Goal: Task Accomplishment & Management: Complete application form

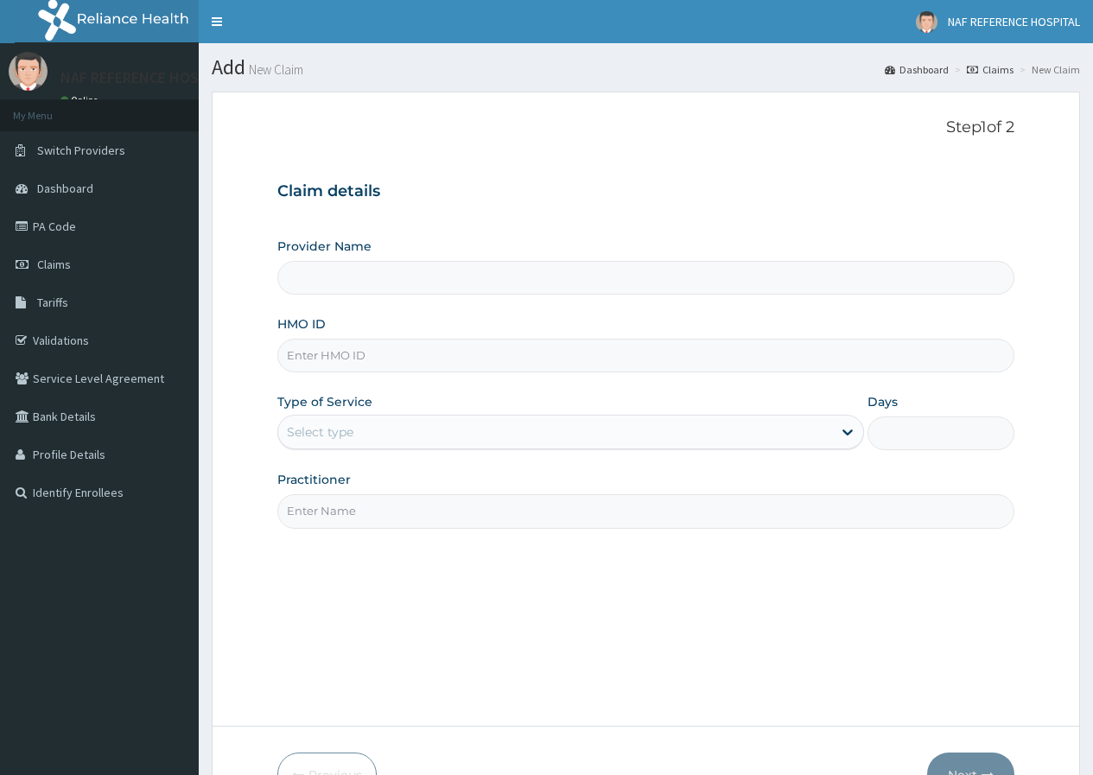
type input "NAF REFERENCE HOSPITAL"
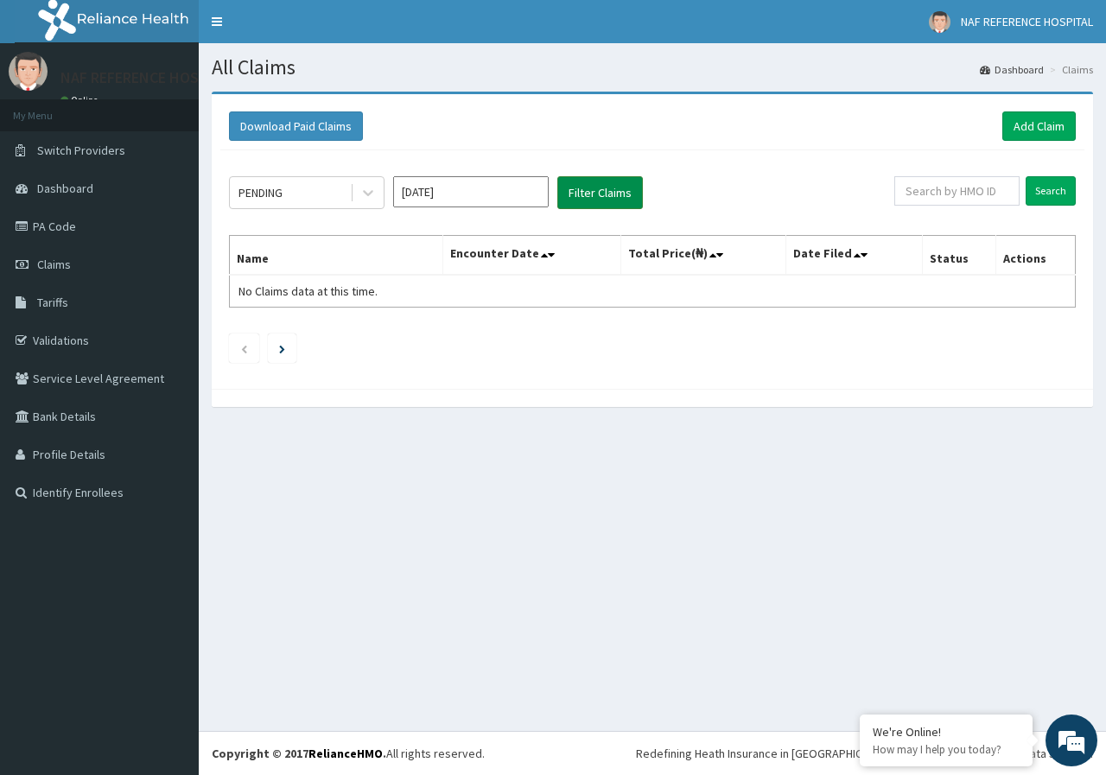
click at [607, 191] on button "Filter Claims" at bounding box center [600, 192] width 86 height 33
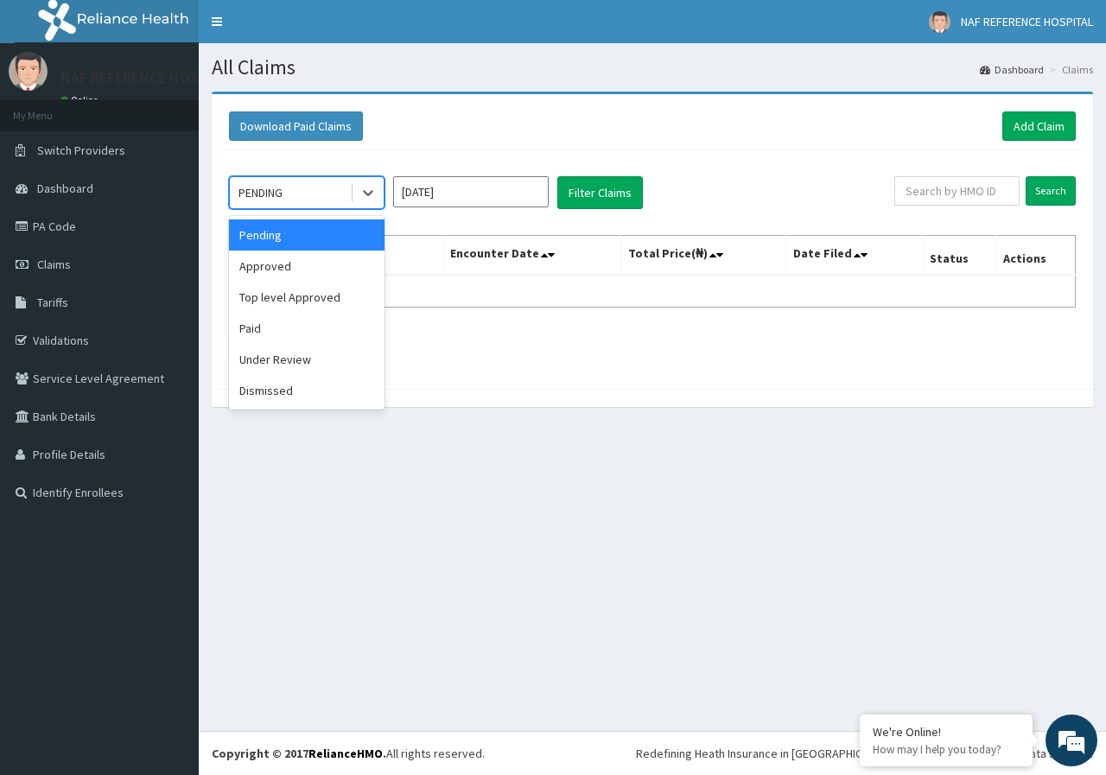
click at [307, 193] on div "PENDING" at bounding box center [290, 193] width 120 height 28
click at [305, 261] on div "Approved" at bounding box center [307, 266] width 156 height 31
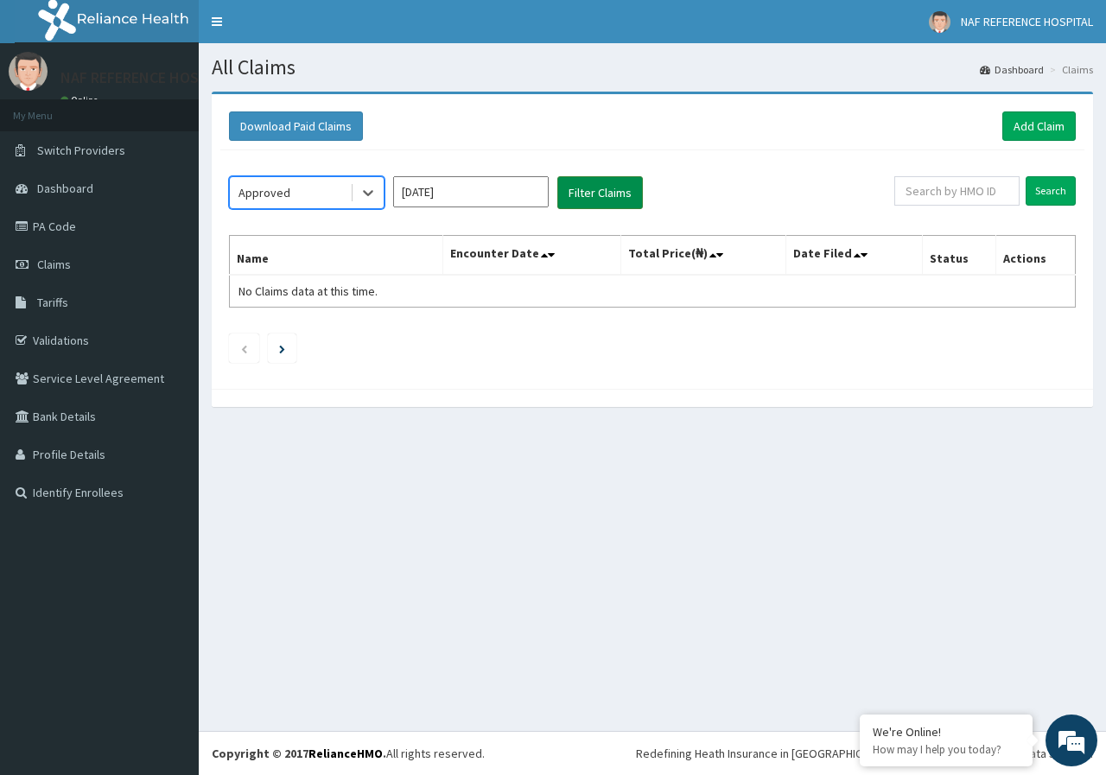
click at [608, 189] on button "Filter Claims" at bounding box center [600, 192] width 86 height 33
click at [1026, 130] on link "Add Claim" at bounding box center [1039, 125] width 73 height 29
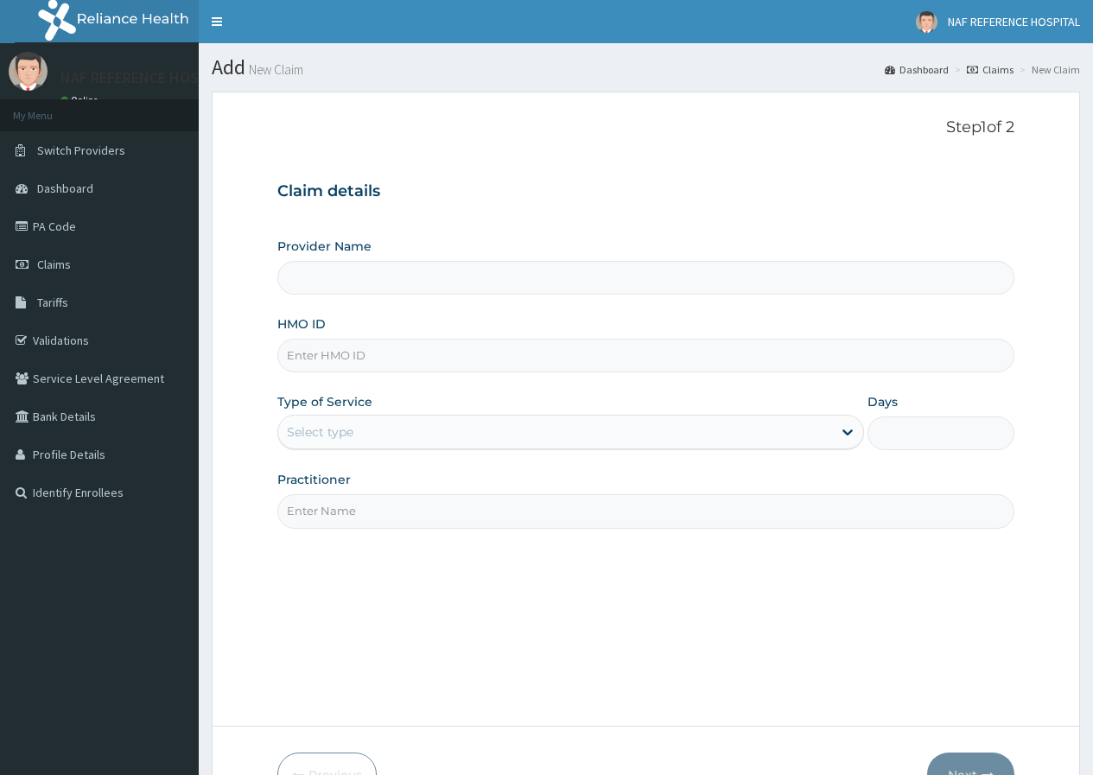
type input "NAF REFERENCE HOSPITAL"
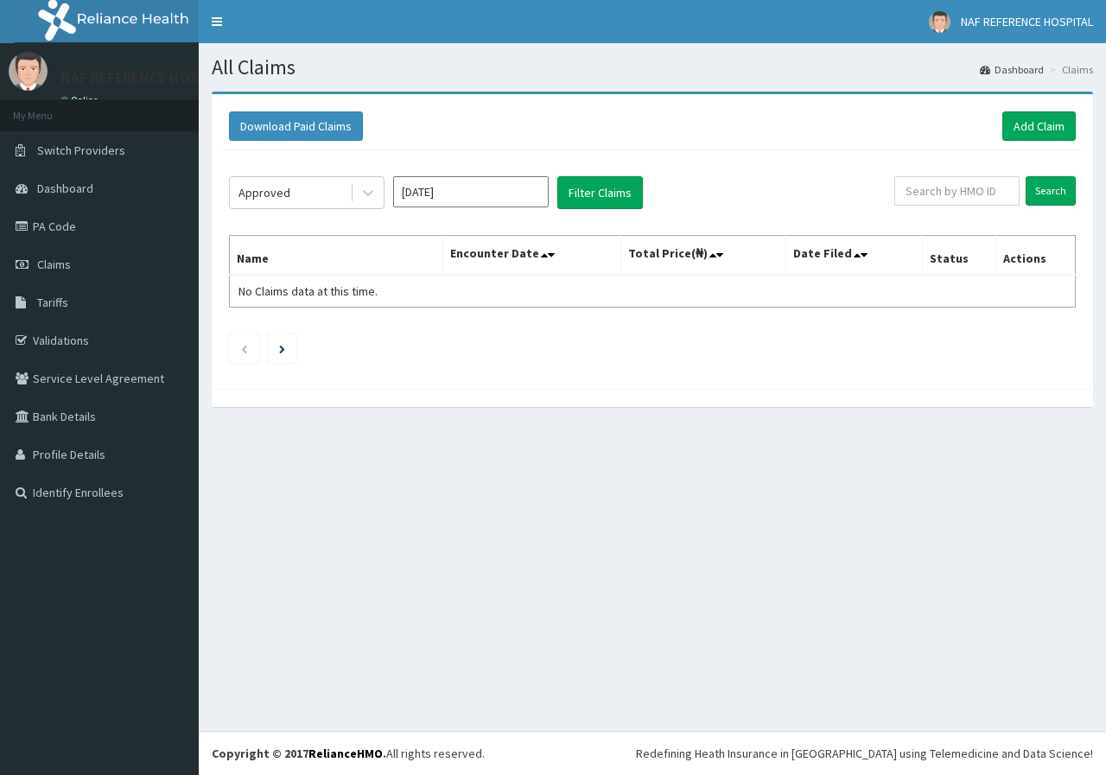
click at [625, 195] on button "Filter Claims" at bounding box center [600, 192] width 86 height 33
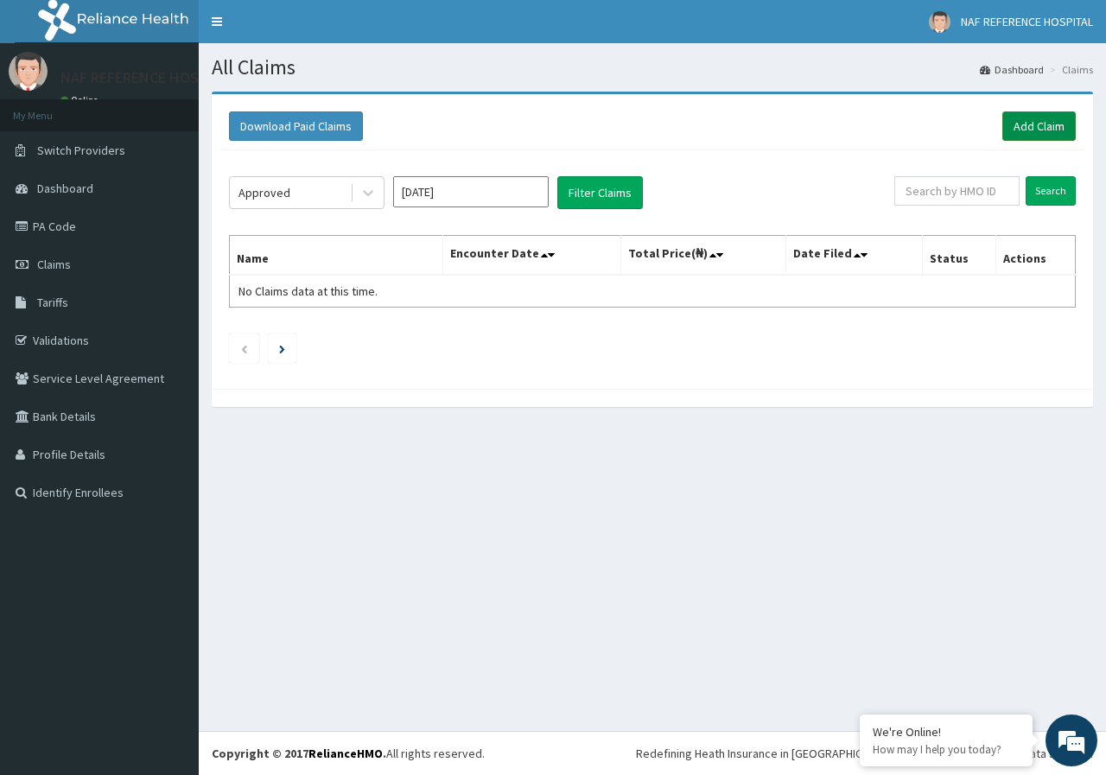
click at [1023, 130] on link "Add Claim" at bounding box center [1039, 125] width 73 height 29
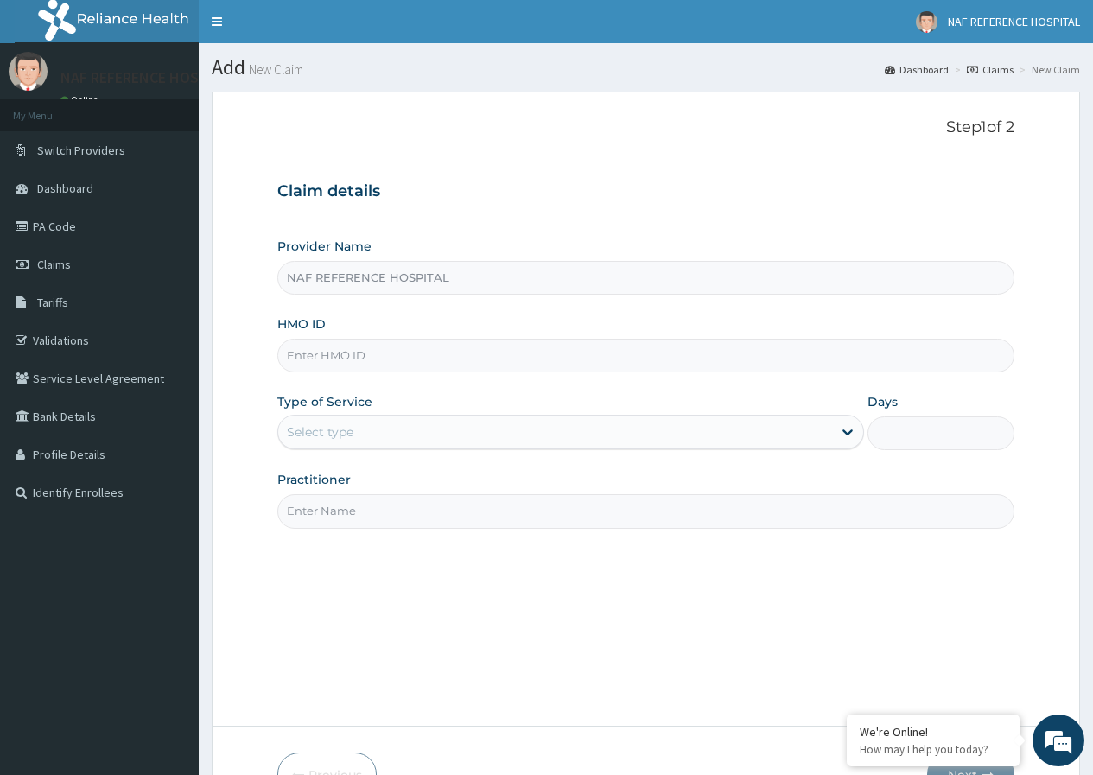
type input "NAF REFERENCE HOSPITAL"
click at [344, 360] on input "HMO ID" at bounding box center [645, 356] width 737 height 34
type input "CCE/10005/B"
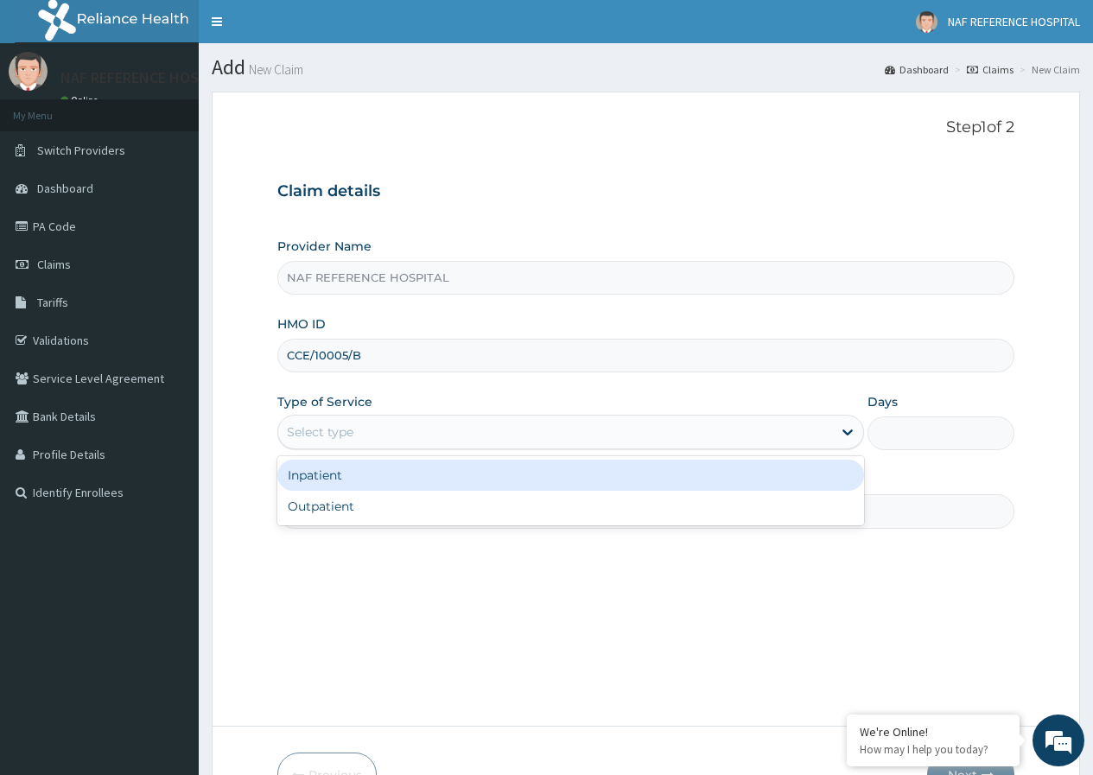
click at [358, 442] on div "Select type" at bounding box center [555, 432] width 554 height 28
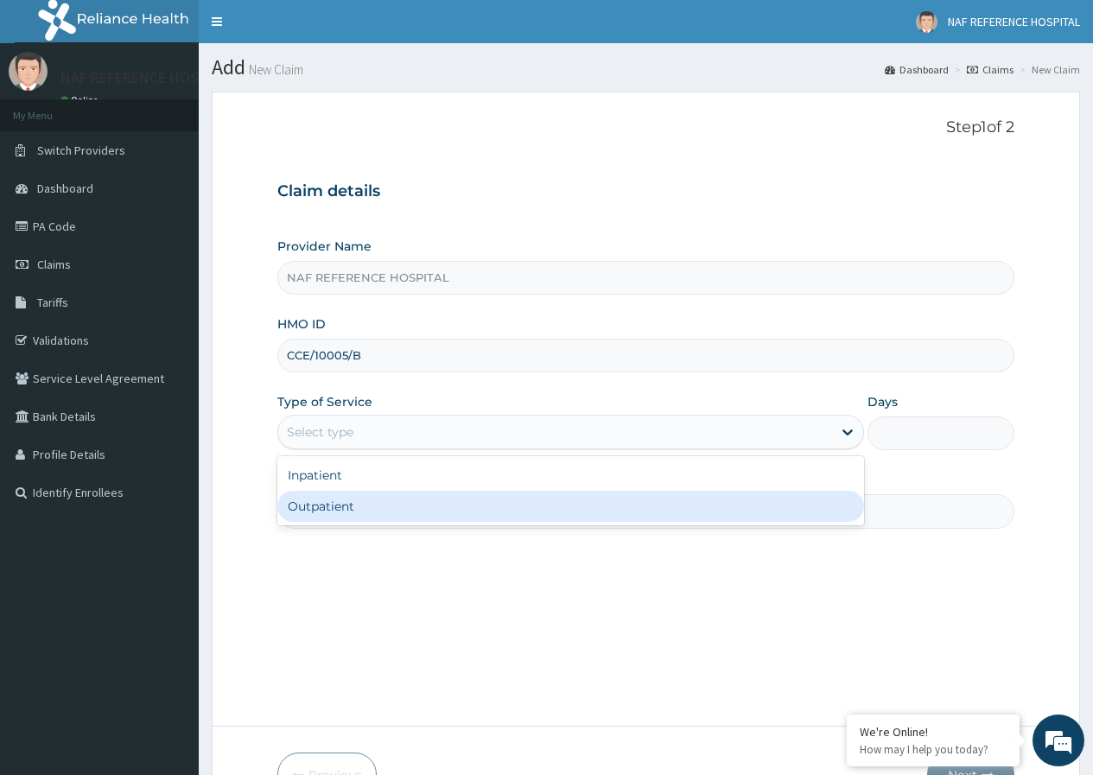
click at [351, 509] on div "Outpatient" at bounding box center [570, 506] width 587 height 31
type input "1"
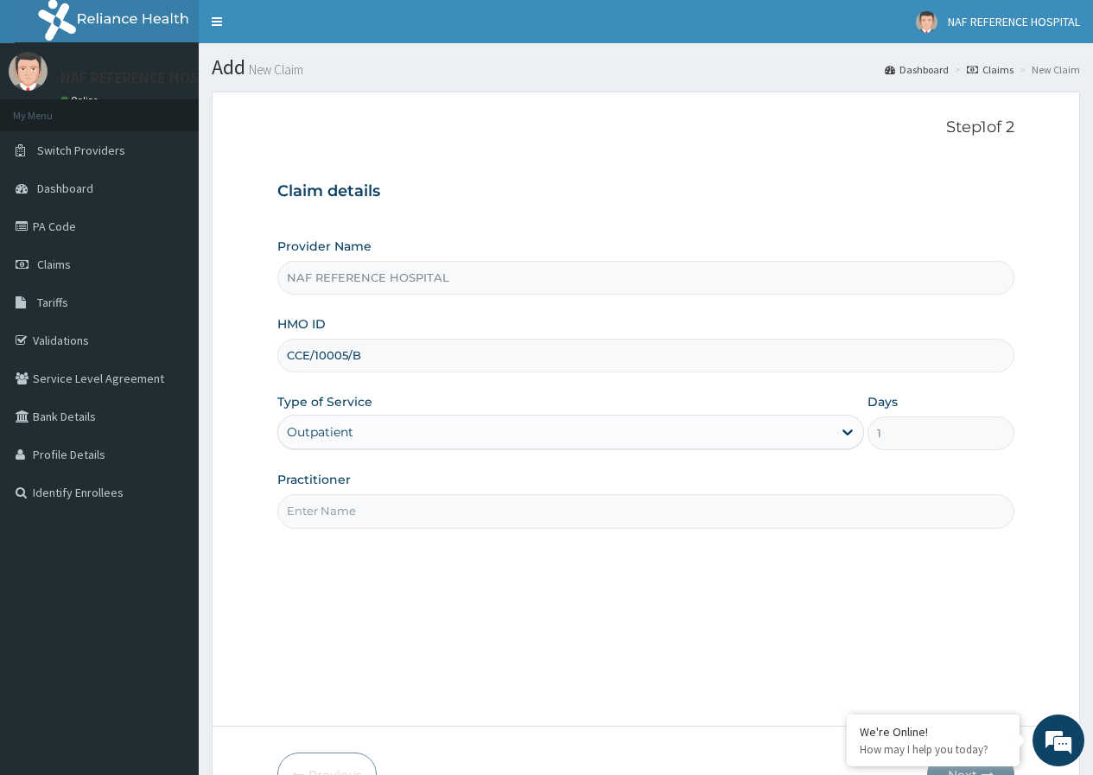
click at [894, 415] on div "Days 1" at bounding box center [941, 421] width 147 height 57
click at [911, 400] on div "Days 1" at bounding box center [941, 421] width 147 height 57
click at [878, 400] on label "Days" at bounding box center [883, 401] width 30 height 17
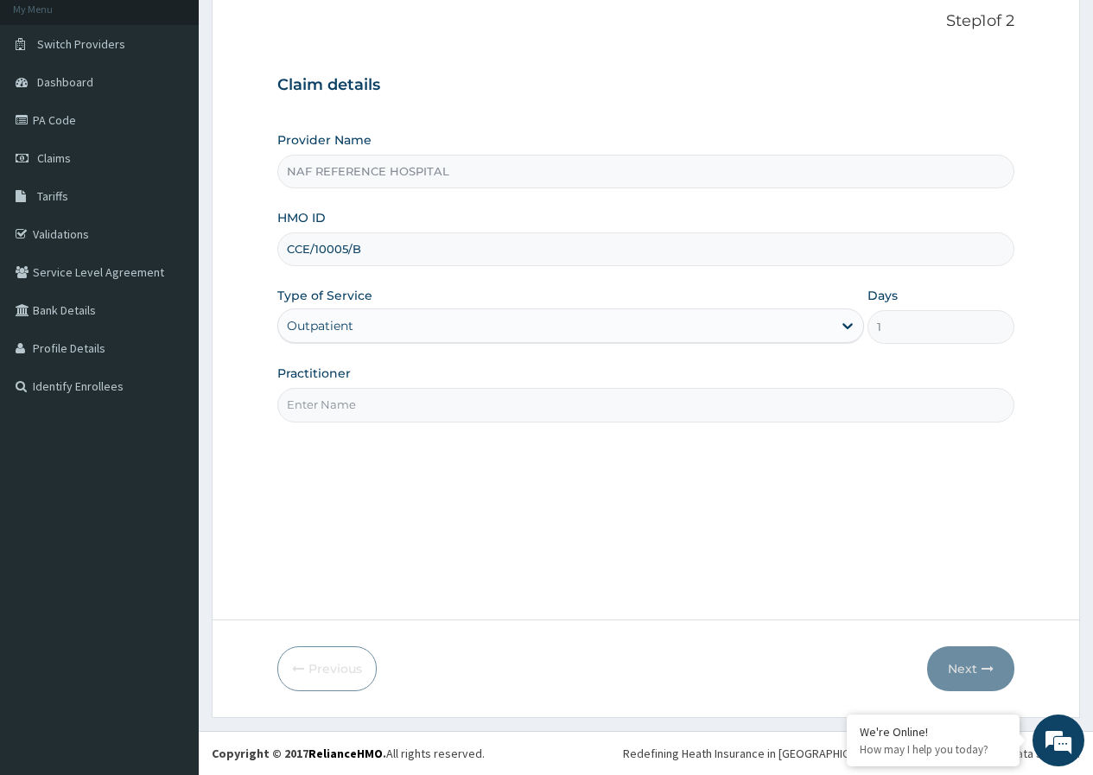
click at [329, 401] on input "Practitioner" at bounding box center [645, 405] width 737 height 34
type input "DR NWAEZE"
click at [956, 665] on button "Next" at bounding box center [970, 669] width 87 height 45
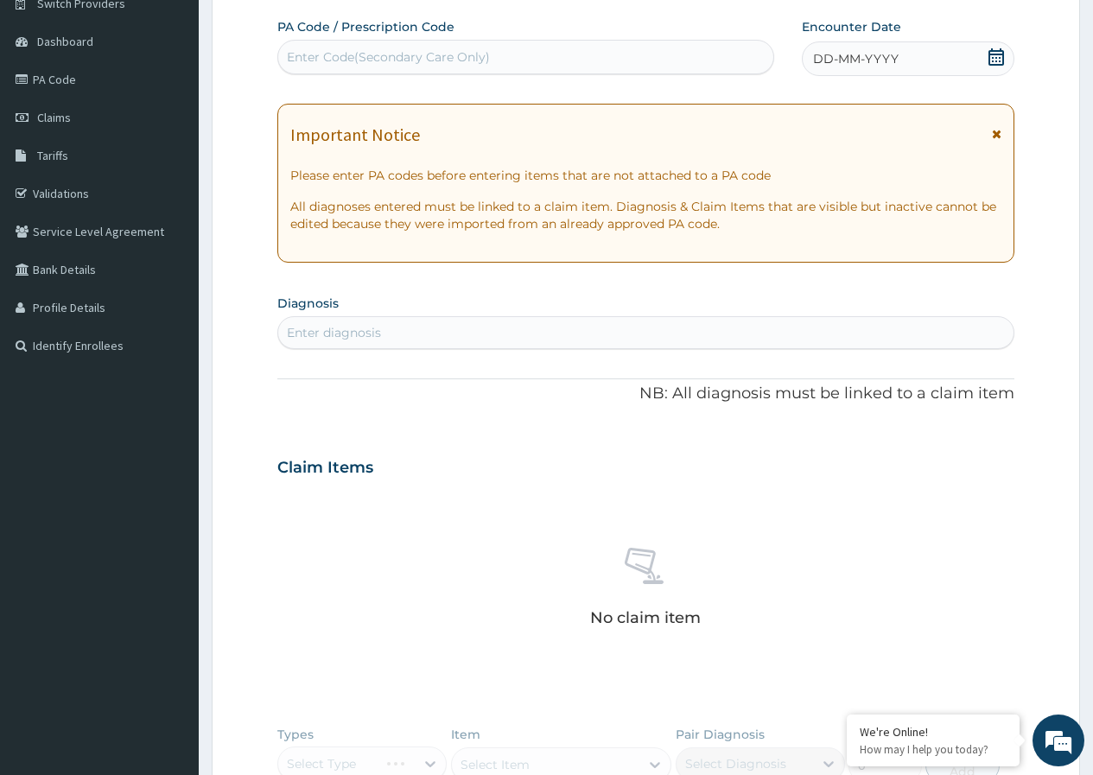
scroll to position [120, 0]
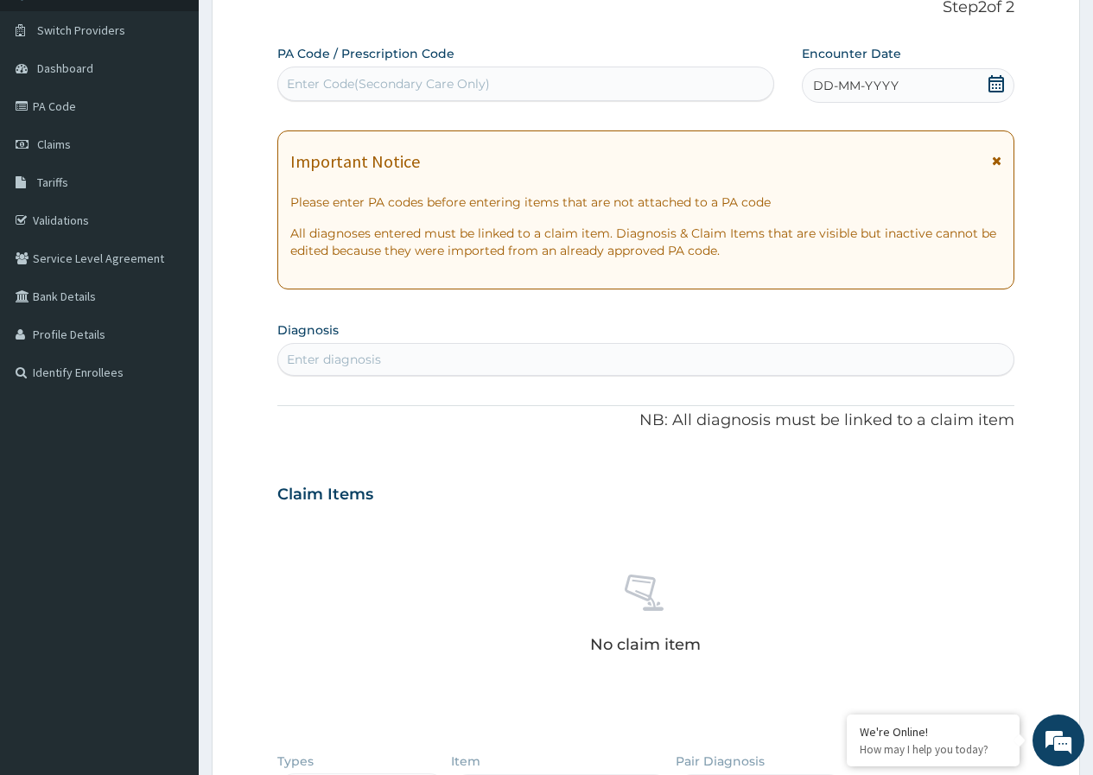
click at [463, 360] on div "Enter diagnosis" at bounding box center [646, 360] width 736 height 28
type input "PRESBYOPIA"
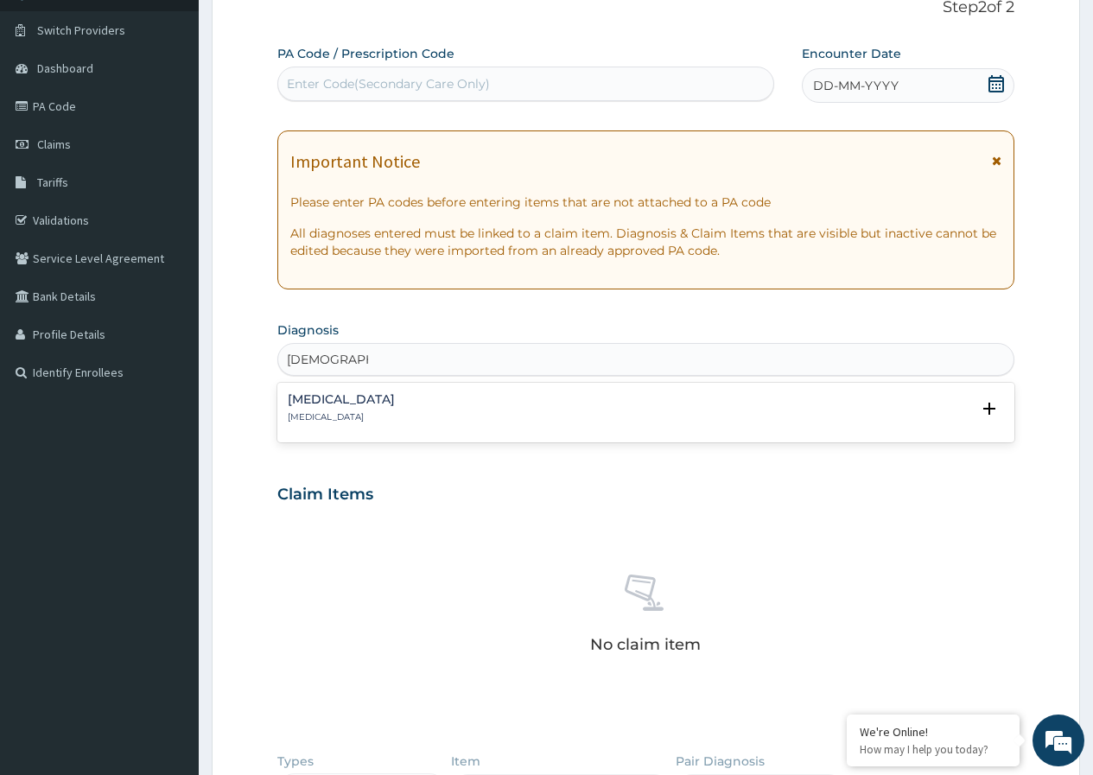
click at [318, 398] on h4 "Presbyopia" at bounding box center [341, 399] width 107 height 13
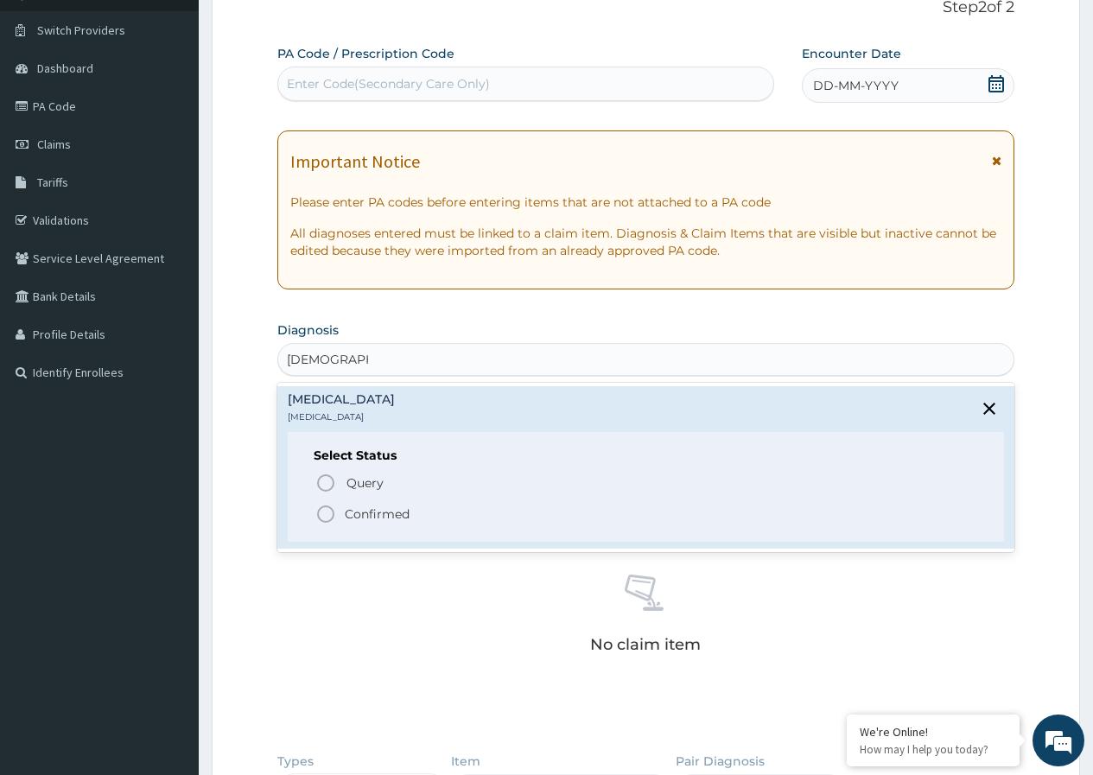
click at [366, 516] on p "Confirmed" at bounding box center [377, 514] width 65 height 17
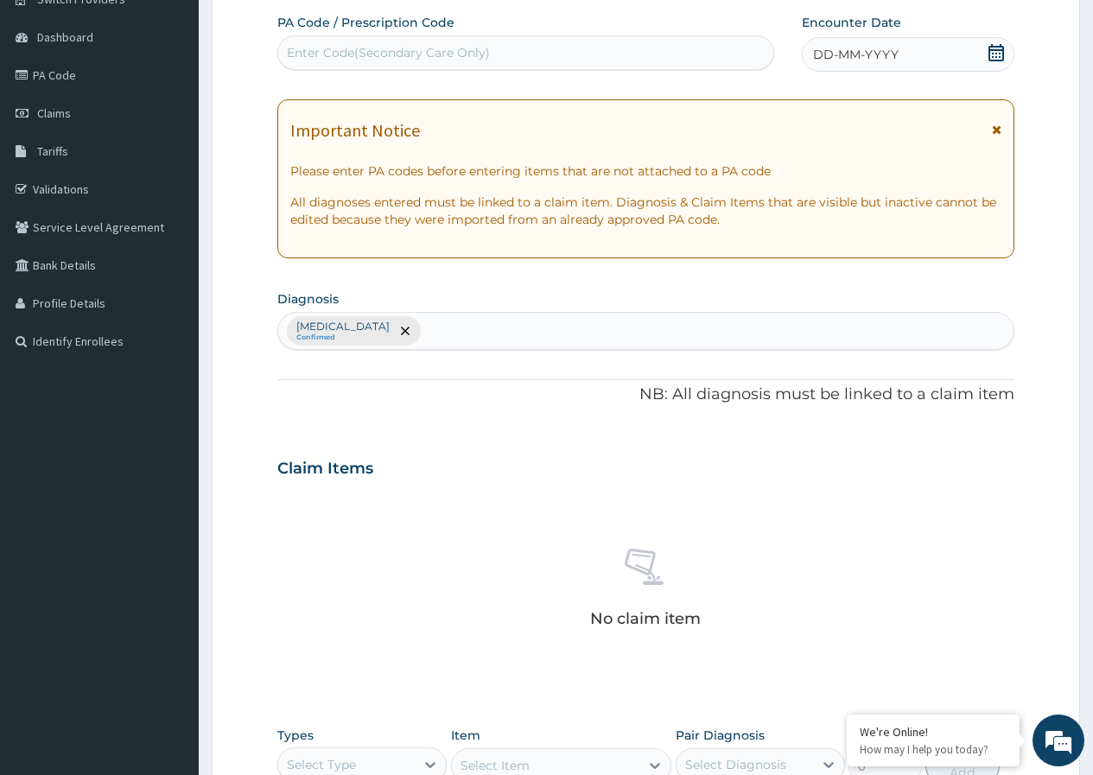
scroll to position [34, 0]
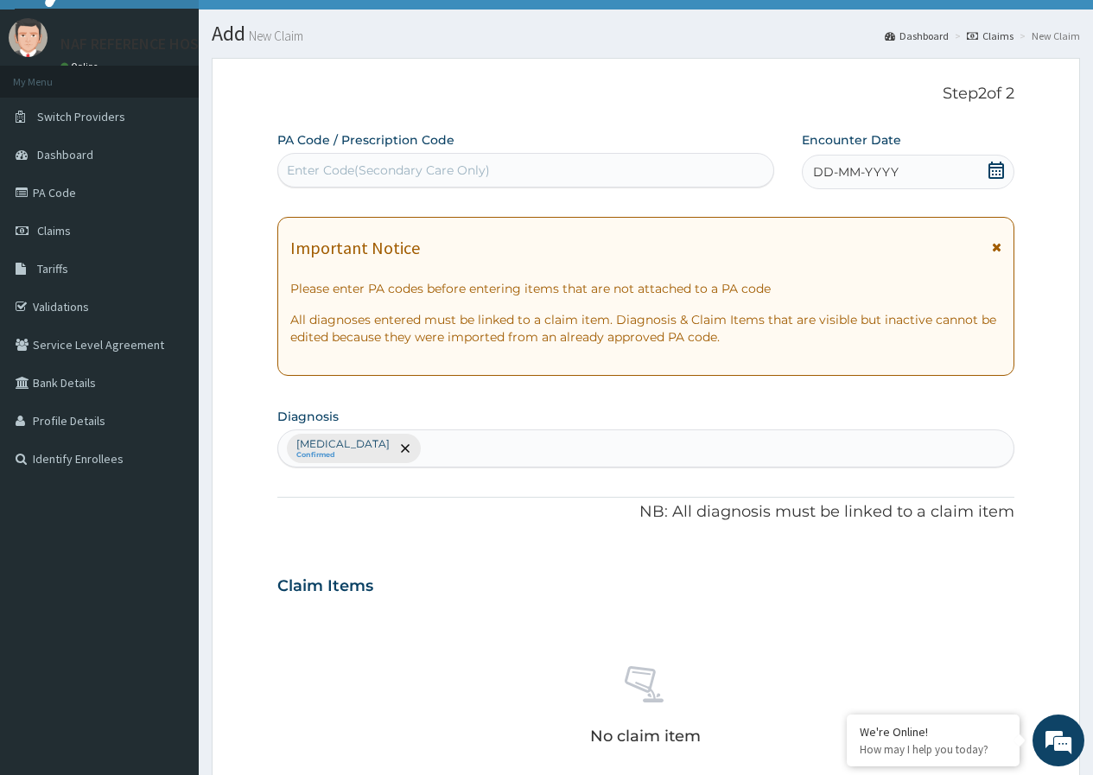
click at [997, 171] on icon at bounding box center [997, 170] width 16 height 17
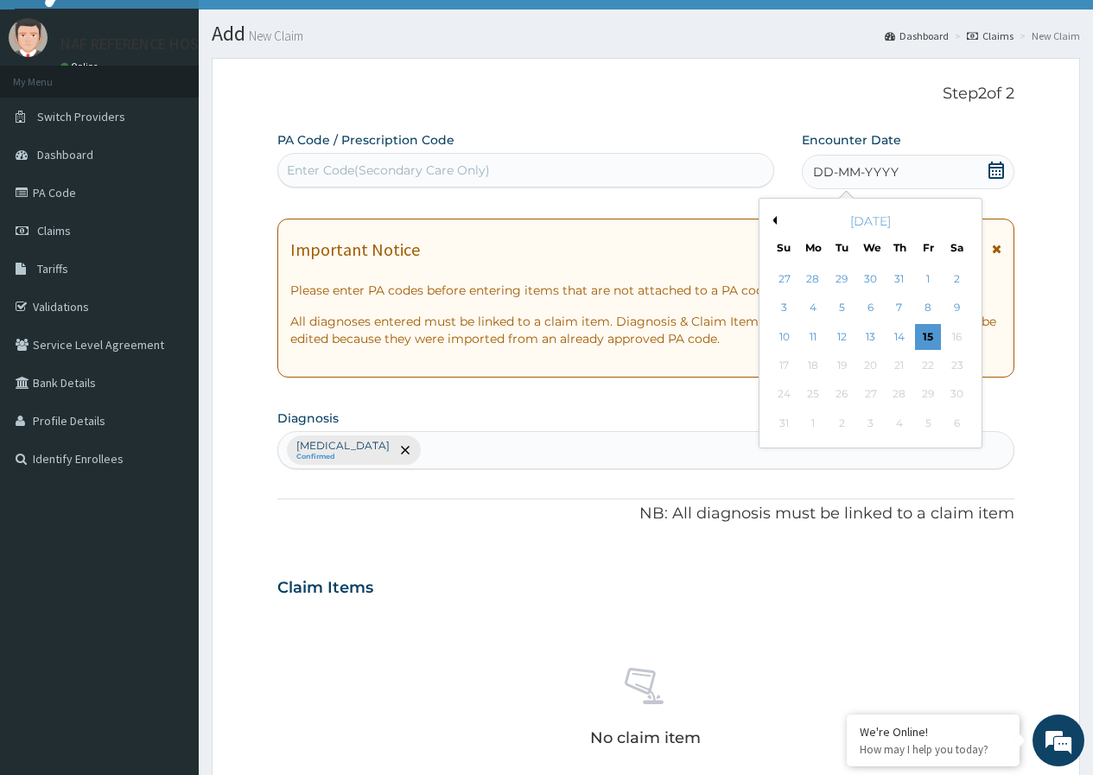
click at [772, 220] on button "Previous Month" at bounding box center [772, 220] width 9 height 9
click at [927, 367] on div "25" at bounding box center [928, 366] width 26 height 26
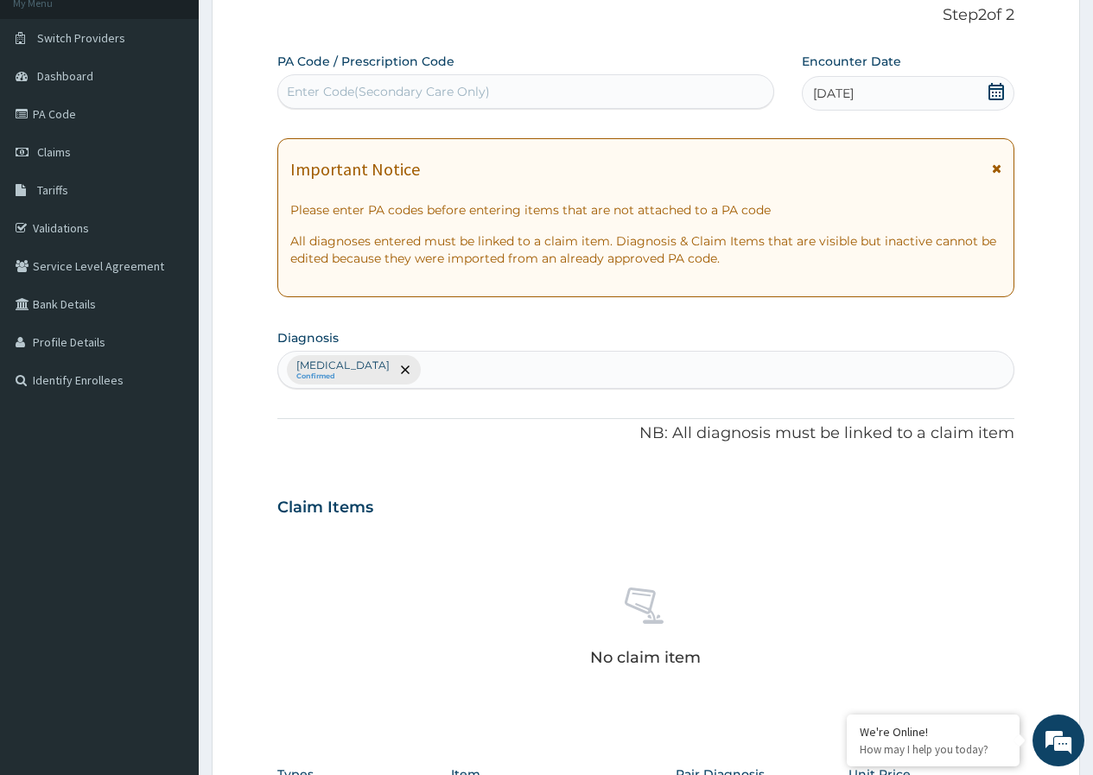
scroll to position [0, 0]
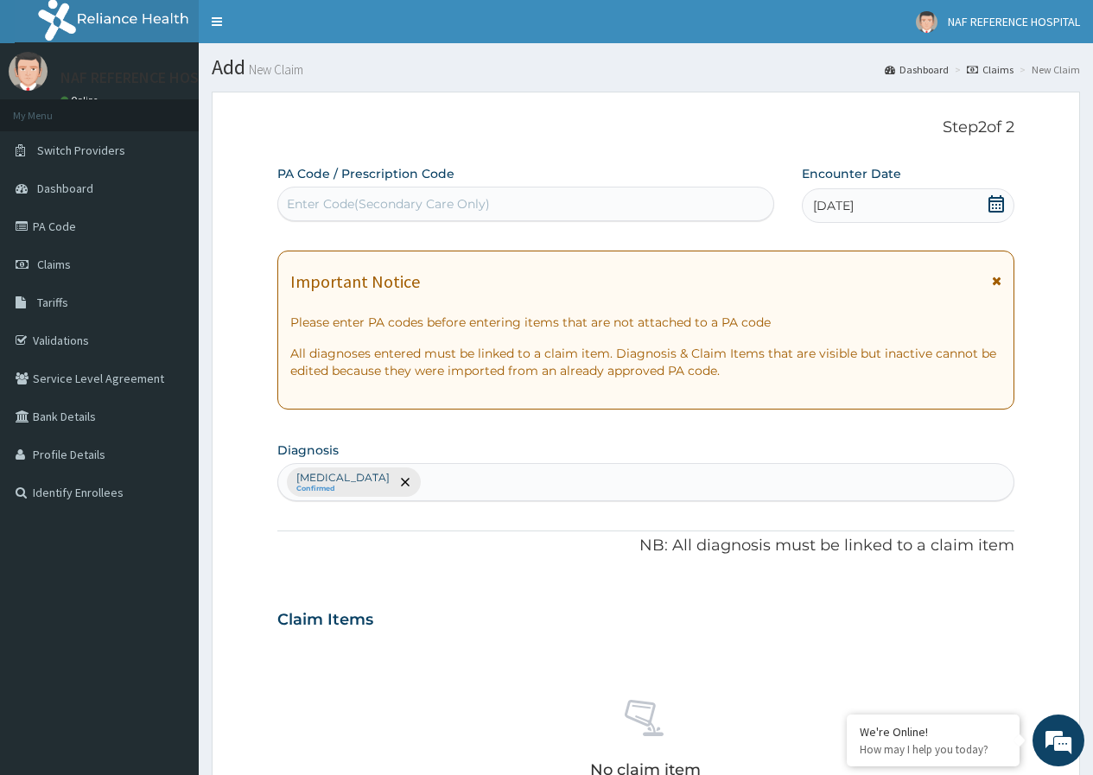
click at [401, 199] on div "Enter Code(Secondary Care Only)" at bounding box center [388, 203] width 203 height 17
type input "PA/853A10"
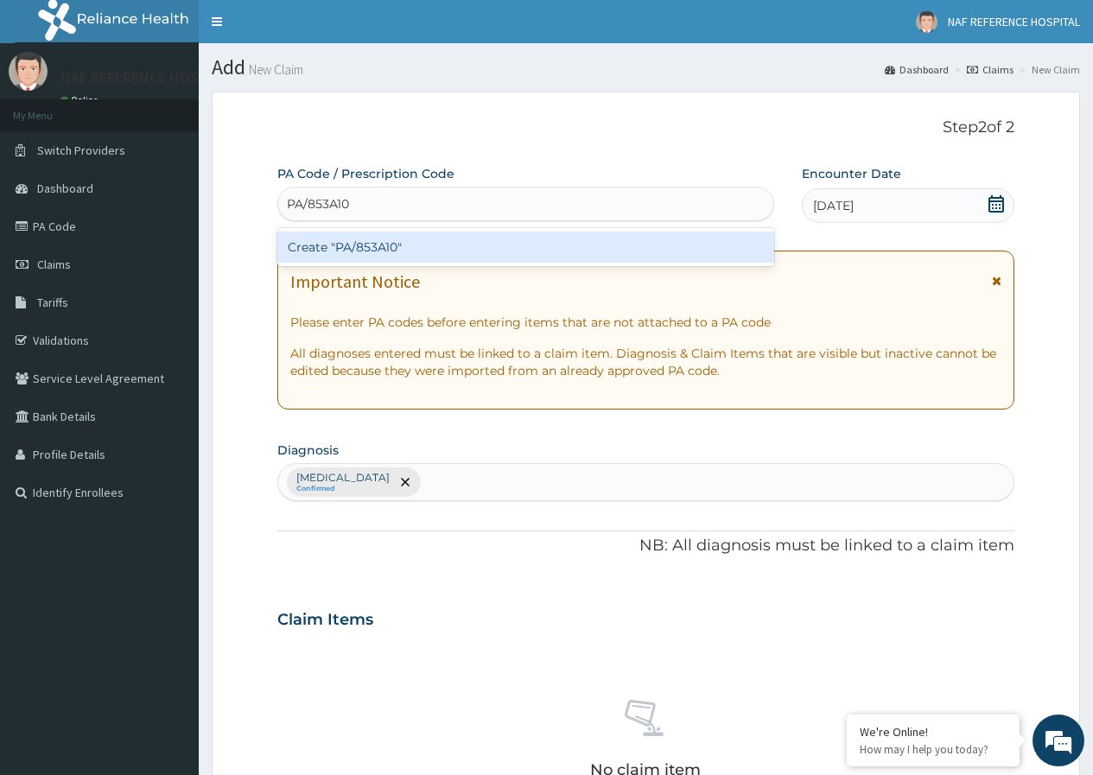
click at [390, 241] on div "Create "PA/853A10"" at bounding box center [525, 247] width 496 height 31
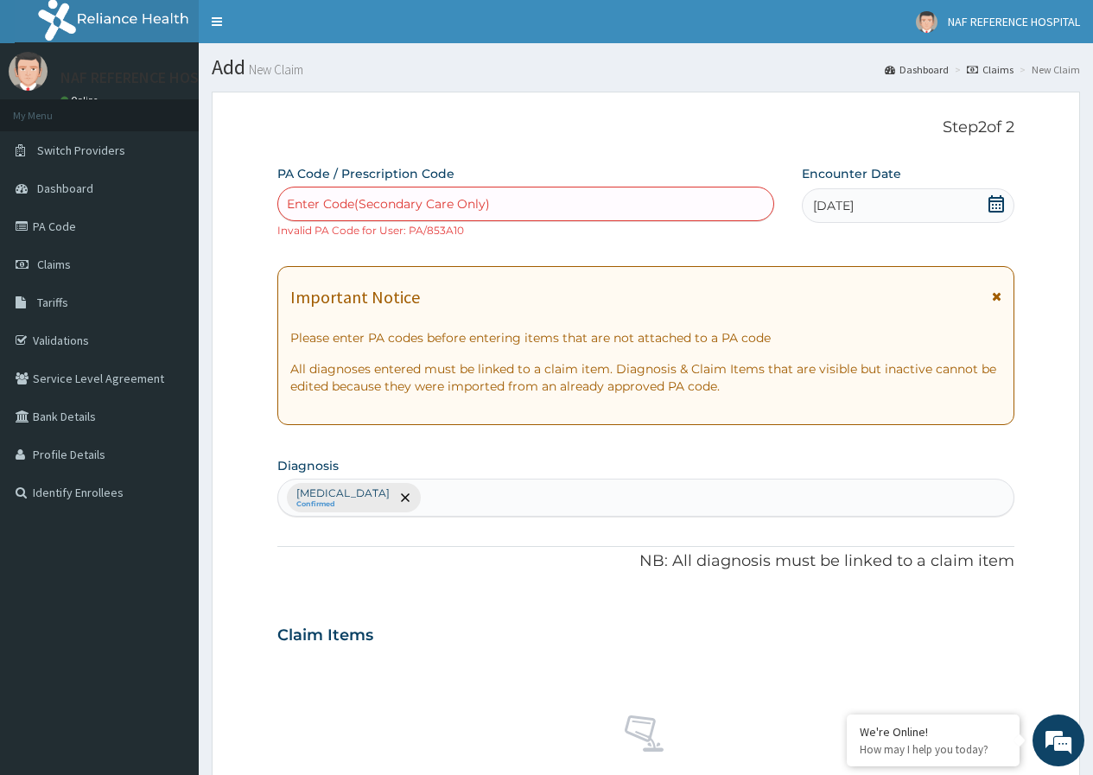
click at [446, 206] on div "Enter Code(Secondary Care Only)" at bounding box center [388, 203] width 203 height 17
click at [528, 251] on div "Please confirm that PA code or Prescription code is correct." at bounding box center [525, 247] width 496 height 31
type input "853A10"
click at [817, 252] on div "PA Code / Prescription Code Enter Code(Secondary Care Only) Code must be in the…" at bounding box center [645, 622] width 737 height 915
click at [541, 209] on div "Enter Code(Secondary Care Only)" at bounding box center [525, 204] width 494 height 28
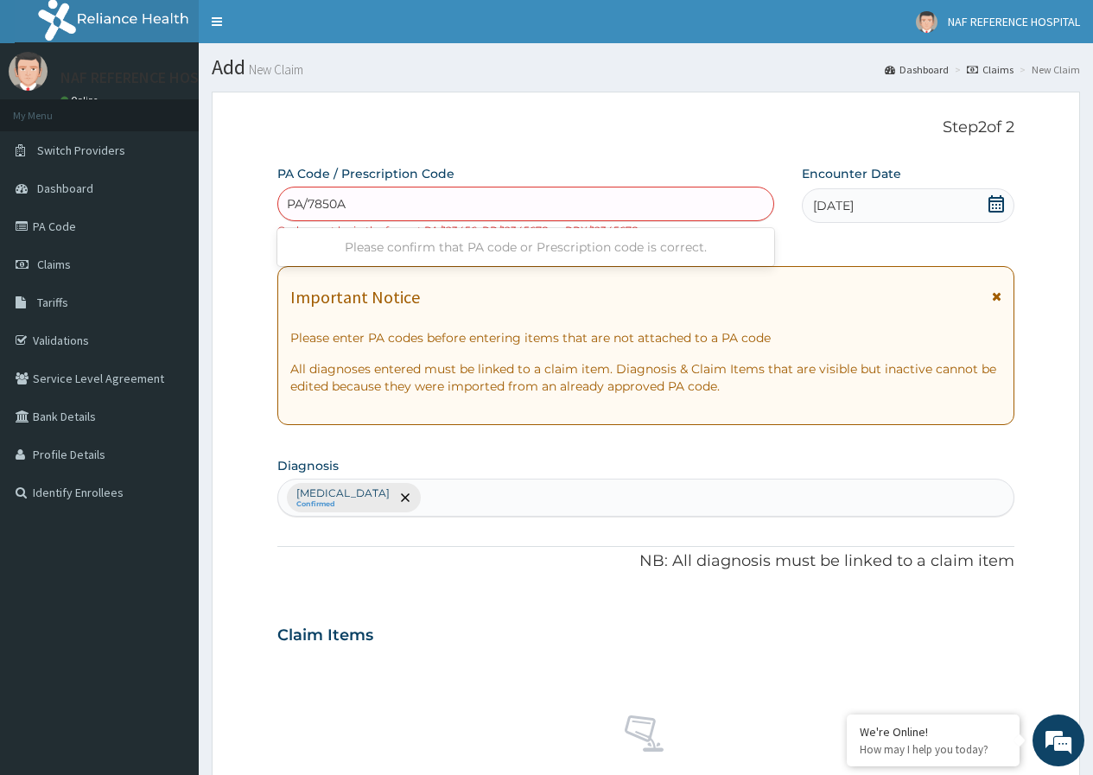
type input "PA/7850A6"
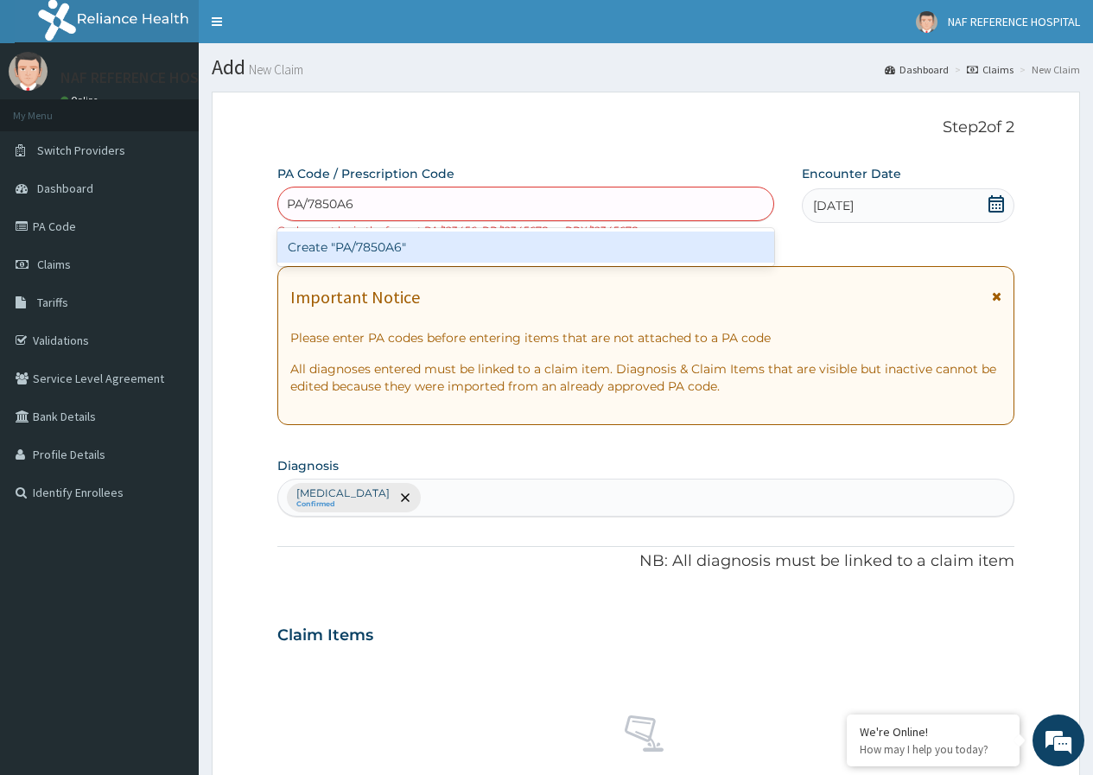
click at [368, 248] on div "Create "PA/7850A6"" at bounding box center [525, 247] width 496 height 31
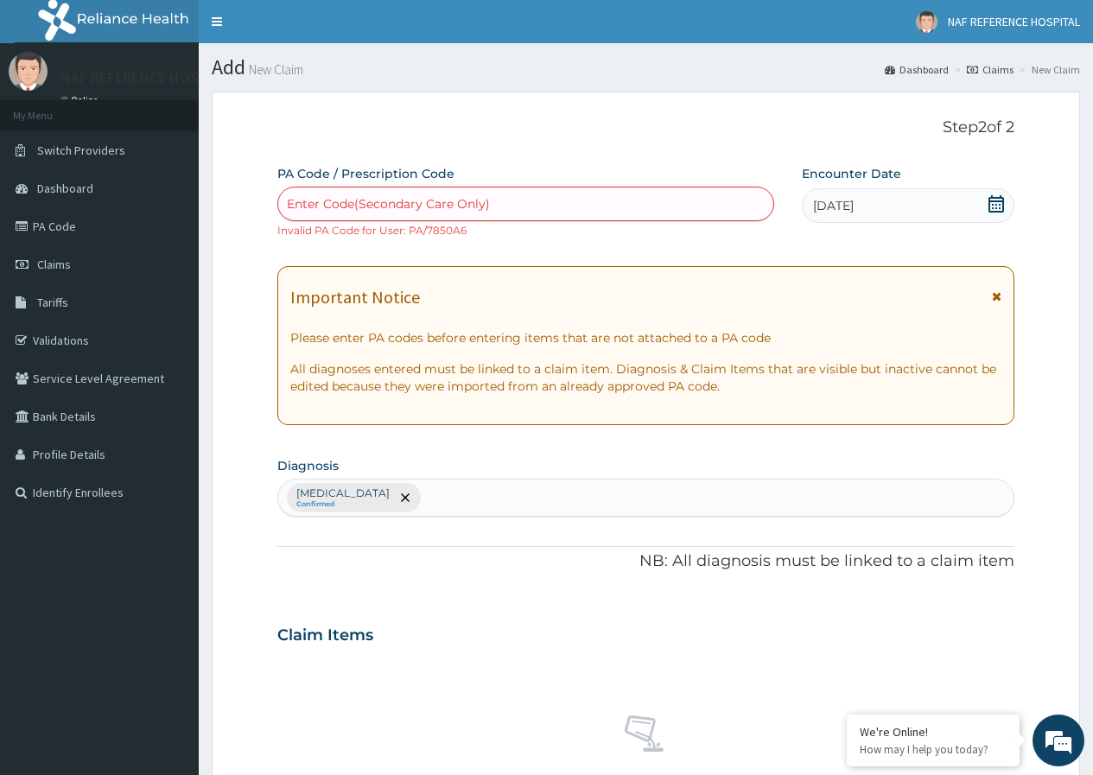
click at [893, 207] on div "25-07-2025" at bounding box center [908, 205] width 213 height 35
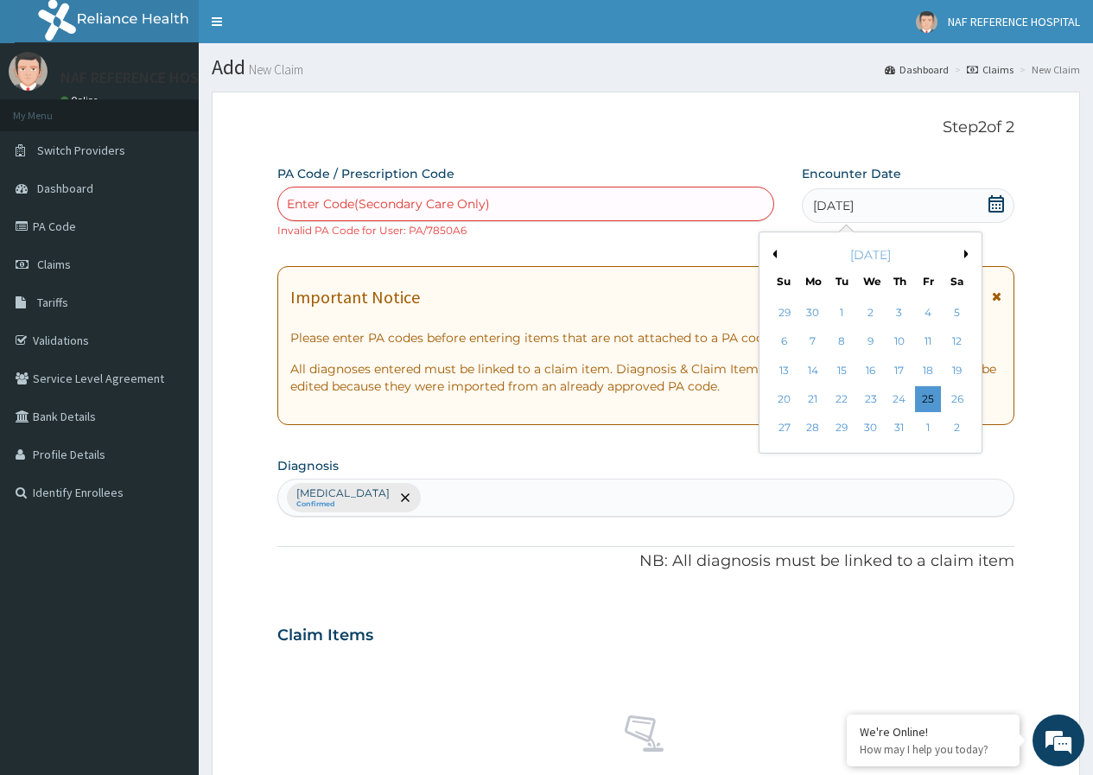
click at [513, 209] on div "Enter Code(Secondary Care Only)" at bounding box center [525, 204] width 494 height 28
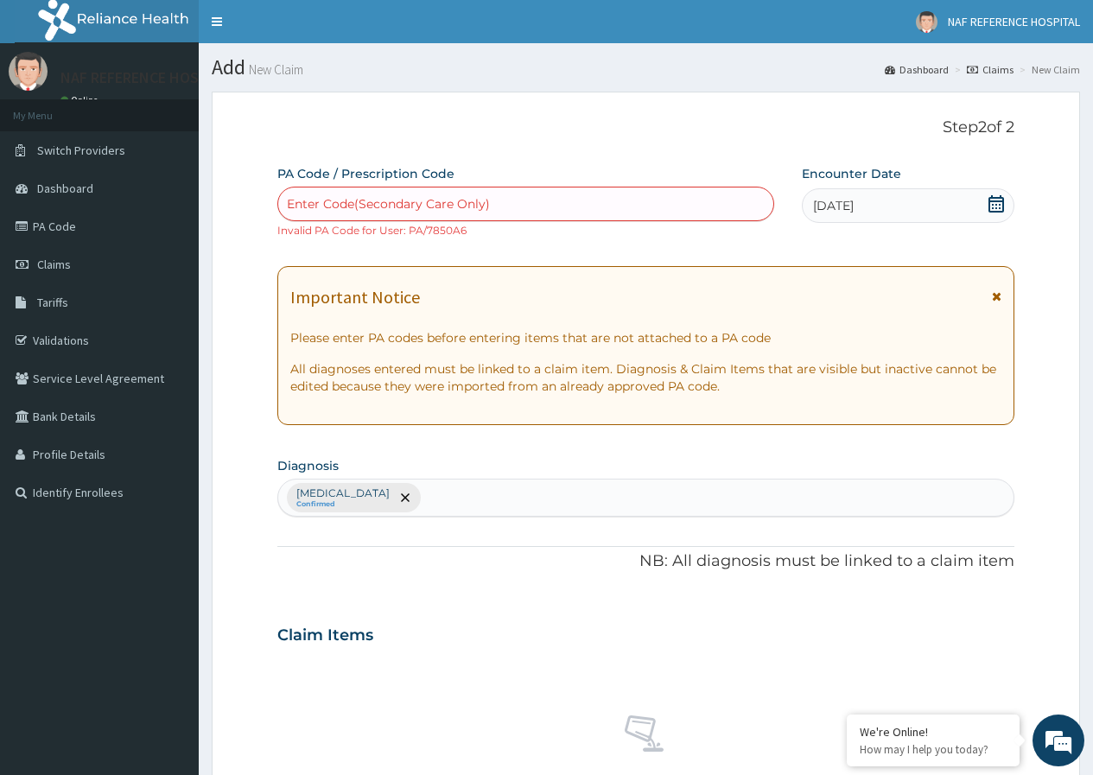
click at [1000, 206] on icon at bounding box center [996, 203] width 17 height 17
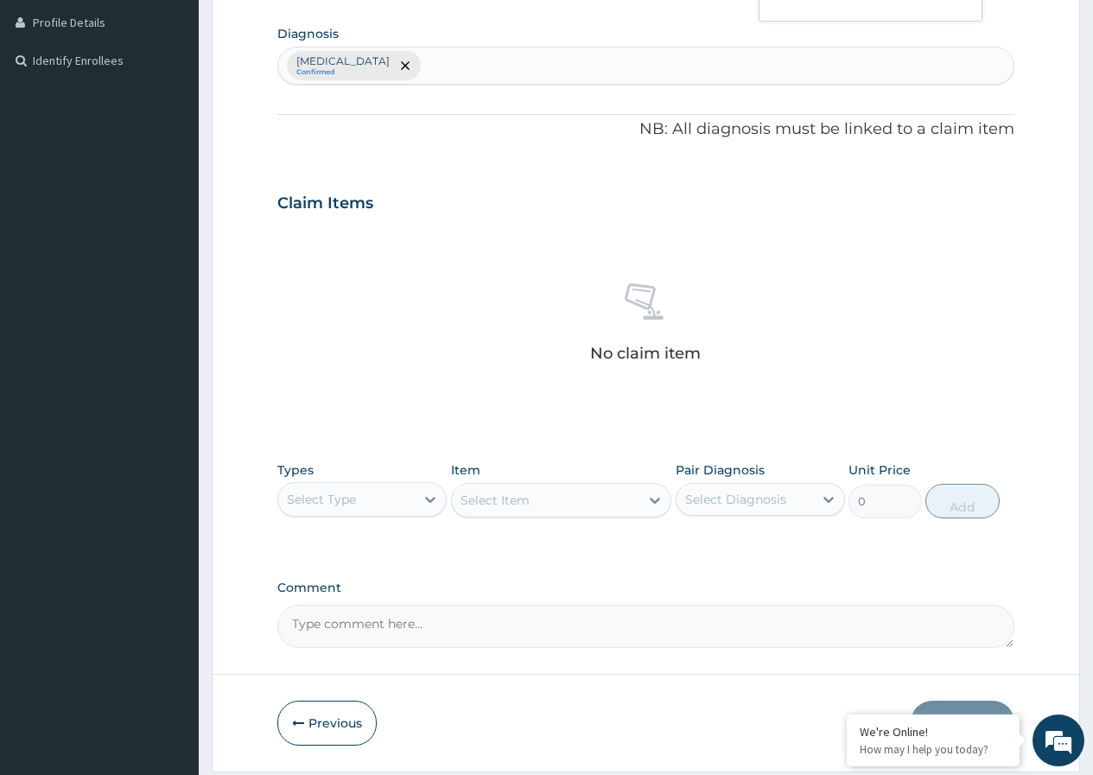
scroll to position [487, 0]
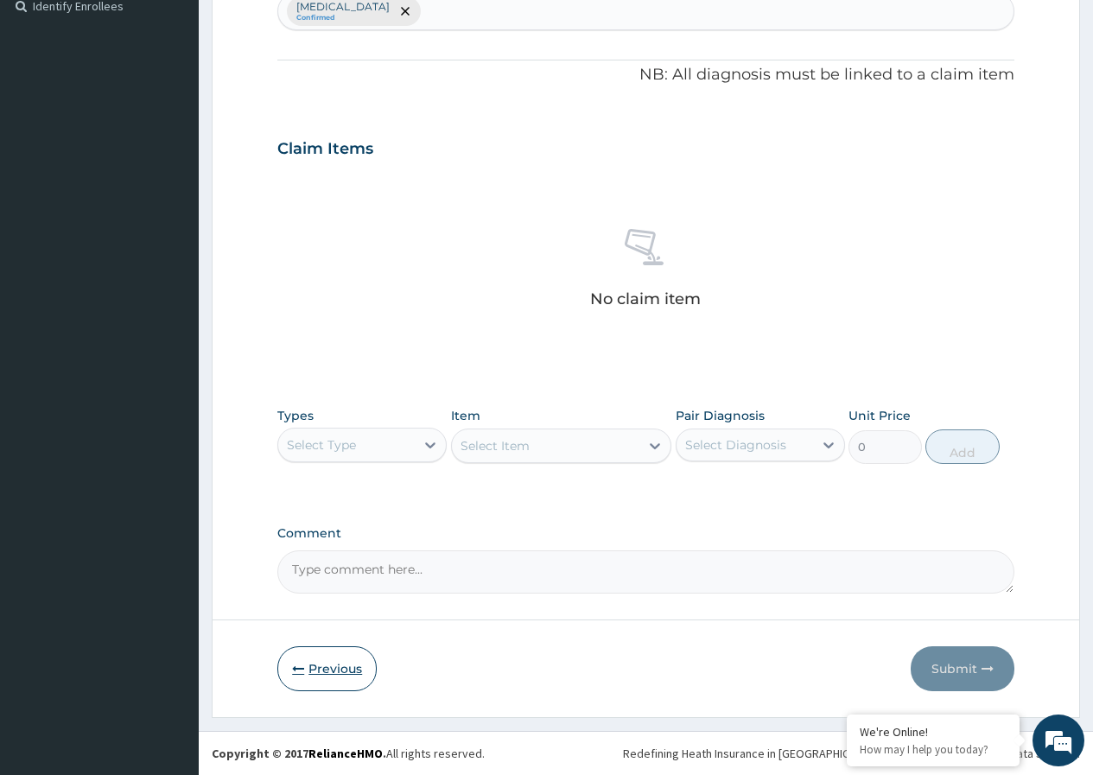
click at [322, 658] on button "Previous" at bounding box center [326, 669] width 99 height 45
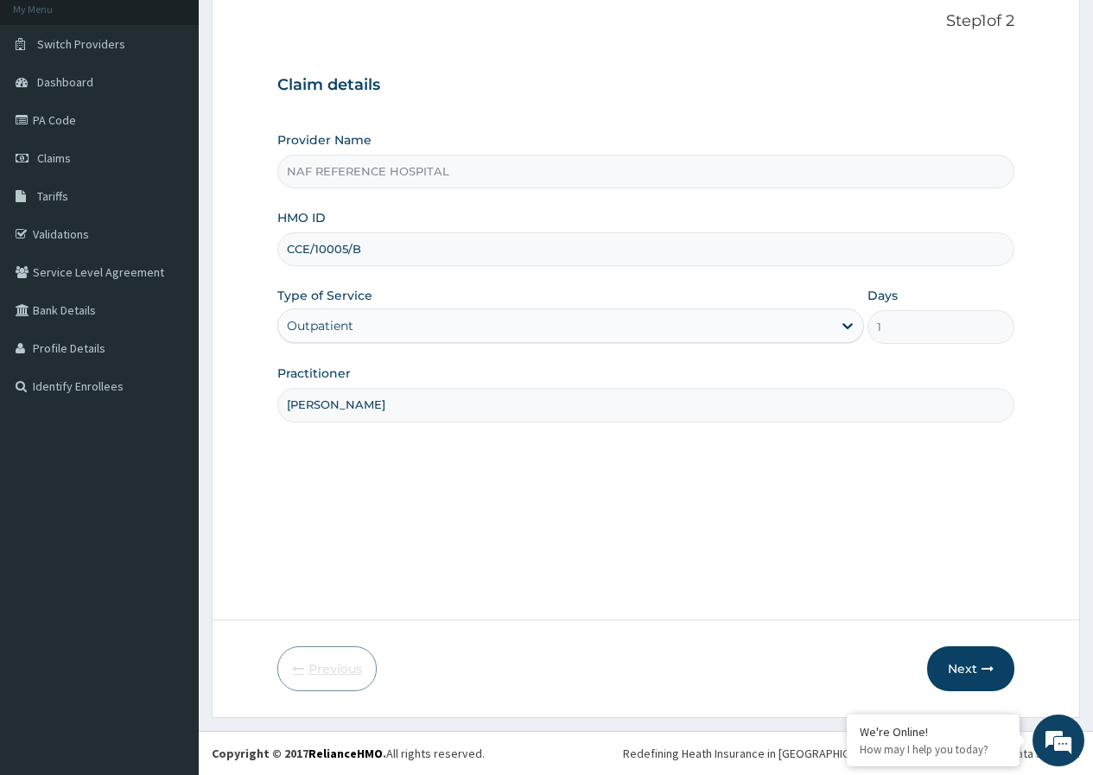
scroll to position [106, 0]
click at [979, 664] on button "Next" at bounding box center [970, 669] width 87 height 45
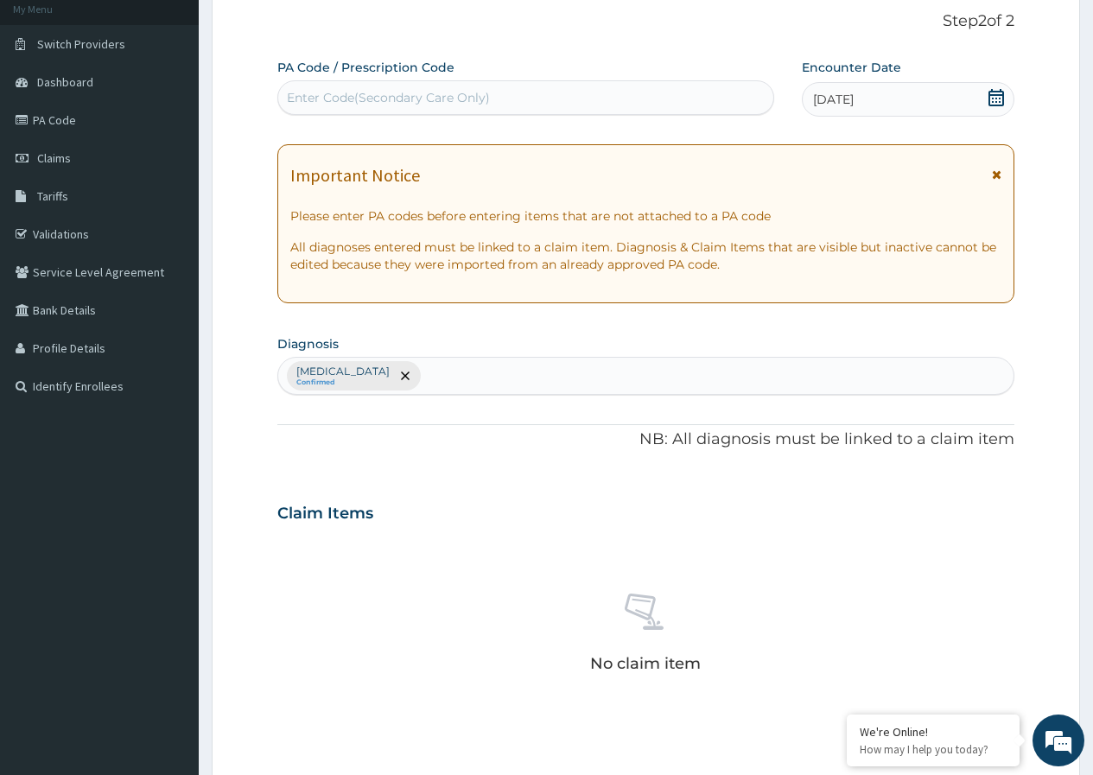
click at [405, 89] on div "Enter Code(Secondary Care Only)" at bounding box center [388, 97] width 203 height 17
click at [997, 92] on icon at bounding box center [997, 97] width 16 height 17
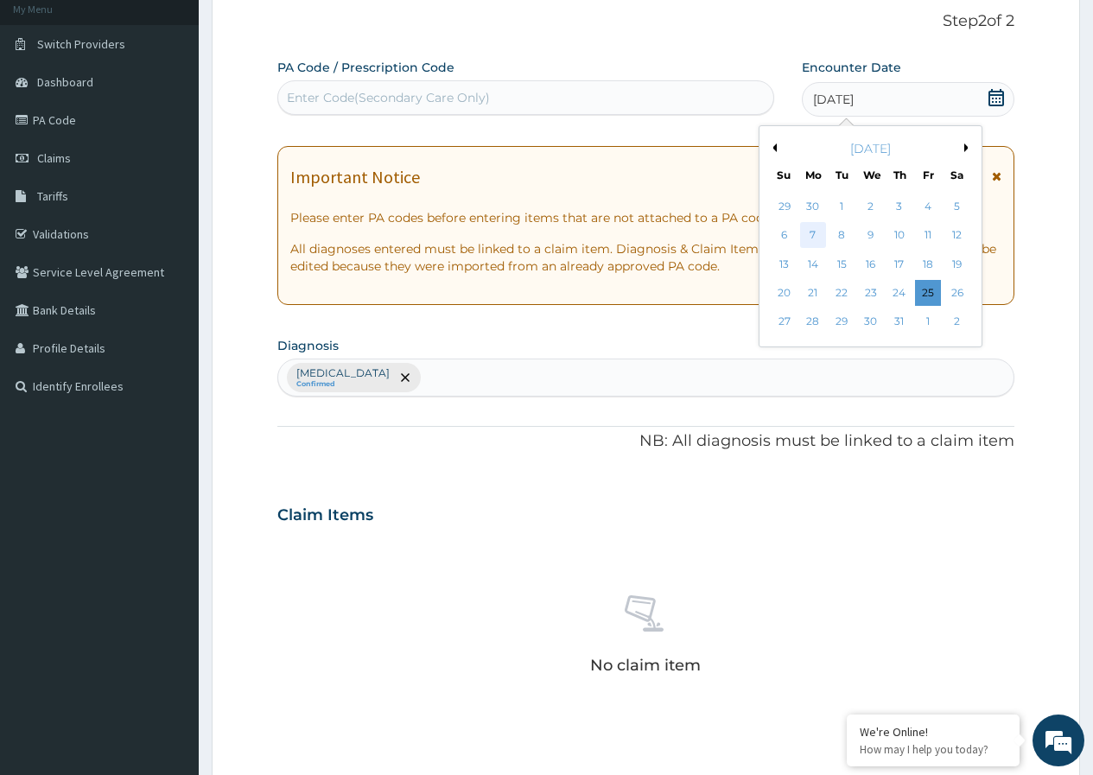
click at [811, 236] on div "7" at bounding box center [813, 236] width 26 height 26
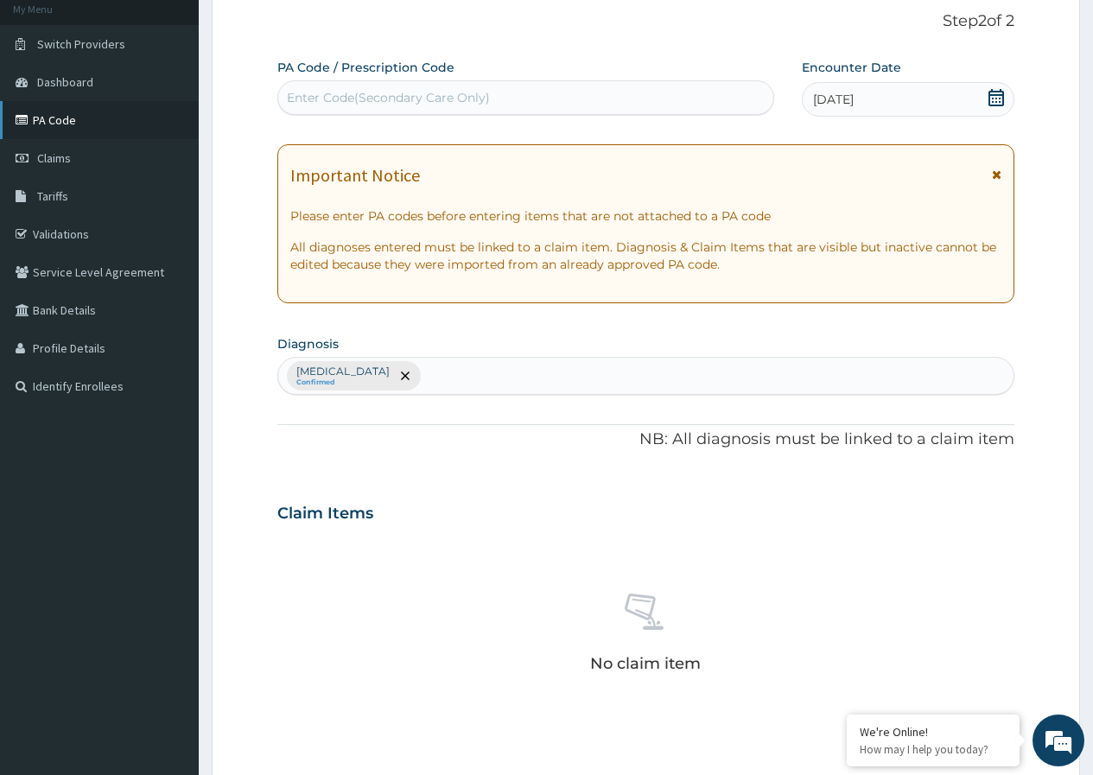
click at [65, 113] on link "PA Code" at bounding box center [99, 120] width 199 height 38
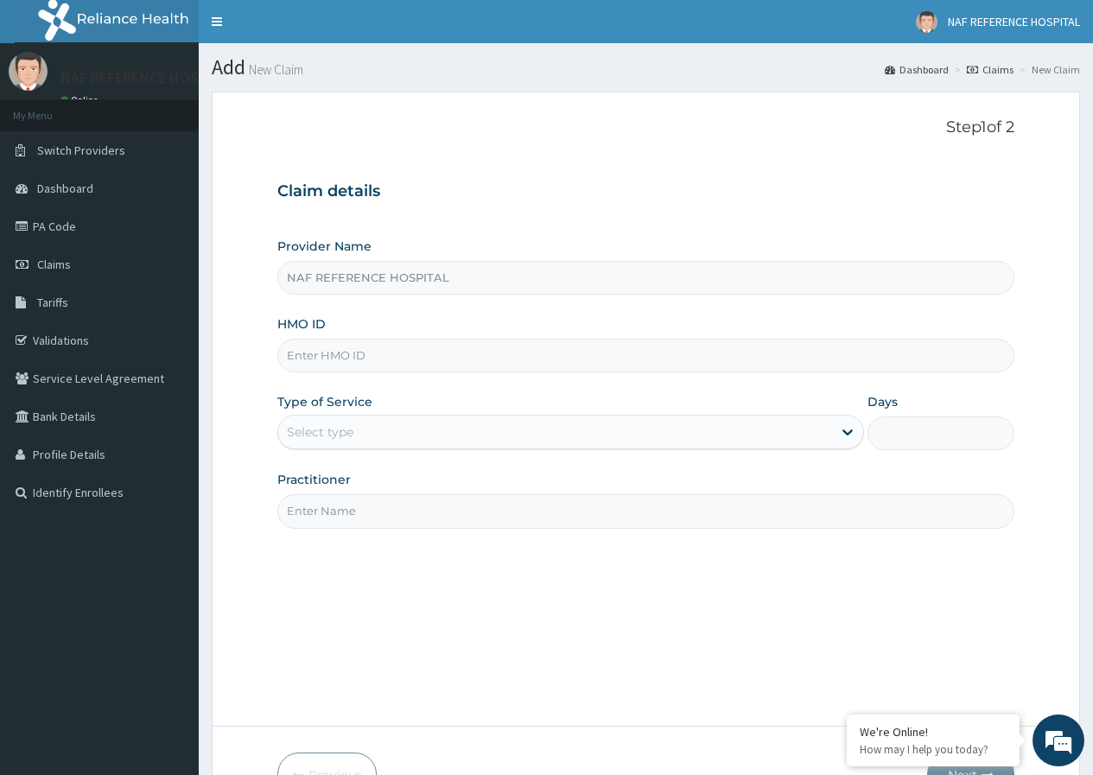
click at [373, 350] on input "HMO ID" at bounding box center [645, 356] width 737 height 34
type input "CCE/10005/B"
click at [358, 432] on div "Select type" at bounding box center [555, 432] width 554 height 28
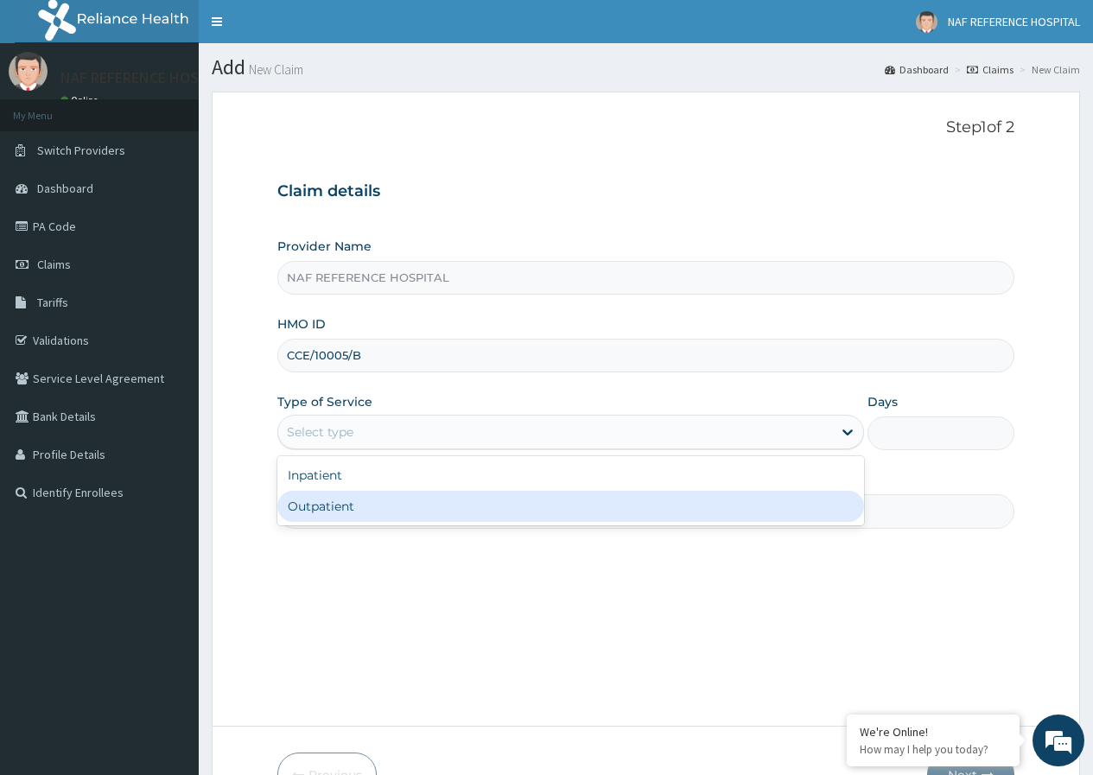
click at [343, 511] on div "Outpatient" at bounding box center [570, 506] width 587 height 31
type input "1"
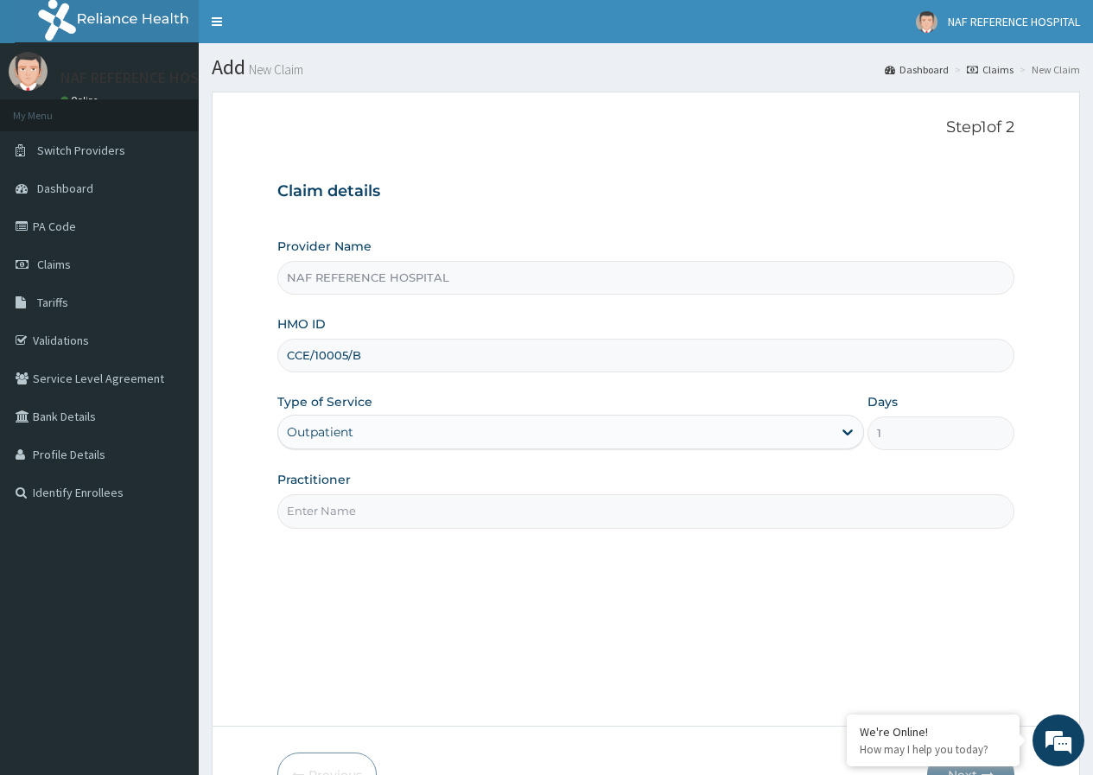
click at [309, 521] on input "Practitioner" at bounding box center [645, 511] width 737 height 34
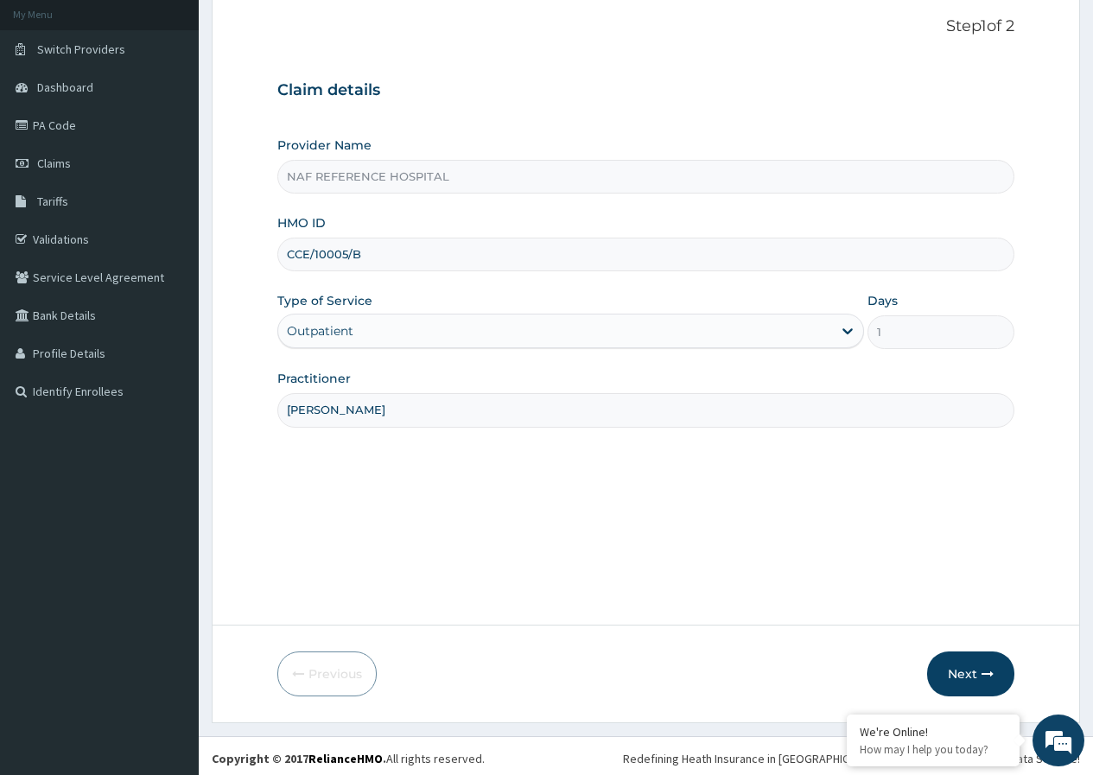
scroll to position [106, 0]
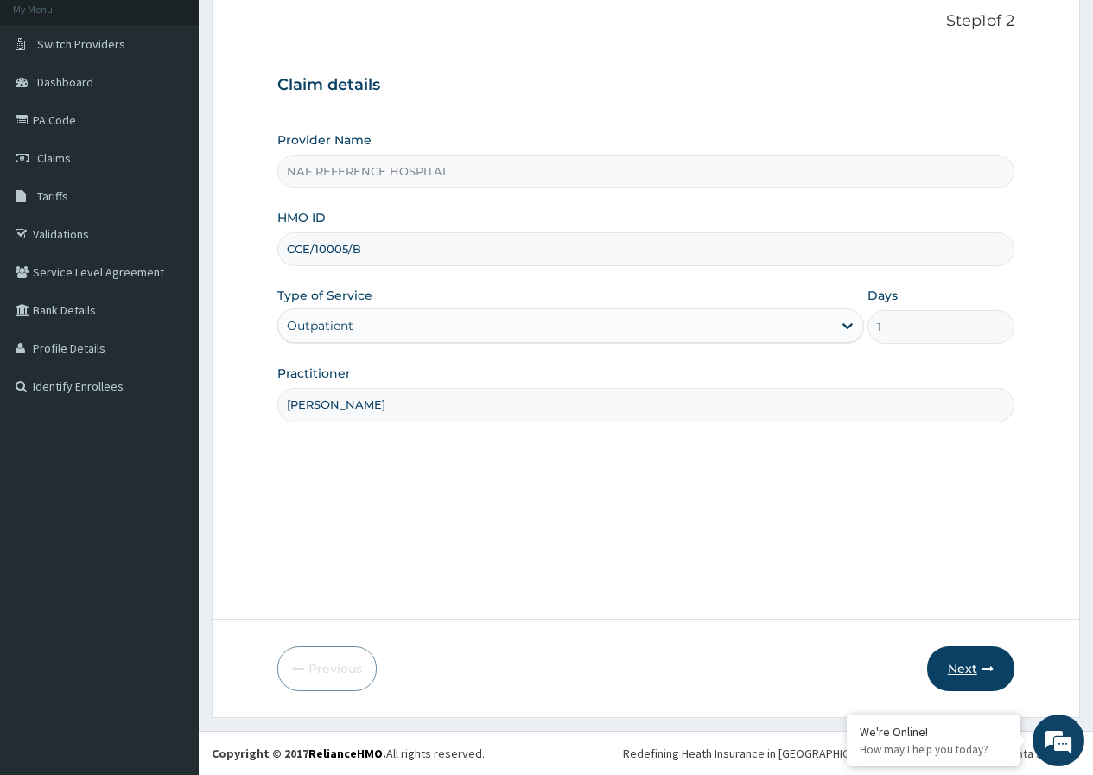
type input "[PERSON_NAME]"
click at [954, 660] on button "Next" at bounding box center [970, 669] width 87 height 45
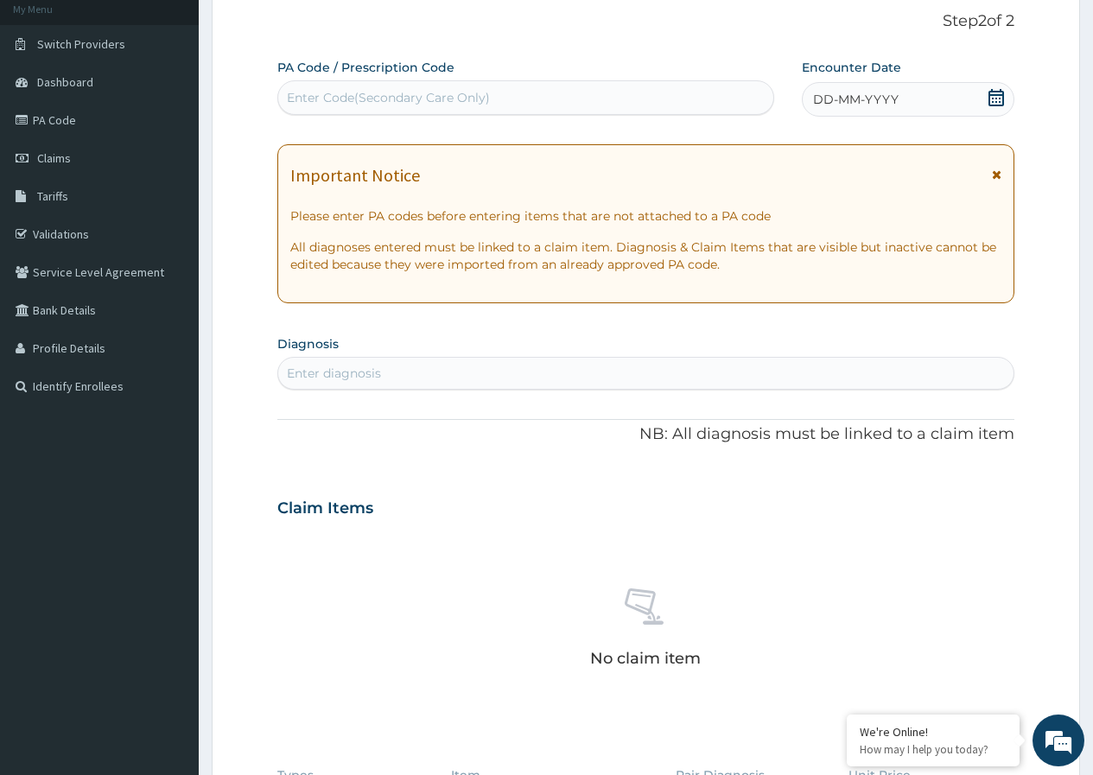
click at [375, 375] on div "Enter diagnosis" at bounding box center [334, 373] width 94 height 17
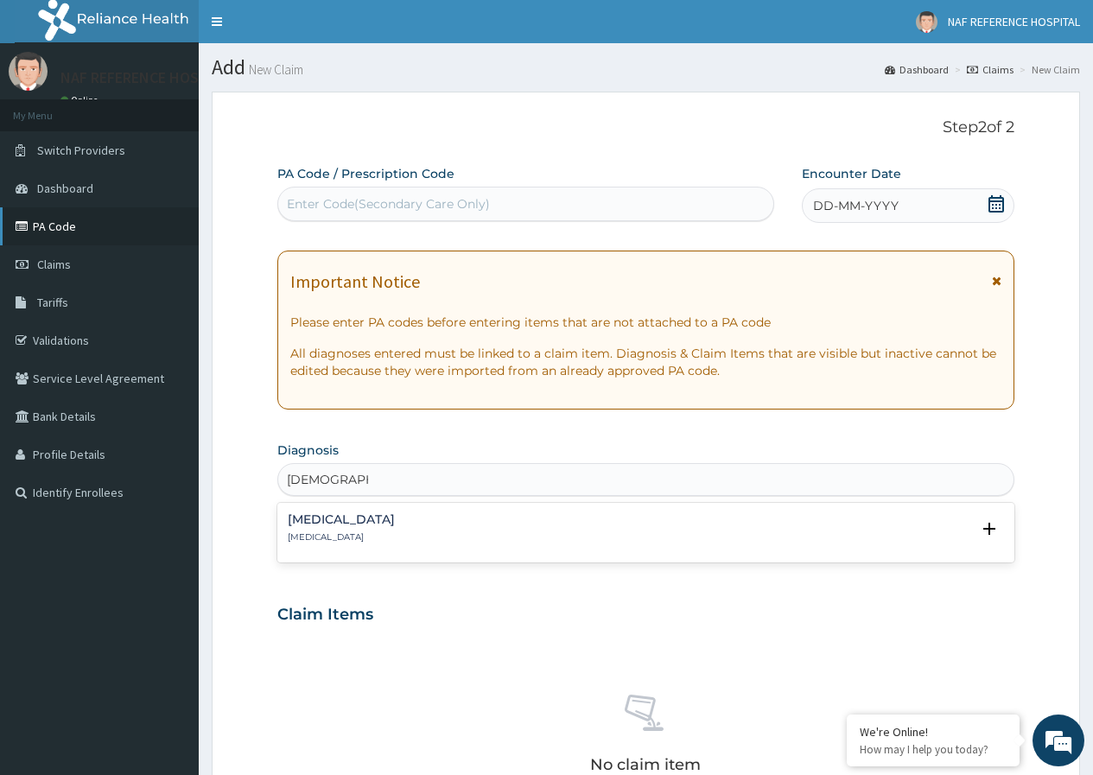
type input "PRESBYOPIA"
click at [74, 221] on link "PA Code" at bounding box center [99, 226] width 199 height 38
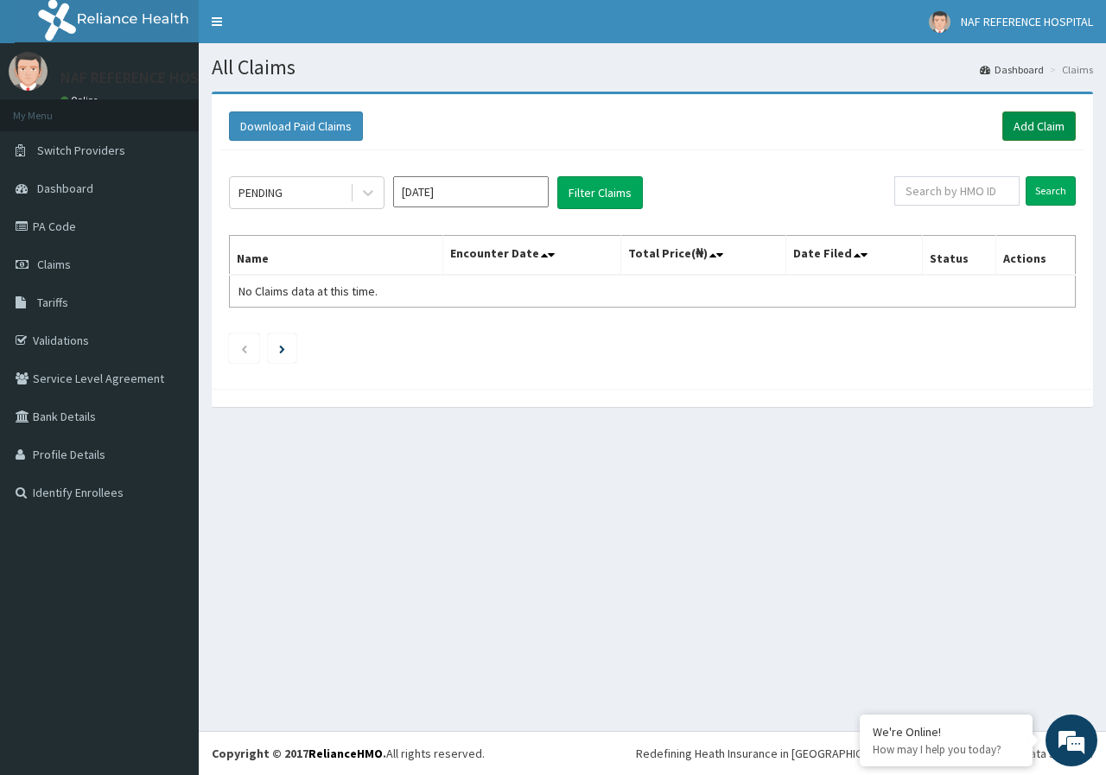
click at [1020, 122] on link "Add Claim" at bounding box center [1039, 125] width 73 height 29
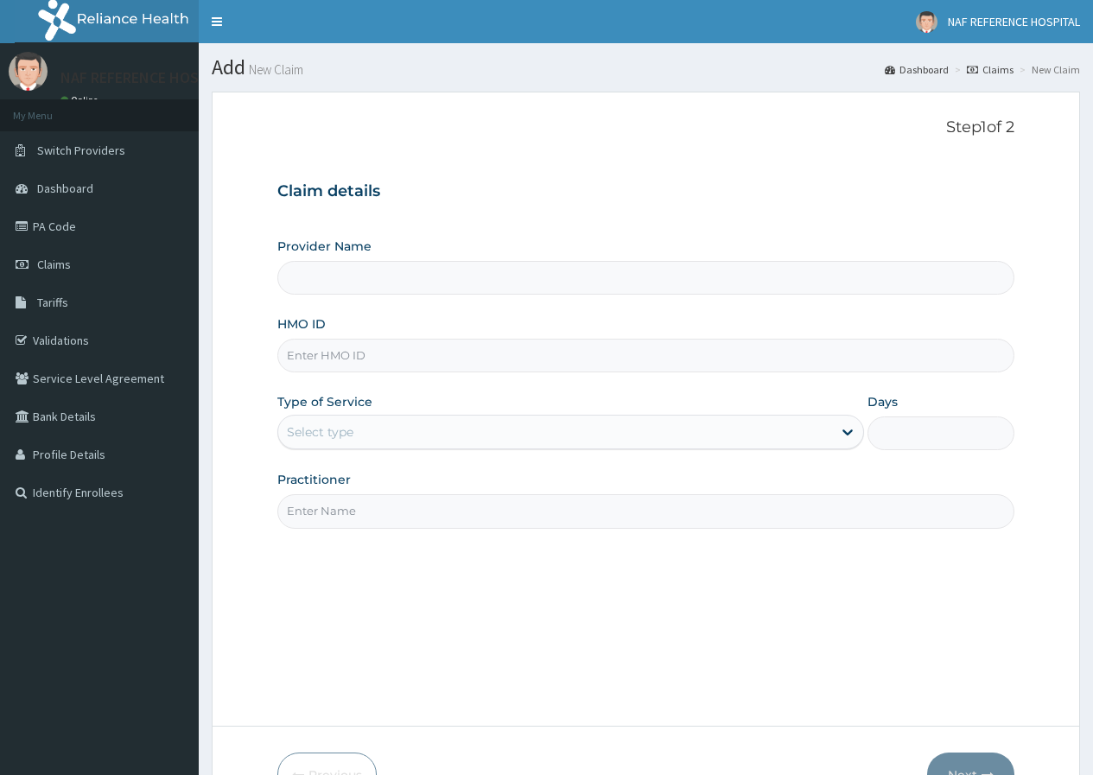
type input "NAF REFERENCE HOSPITAL"
click at [367, 358] on input "HMO ID" at bounding box center [645, 356] width 737 height 34
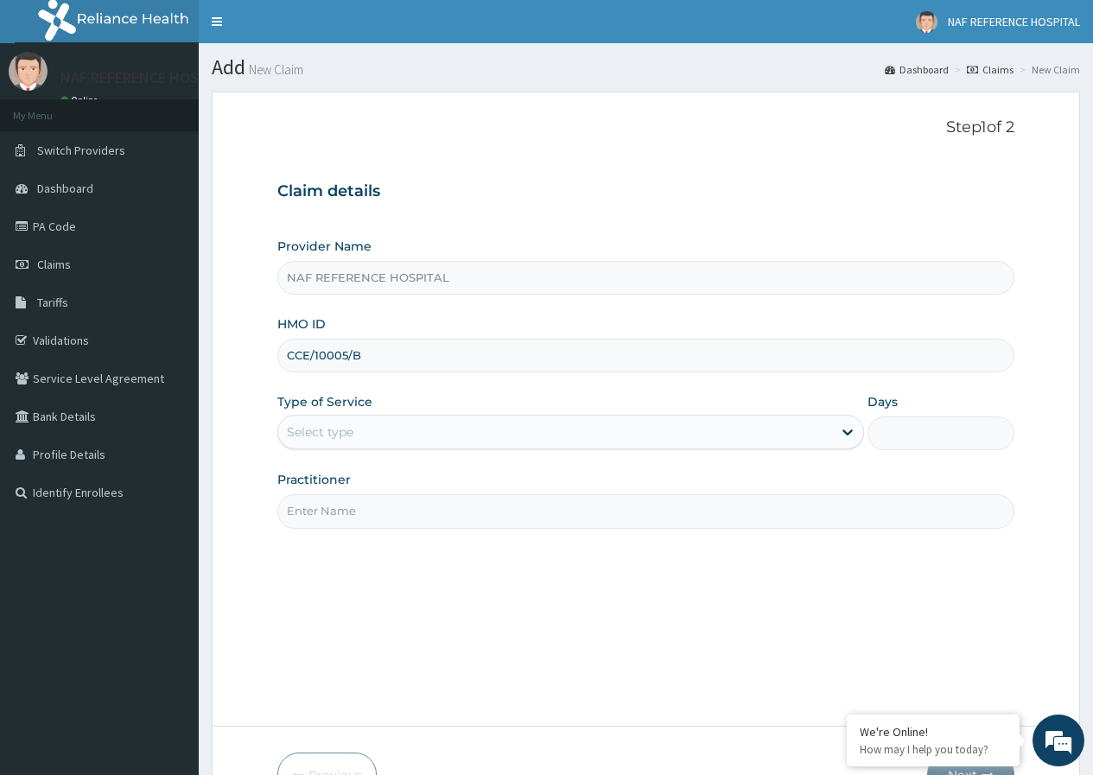
type input "CCE/10005/B"
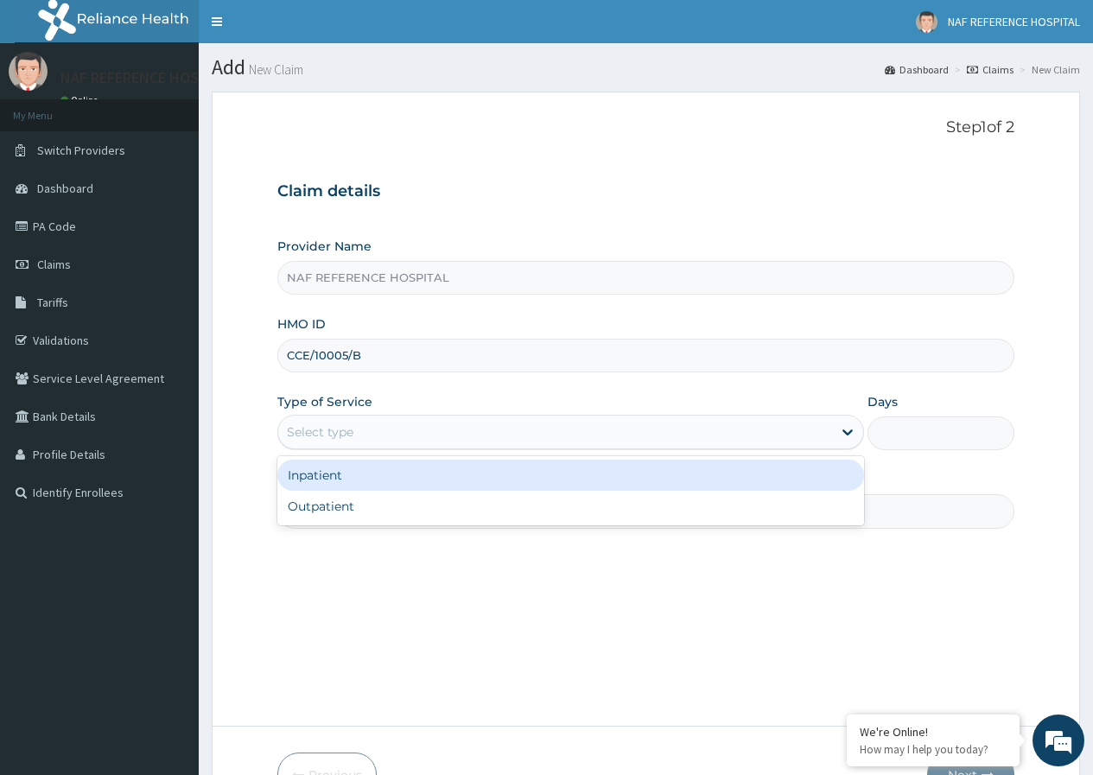
click at [374, 443] on div "Select type" at bounding box center [555, 432] width 554 height 28
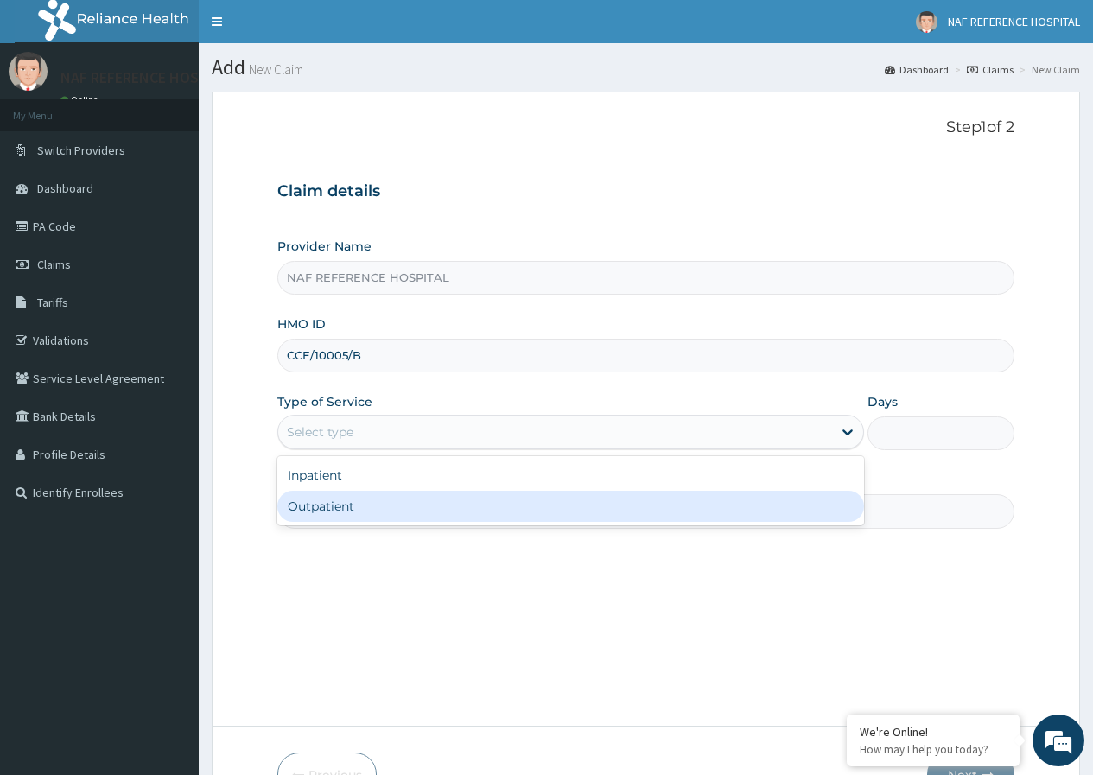
click at [366, 498] on div "Outpatient" at bounding box center [570, 506] width 587 height 31
type input "1"
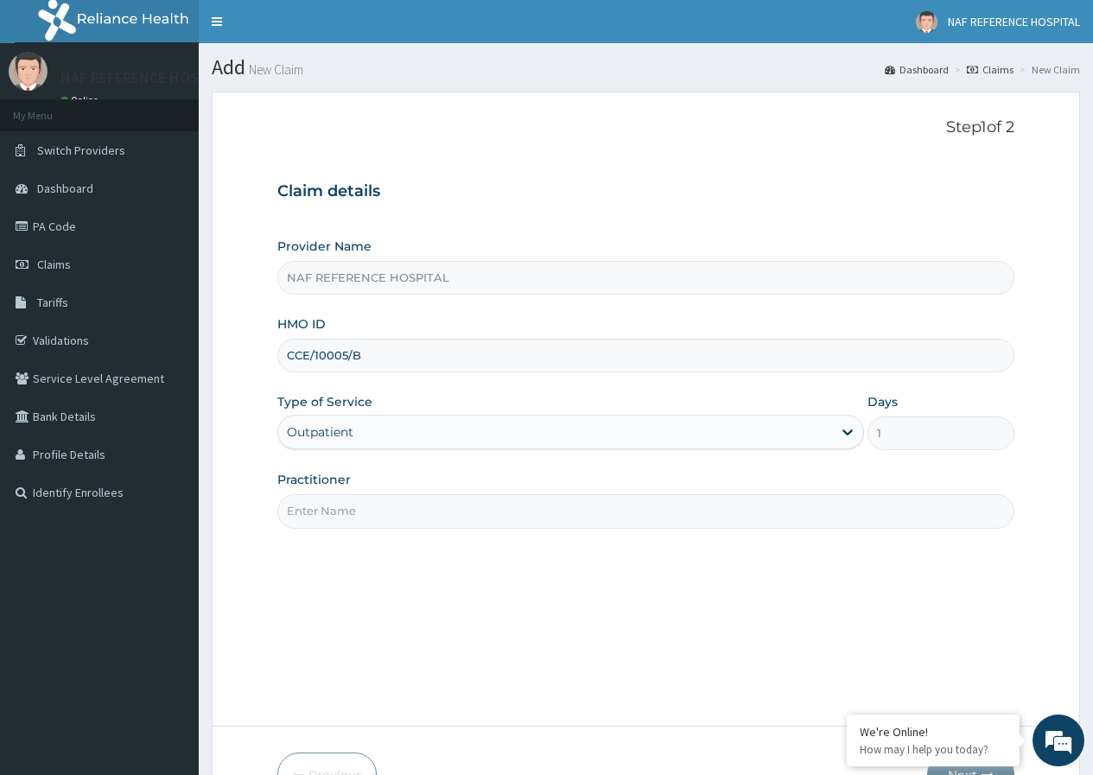
click at [377, 511] on input "Practitioner" at bounding box center [645, 511] width 737 height 34
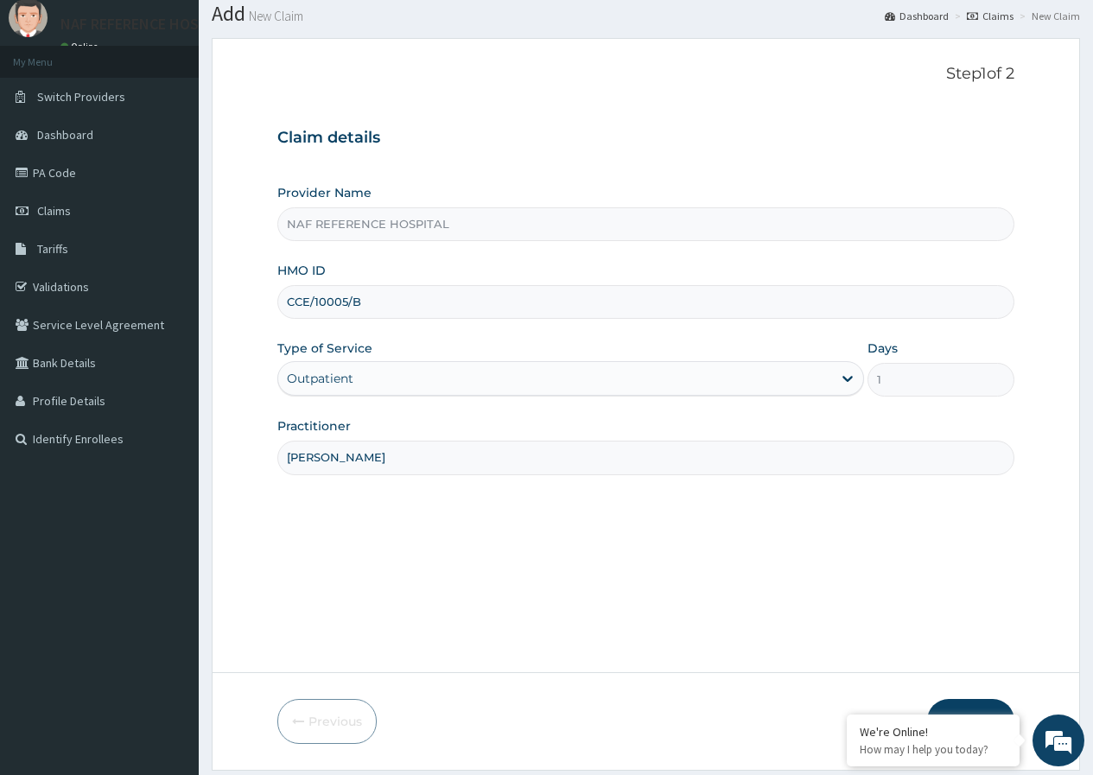
scroll to position [106, 0]
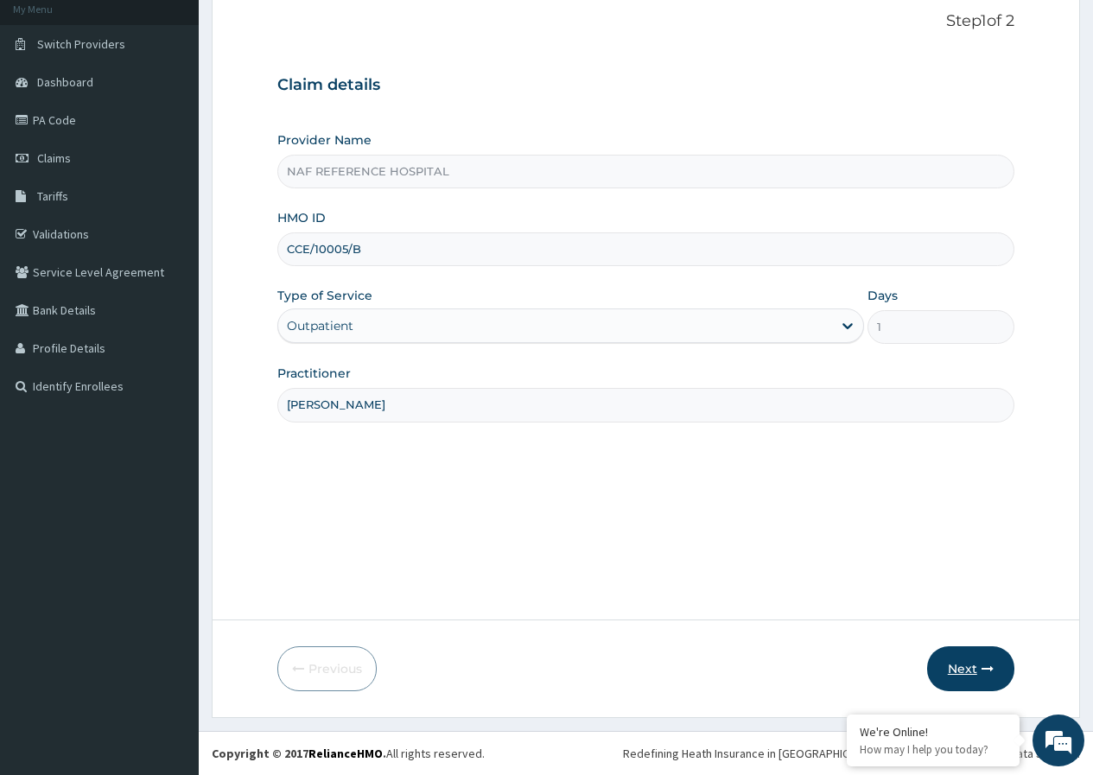
type input "[PERSON_NAME]"
click at [963, 660] on button "Next" at bounding box center [970, 669] width 87 height 45
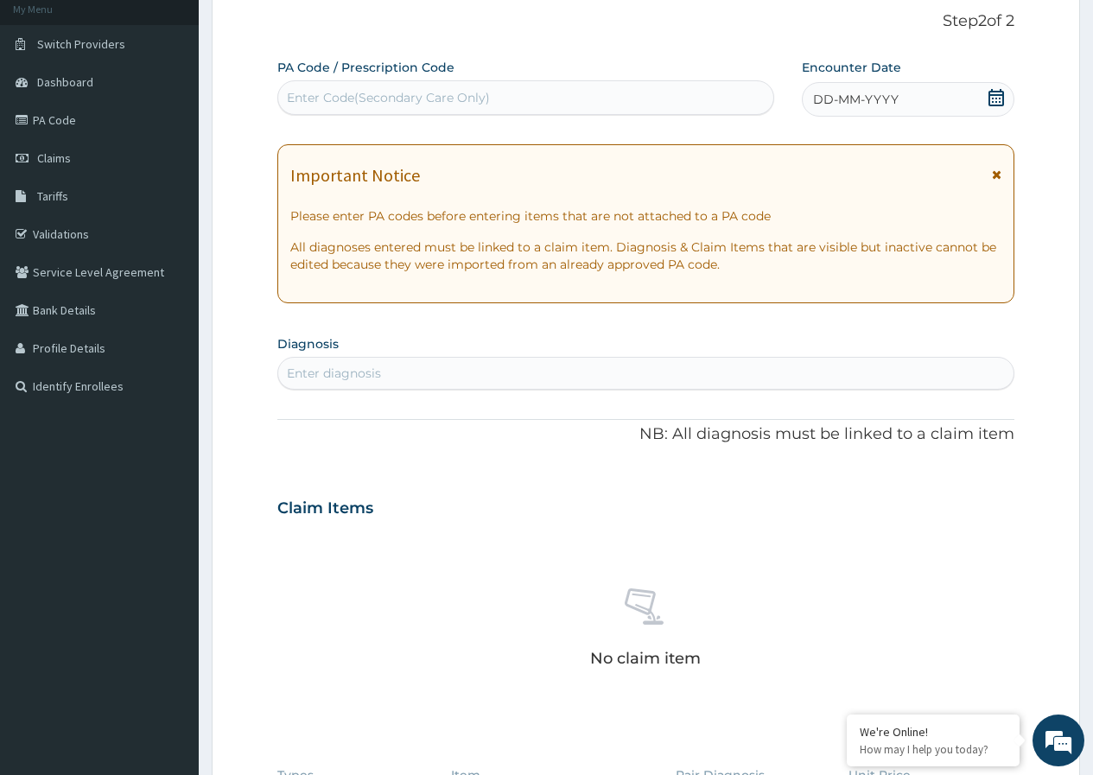
click at [433, 92] on div "Enter Code(Secondary Care Only)" at bounding box center [388, 97] width 203 height 17
drag, startPoint x: 433, startPoint y: 92, endPoint x: 348, endPoint y: 99, distance: 84.9
click at [348, 99] on div "Enter Code(Secondary Care Only)" at bounding box center [388, 97] width 203 height 17
drag, startPoint x: 348, startPoint y: 99, endPoint x: 325, endPoint y: 99, distance: 23.3
click at [325, 99] on div "Enter Code(Secondary Care Only)" at bounding box center [388, 97] width 203 height 17
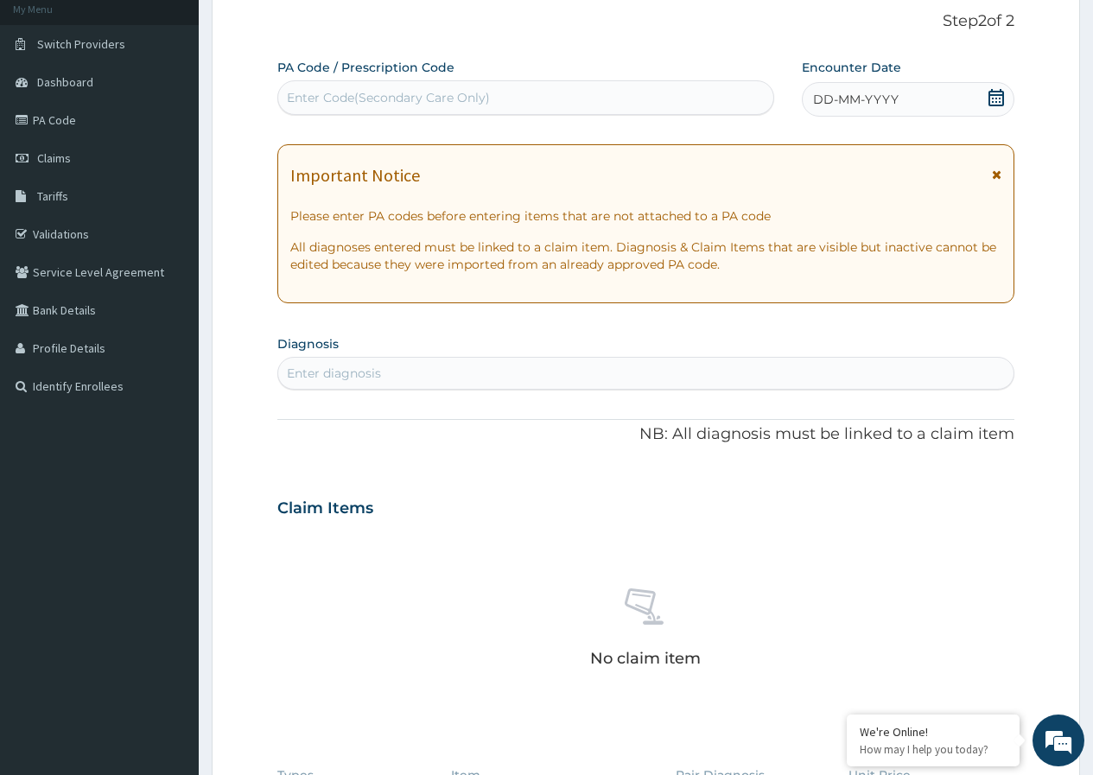
click at [374, 92] on div "Enter Code(Secondary Care Only)" at bounding box center [388, 97] width 203 height 17
drag, startPoint x: 368, startPoint y: 98, endPoint x: 81, endPoint y: 118, distance: 287.6
click at [81, 118] on link "PA Code" at bounding box center [99, 120] width 199 height 38
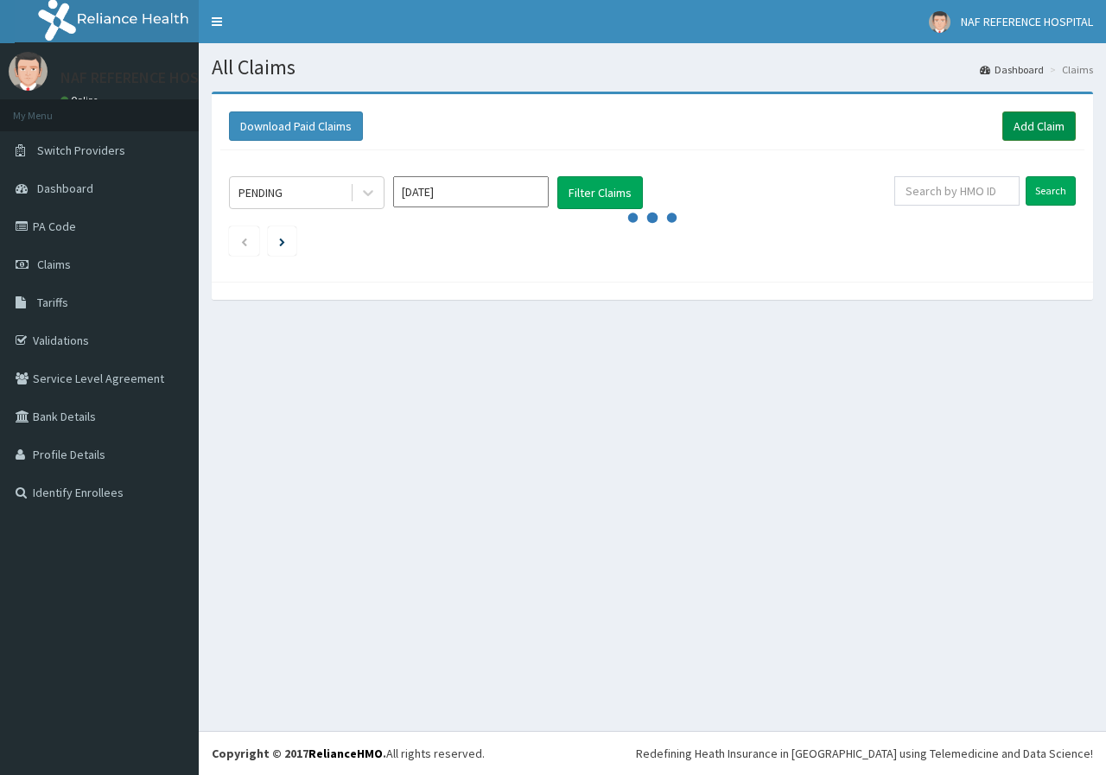
click at [1058, 129] on link "Add Claim" at bounding box center [1039, 125] width 73 height 29
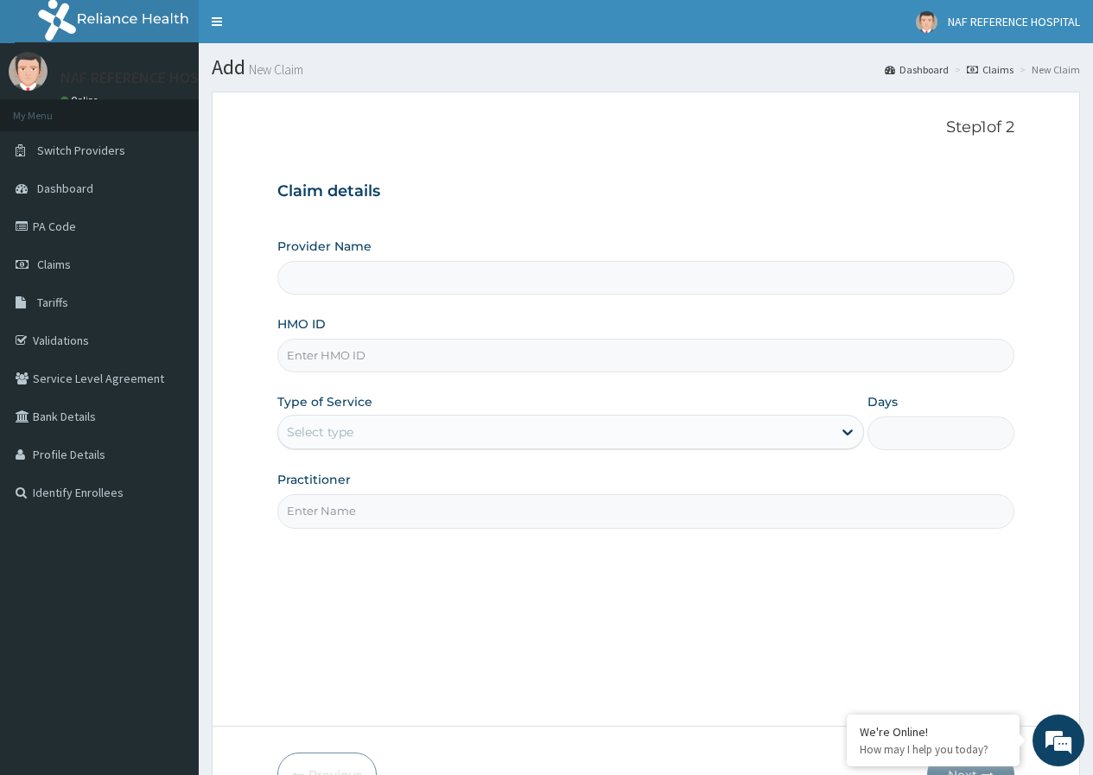
click at [336, 353] on input "HMO ID" at bounding box center [645, 356] width 737 height 34
type input "CCE/10005/A"
click at [323, 437] on div "Select type" at bounding box center [320, 432] width 67 height 17
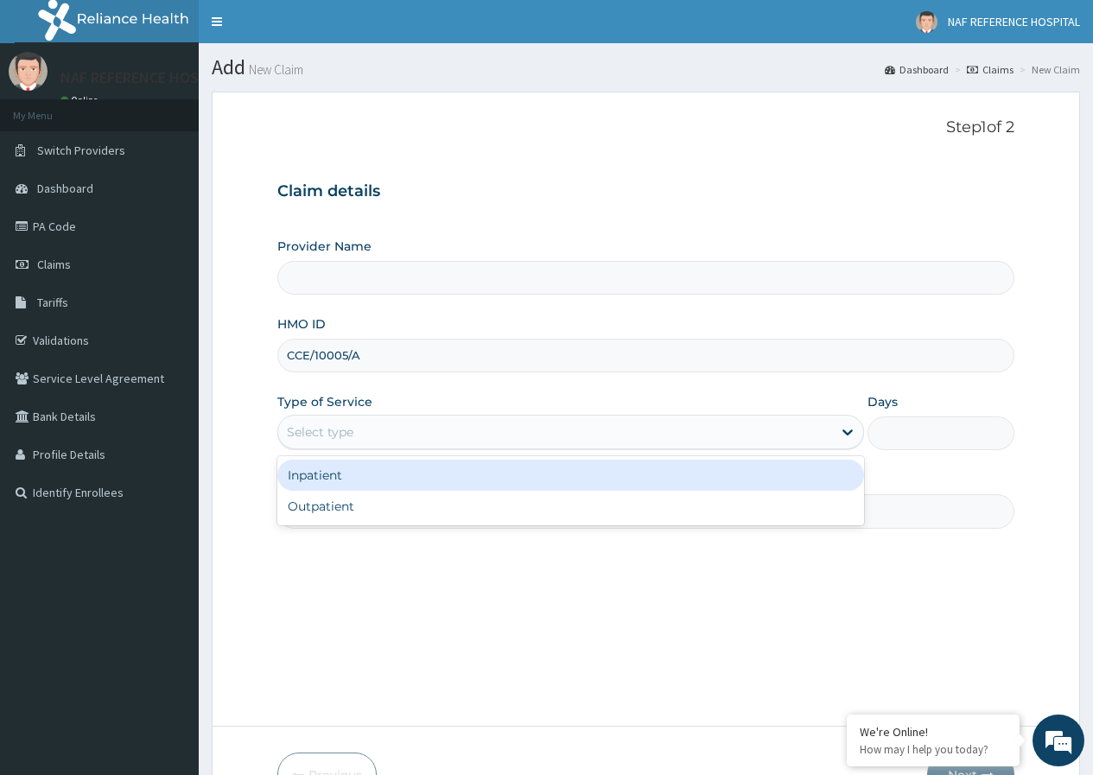
type input "NAF REFERENCE HOSPITAL"
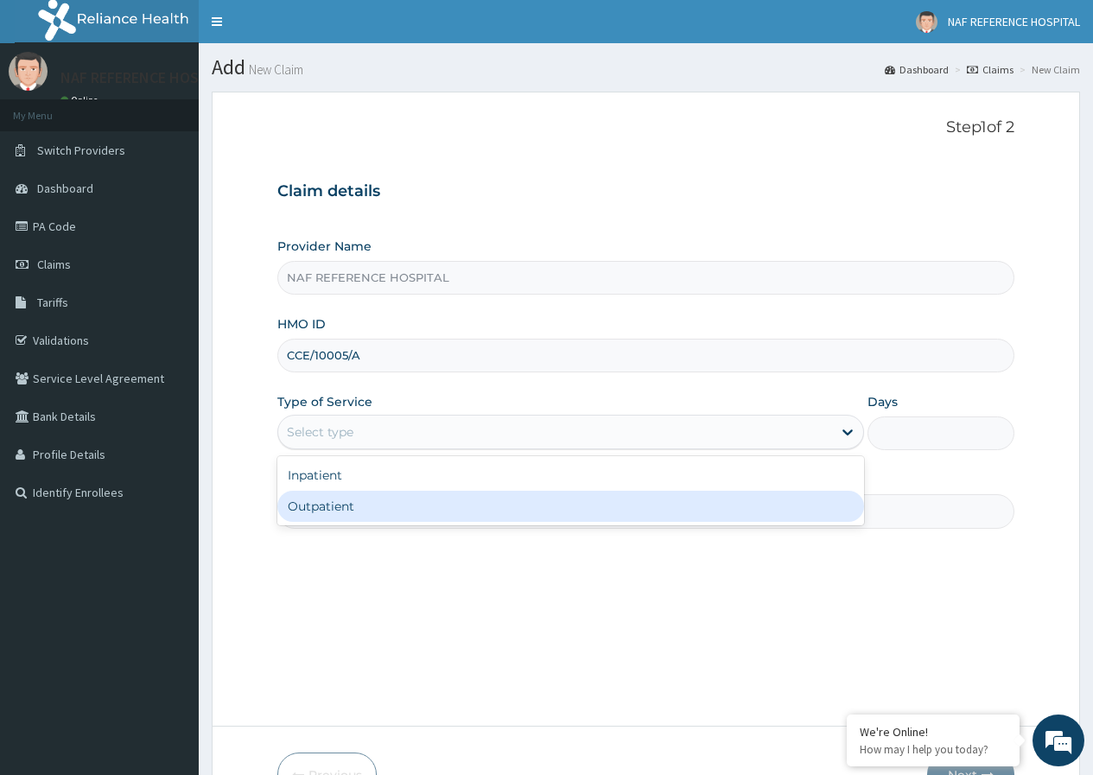
click at [308, 506] on div "Outpatient" at bounding box center [570, 506] width 587 height 31
type input "1"
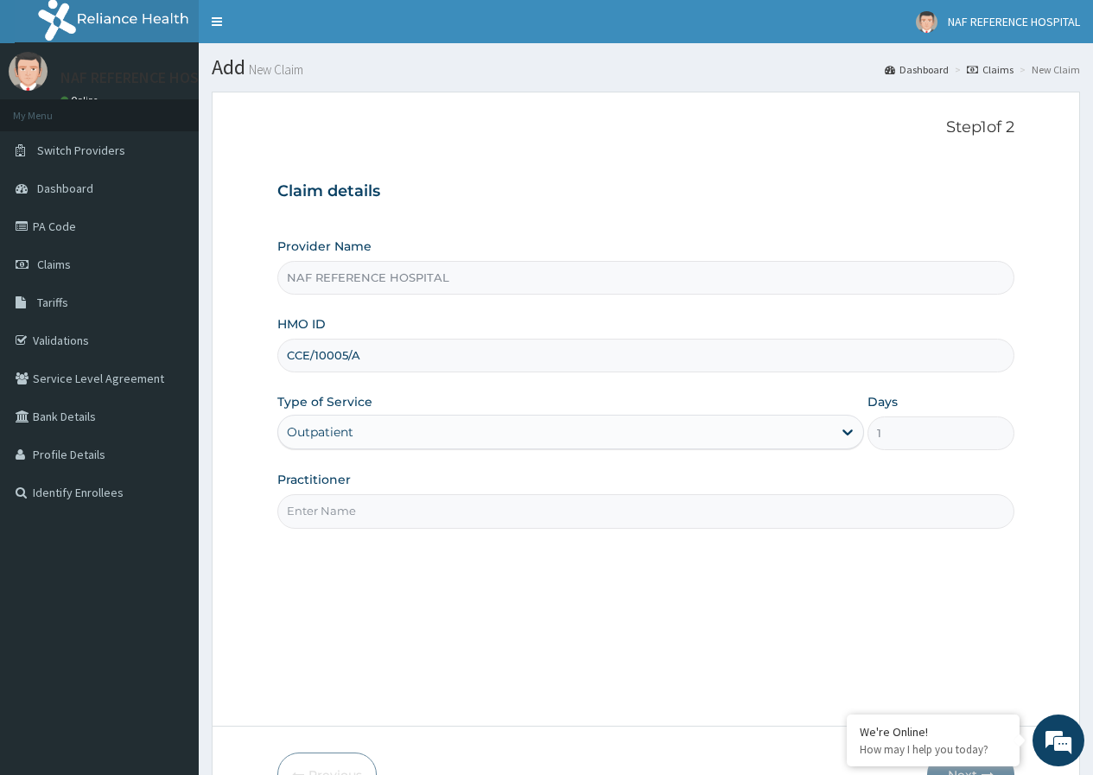
click at [364, 520] on input "Practitioner" at bounding box center [645, 511] width 737 height 34
type input "N"
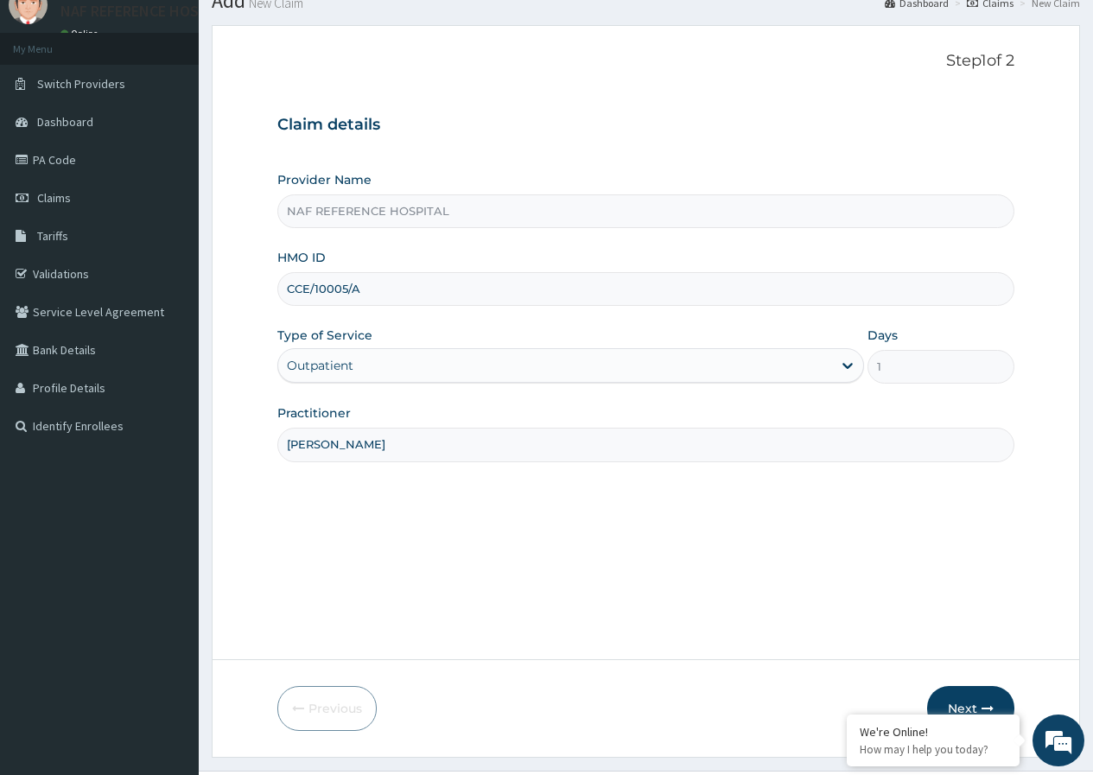
scroll to position [106, 0]
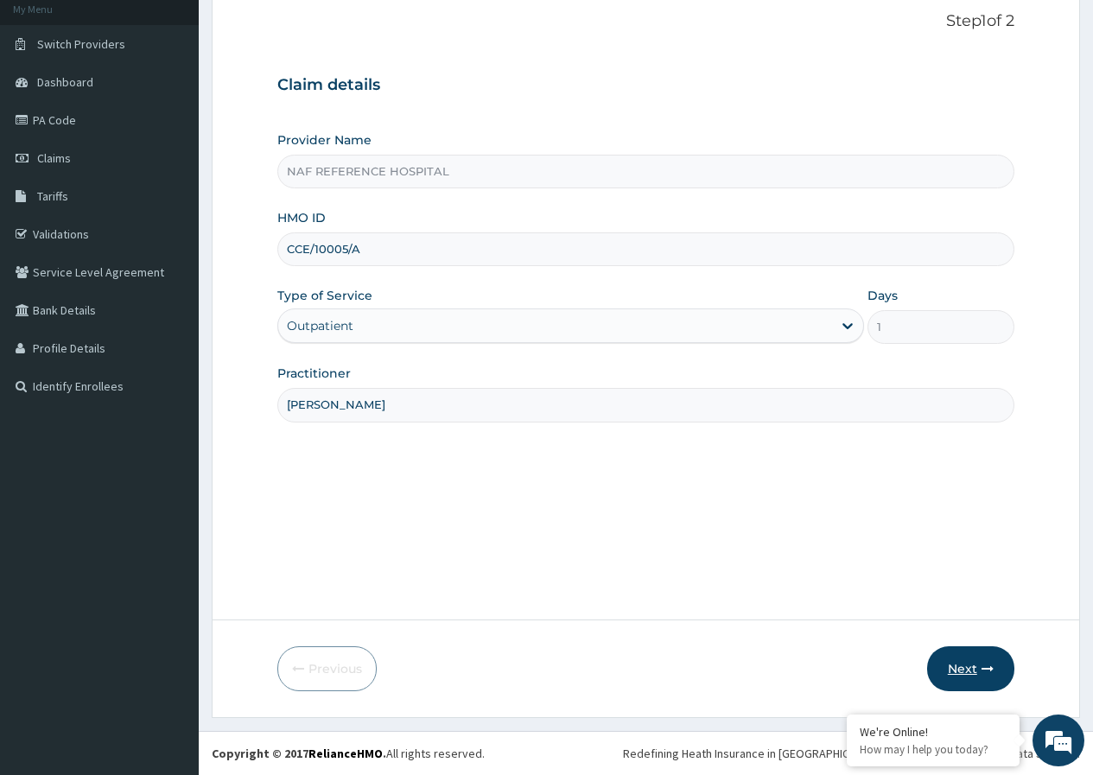
type input "[PERSON_NAME]"
click at [961, 658] on button "Next" at bounding box center [970, 669] width 87 height 45
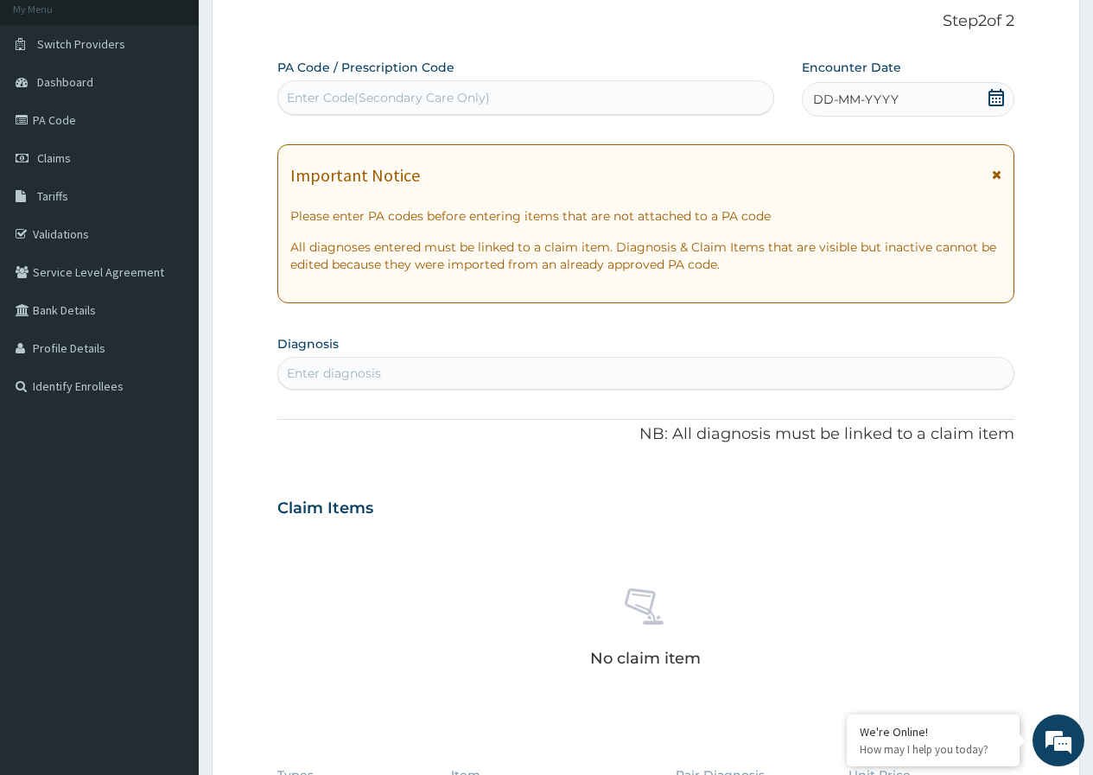
click at [391, 95] on div "Enter Code(Secondary Care Only)" at bounding box center [388, 97] width 203 height 17
type input "PA/94644A"
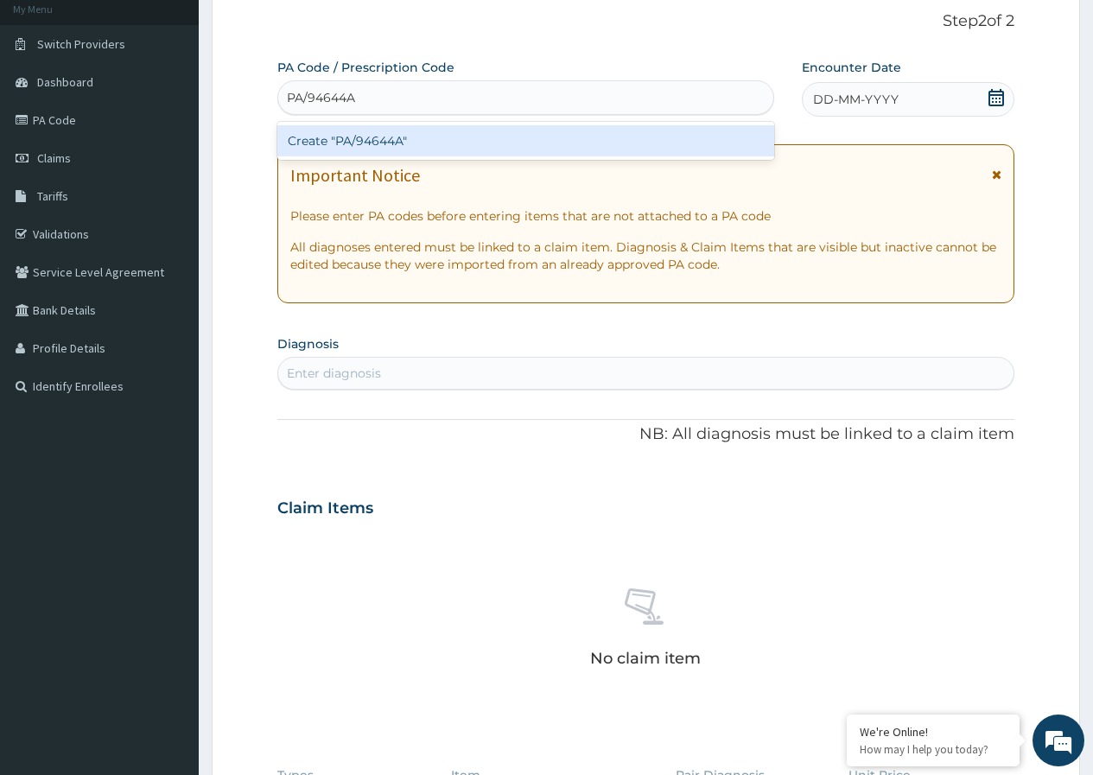
click at [375, 148] on div "Create "PA/94644A"" at bounding box center [525, 140] width 496 height 31
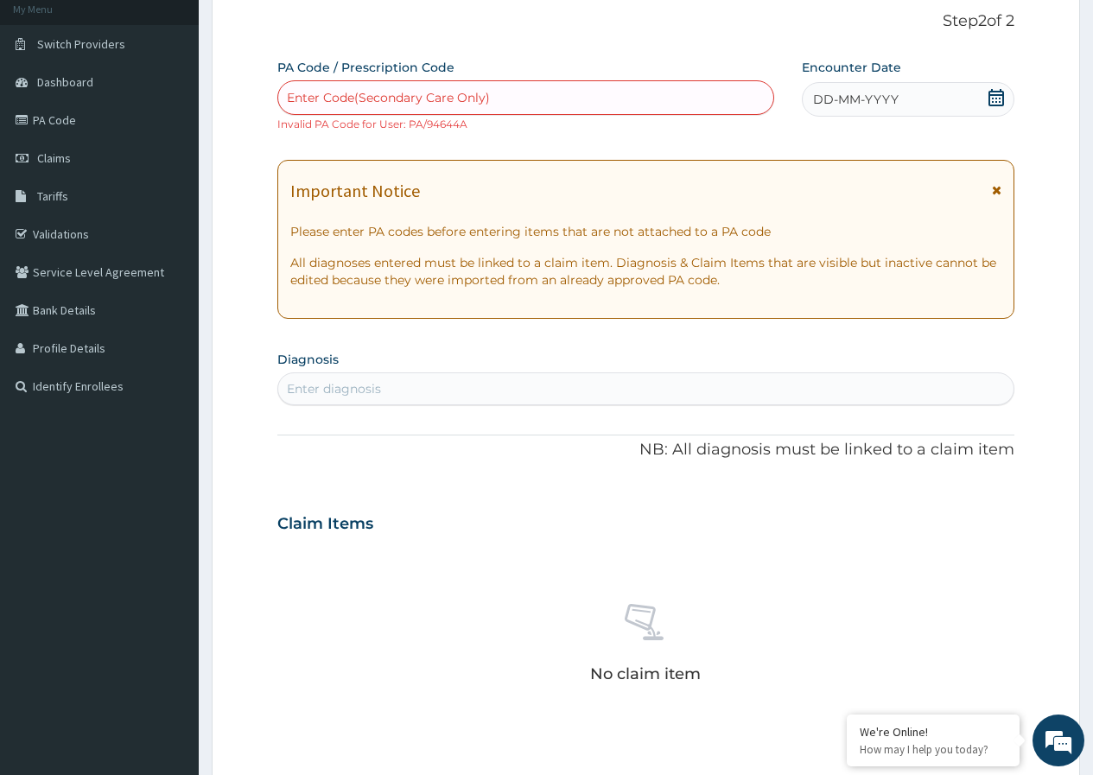
click at [997, 90] on icon at bounding box center [996, 97] width 17 height 17
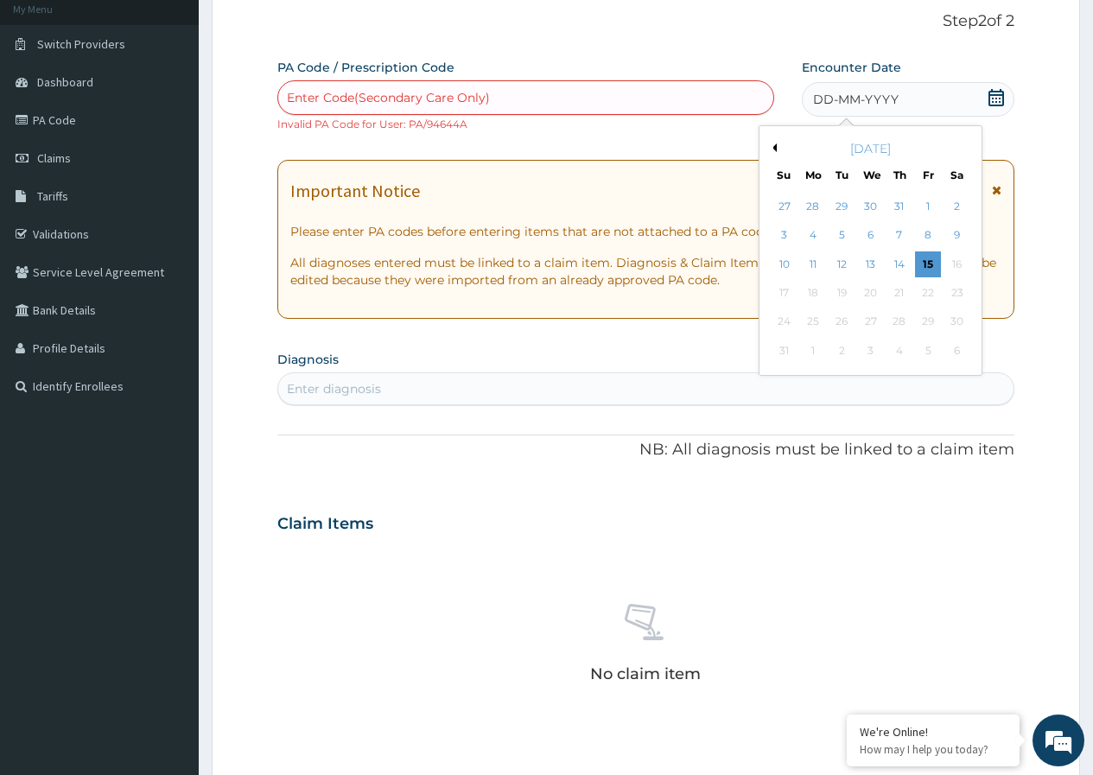
click at [775, 144] on button "Previous Month" at bounding box center [772, 147] width 9 height 9
click at [969, 145] on button "Next Month" at bounding box center [969, 147] width 9 height 9
click at [864, 229] on div "6" at bounding box center [870, 236] width 26 height 26
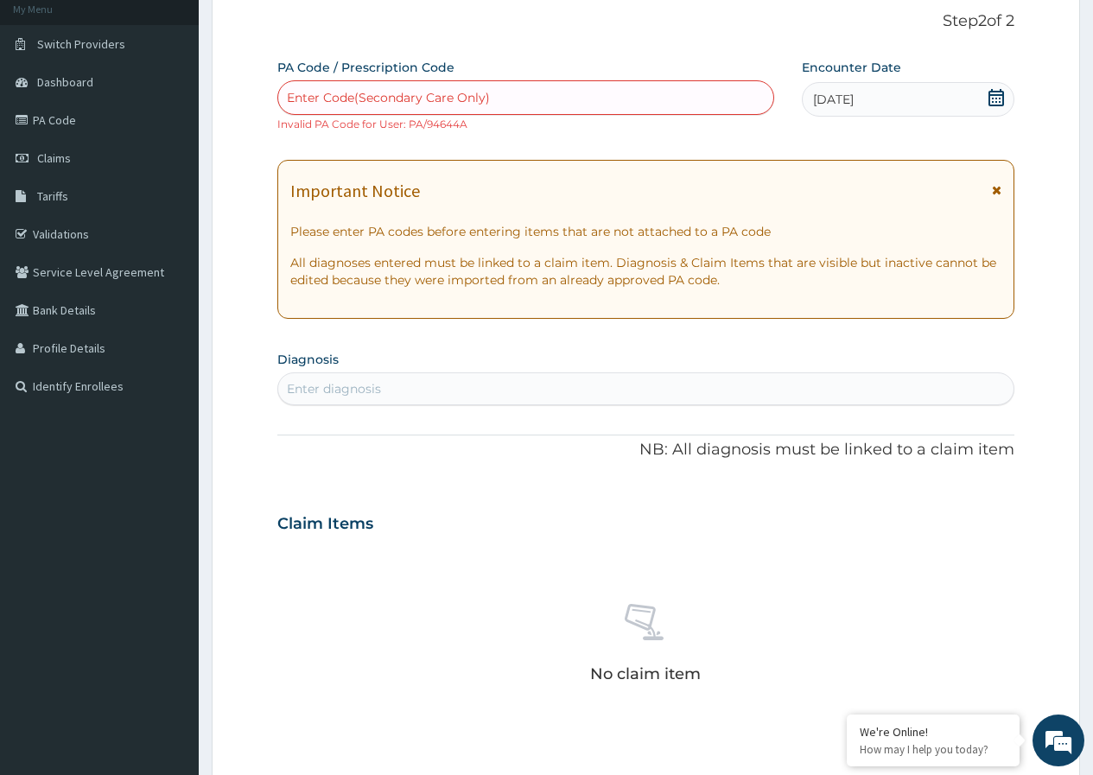
click at [502, 97] on div "Enter Code(Secondary Care Only)" at bounding box center [525, 98] width 494 height 28
click at [500, 147] on div "Please confirm that PA code or Prescription code is correct." at bounding box center [525, 140] width 496 height 31
type input "94644A"
click at [795, 135] on div "PA Code / Prescription Code Enter Code(Secondary Care Only) Code must be in the…" at bounding box center [645, 514] width 737 height 910
drag, startPoint x: 466, startPoint y: 90, endPoint x: 321, endPoint y: 123, distance: 148.9
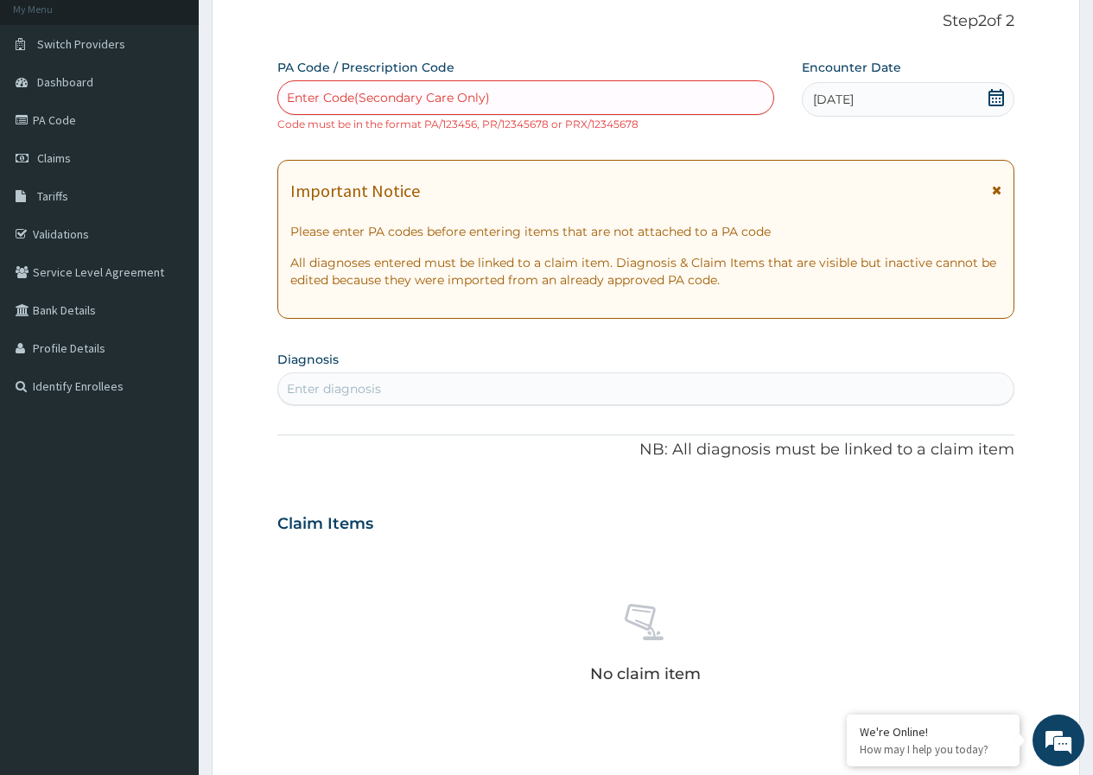
click at [321, 123] on small "Code must be in the format PA/123456, PR/12345678 or PRX/12345678" at bounding box center [457, 124] width 361 height 13
click at [334, 99] on div "Enter Code(Secondary Care Only)" at bounding box center [388, 97] width 203 height 17
click at [350, 95] on div "Enter Code(Secondary Care Only)" at bounding box center [388, 97] width 203 height 17
click at [56, 162] on span "Claims" at bounding box center [54, 158] width 34 height 16
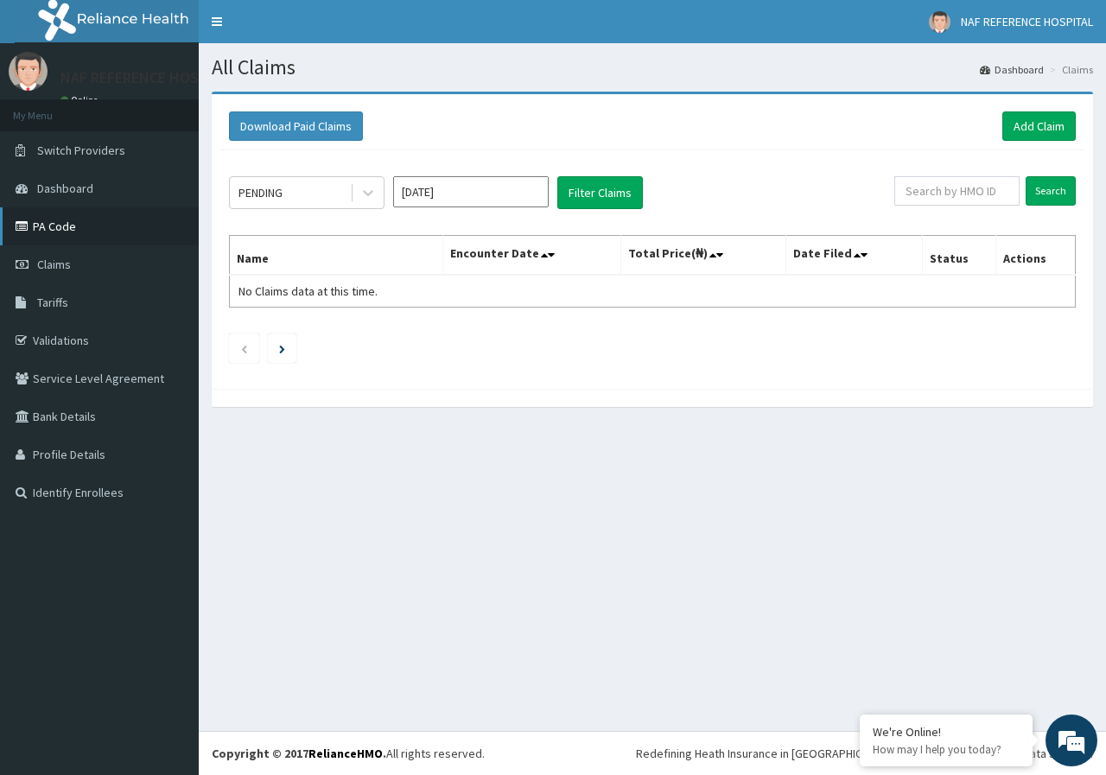
click at [70, 225] on link "PA Code" at bounding box center [99, 226] width 199 height 38
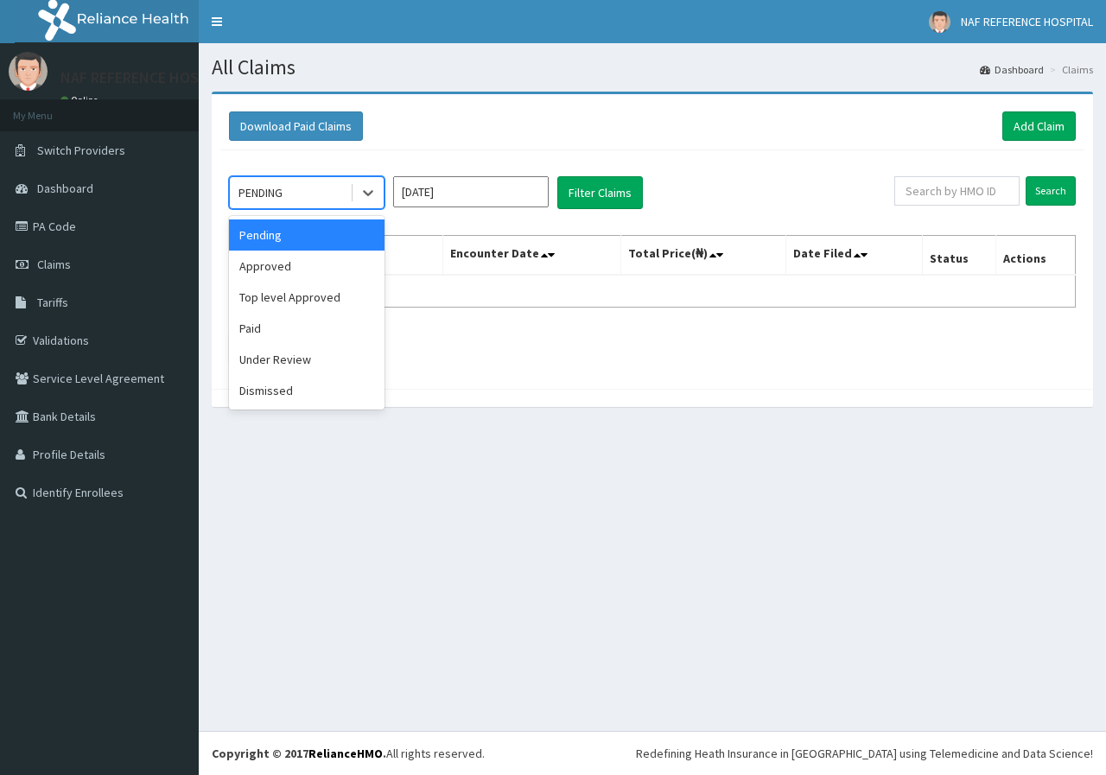
click at [348, 195] on div "PENDING" at bounding box center [290, 193] width 120 height 28
click at [325, 265] on div "Approved" at bounding box center [307, 266] width 156 height 31
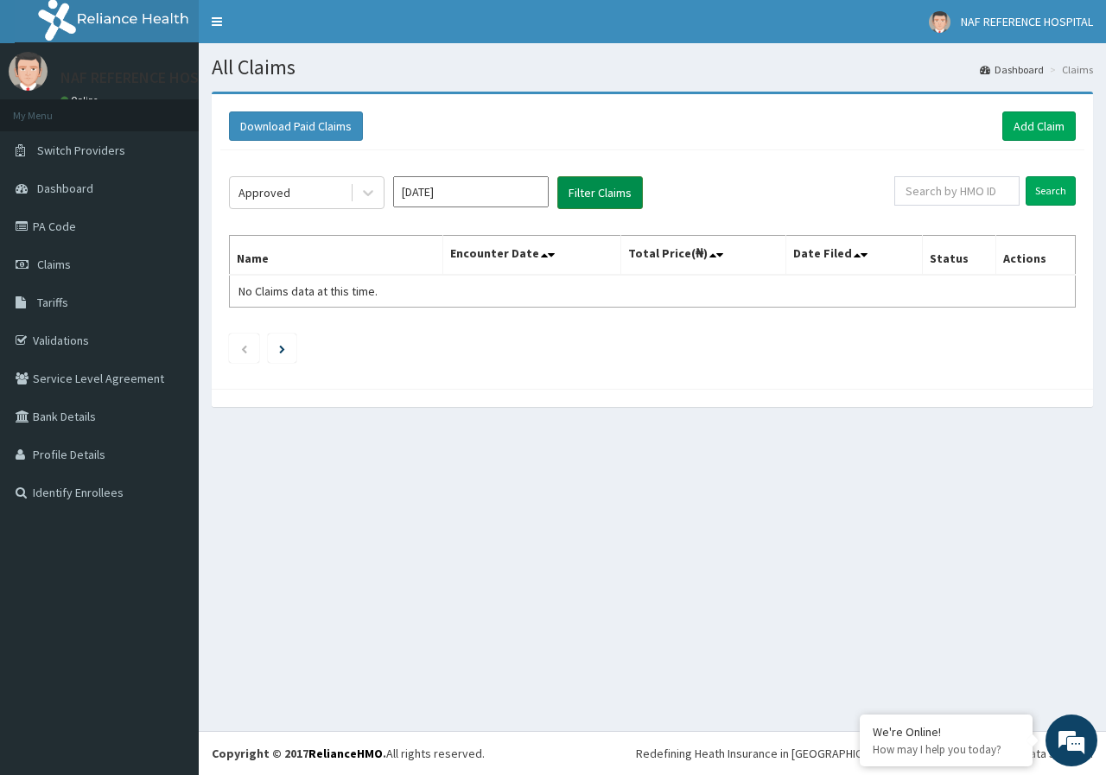
click at [579, 201] on button "Filter Claims" at bounding box center [600, 192] width 86 height 33
click at [608, 189] on button "Filter Claims" at bounding box center [600, 192] width 86 height 33
click at [1052, 130] on link "Add Claim" at bounding box center [1039, 125] width 73 height 29
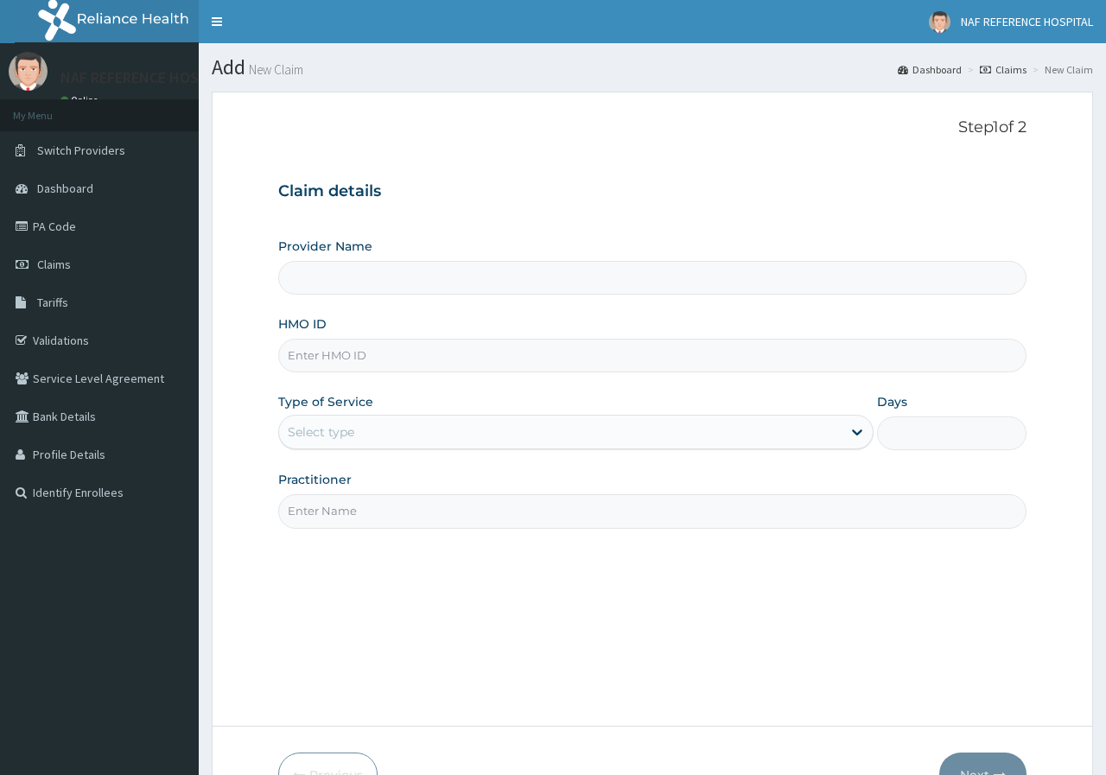
drag, startPoint x: 0, startPoint y: 0, endPoint x: 392, endPoint y: 361, distance: 532.8
click at [392, 361] on input "HMO ID" at bounding box center [652, 356] width 748 height 34
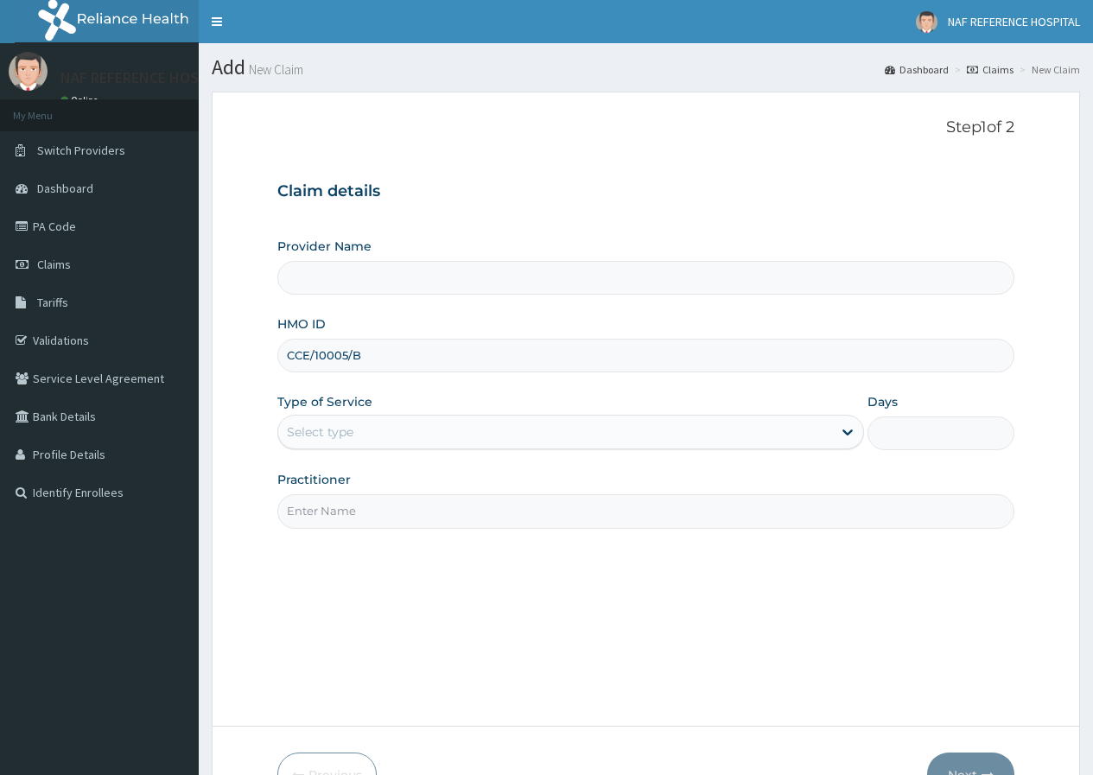
type input "CCE/10005/B"
click at [407, 436] on div "Select type" at bounding box center [555, 432] width 554 height 28
click at [303, 433] on div "Select type" at bounding box center [320, 432] width 67 height 17
click at [460, 501] on input "Practitioner" at bounding box center [645, 511] width 737 height 34
click at [414, 422] on div "Select type" at bounding box center [555, 432] width 554 height 28
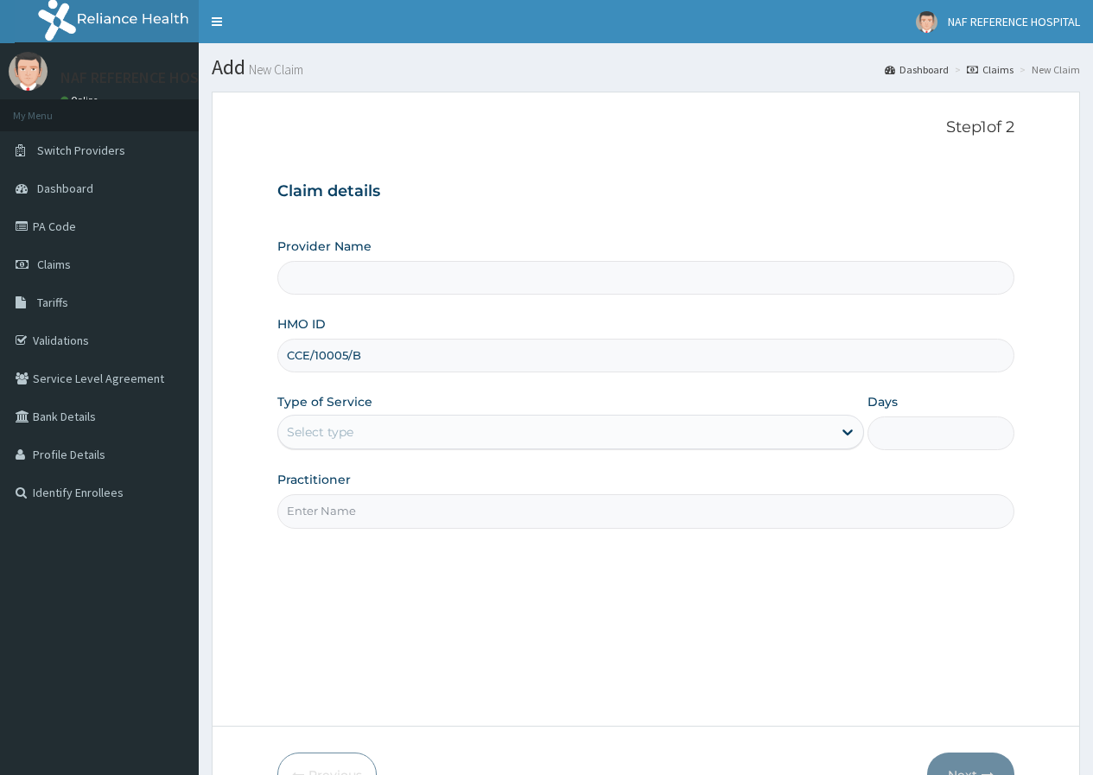
click at [416, 446] on div "Select type" at bounding box center [555, 432] width 554 height 28
click at [472, 383] on div "Provider Name HMO ID CCE/10005/B Type of Service Select type Days Practitioner" at bounding box center [645, 383] width 737 height 290
click at [851, 428] on icon at bounding box center [847, 432] width 17 height 17
click at [837, 434] on div at bounding box center [847, 432] width 31 height 31
click at [523, 375] on div "Provider Name HMO ID CCE/10005/B Type of Service Select is focused ,type to ref…" at bounding box center [645, 383] width 737 height 290
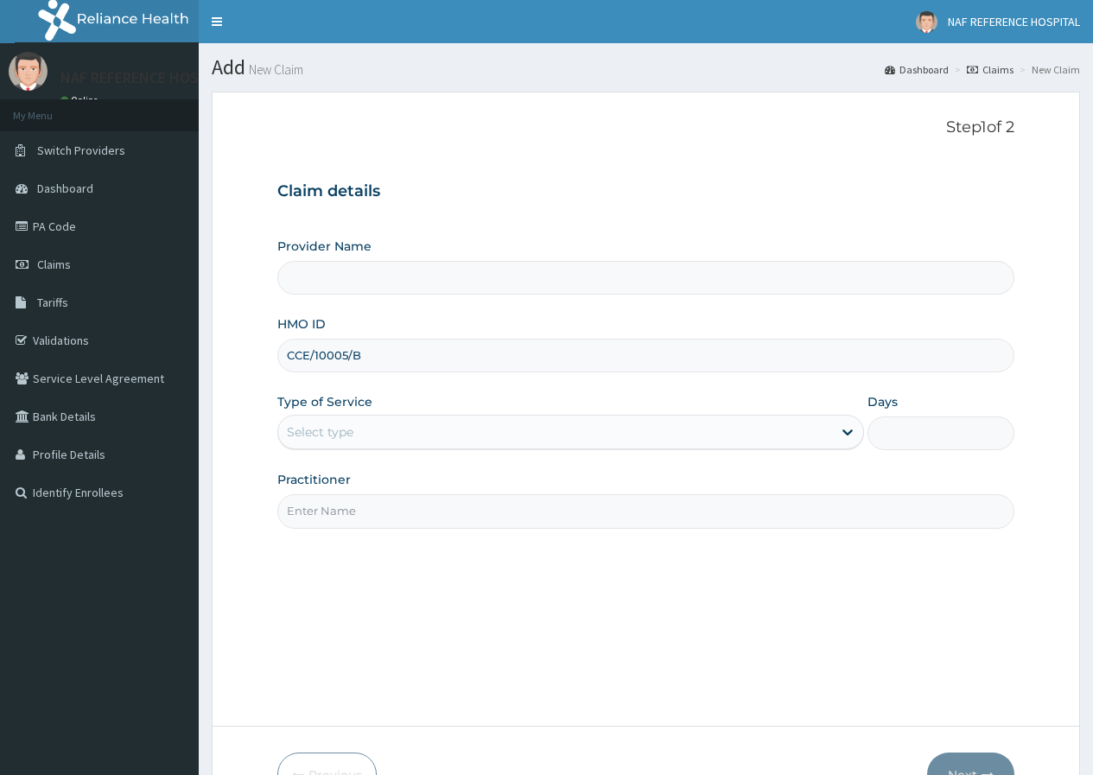
click at [944, 177] on div "Claim details Provider Name HMO ID CCE/10005/B Type of Service Select type Days…" at bounding box center [645, 346] width 737 height 363
click at [434, 253] on div "Provider Name" at bounding box center [645, 266] width 737 height 57
click at [656, 438] on div "Select type" at bounding box center [555, 432] width 554 height 28
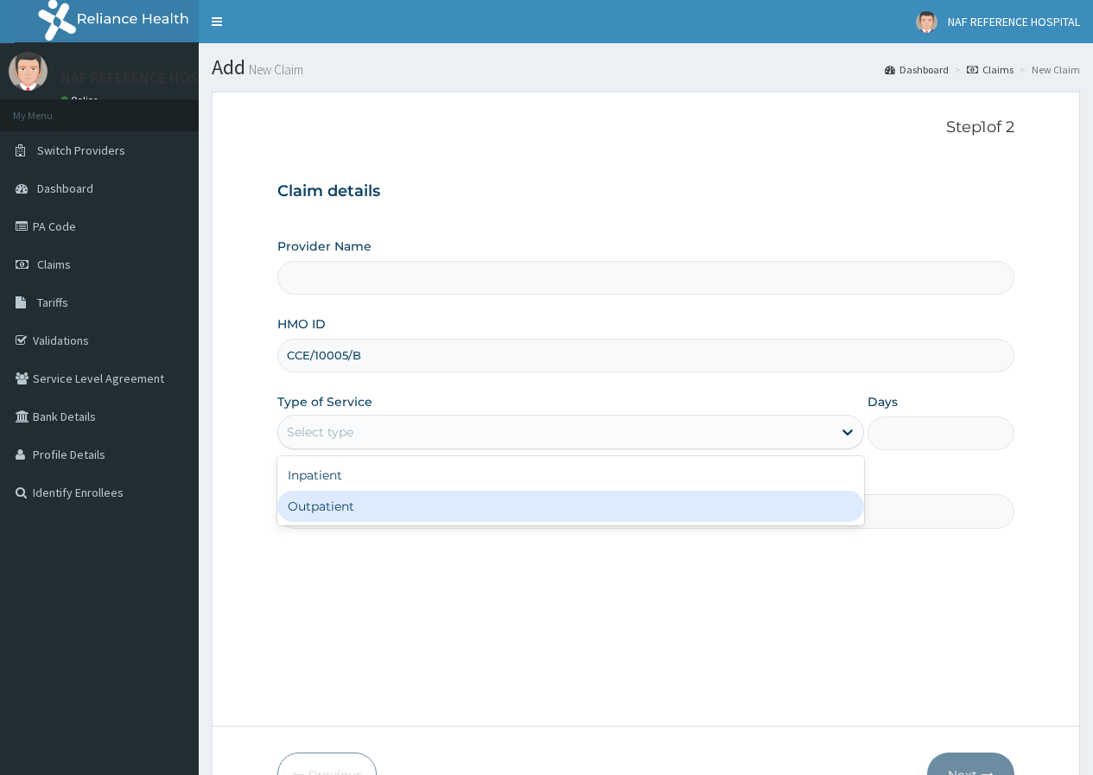
type input "NAF REFERENCE HOSPITAL"
click at [351, 506] on div "Outpatient" at bounding box center [570, 506] width 587 height 31
type input "1"
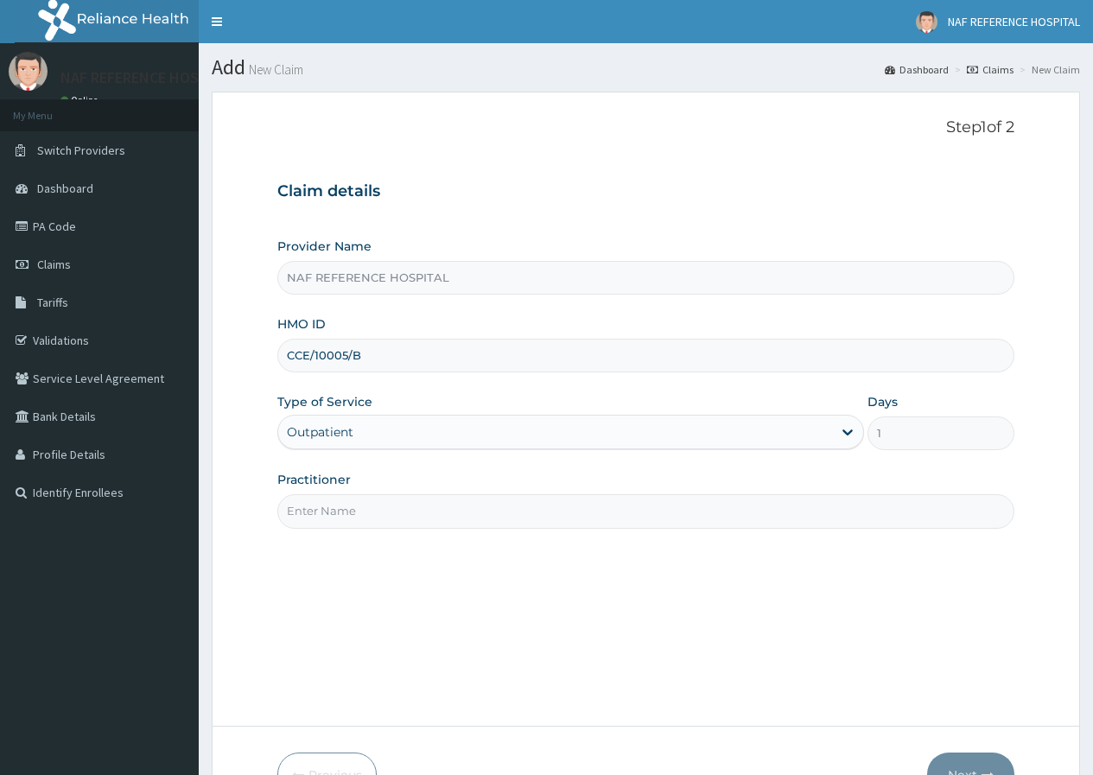
click at [418, 526] on input "Practitioner" at bounding box center [645, 511] width 737 height 34
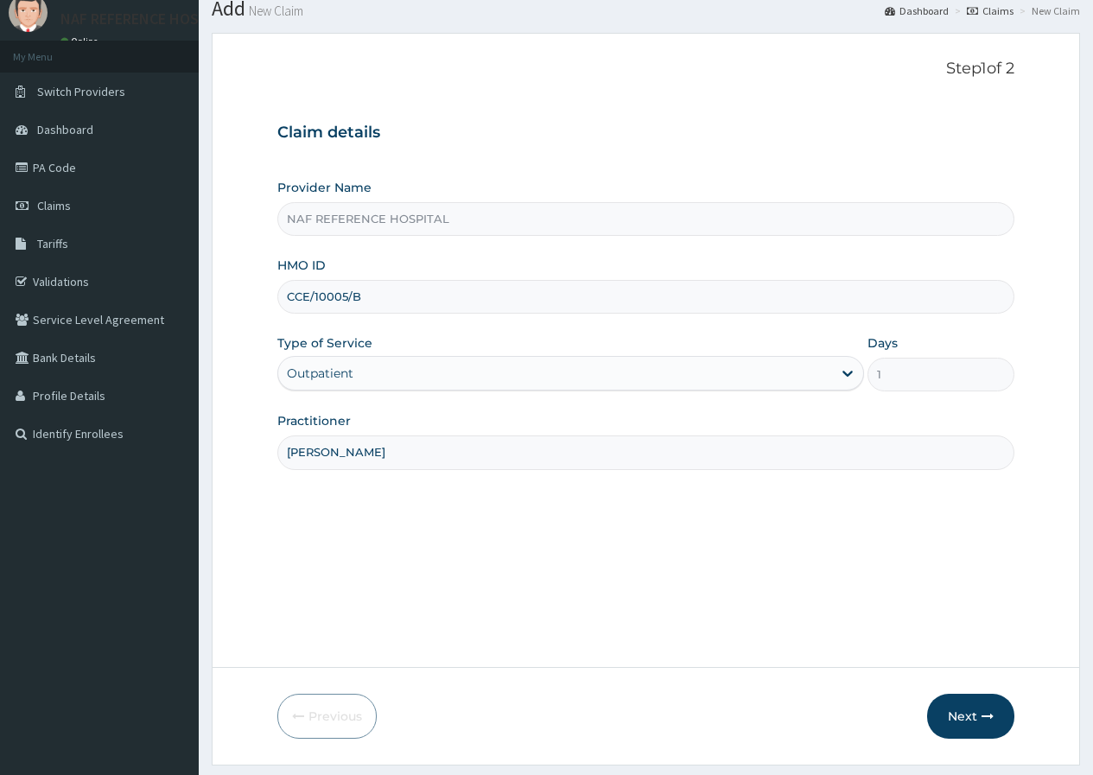
scroll to position [106, 0]
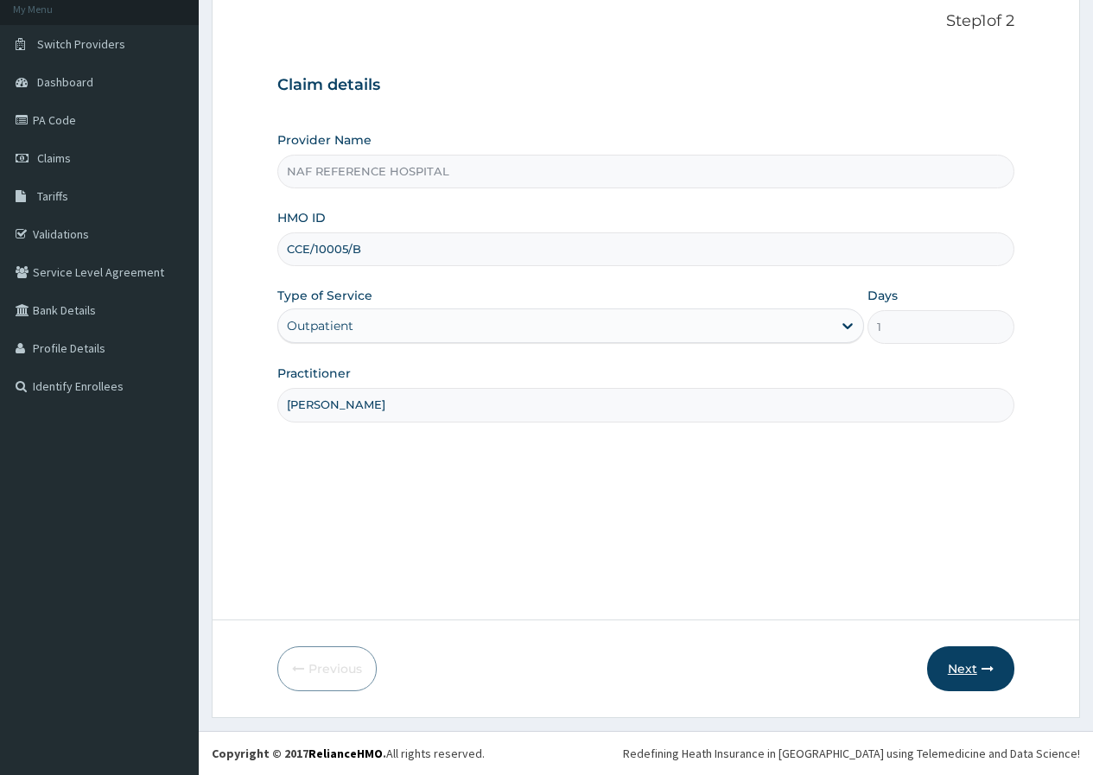
type input "DR NWAEZE"
click at [960, 670] on button "Next" at bounding box center [970, 669] width 87 height 45
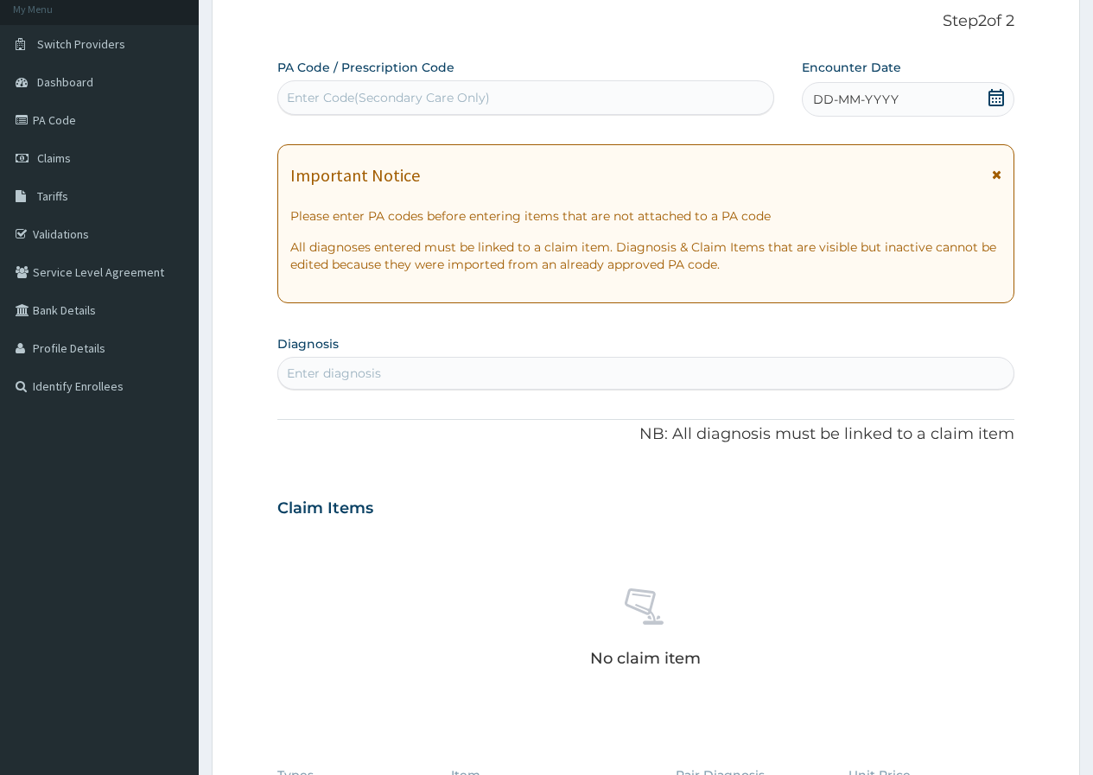
drag, startPoint x: 337, startPoint y: 90, endPoint x: 292, endPoint y: 89, distance: 45.0
click at [292, 89] on div "Enter Code(Secondary Care Only)" at bounding box center [388, 97] width 203 height 17
type input "PA/94644A"
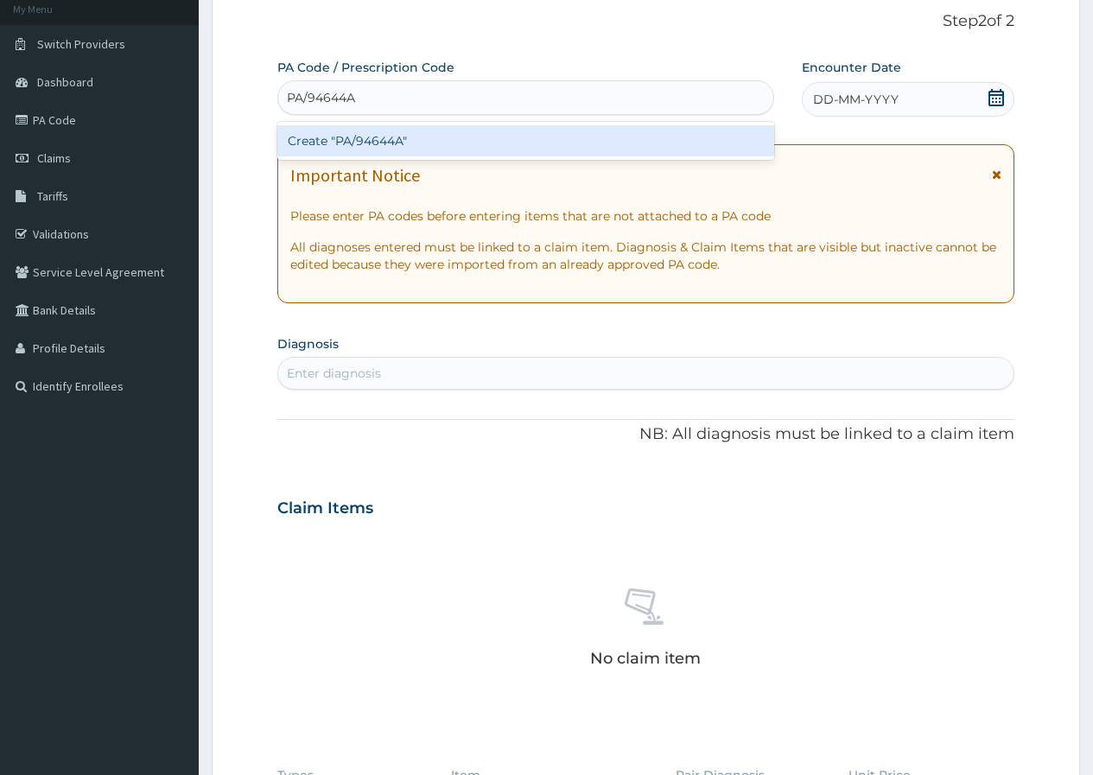
click at [356, 143] on div "Create "PA/94644A"" at bounding box center [525, 140] width 496 height 31
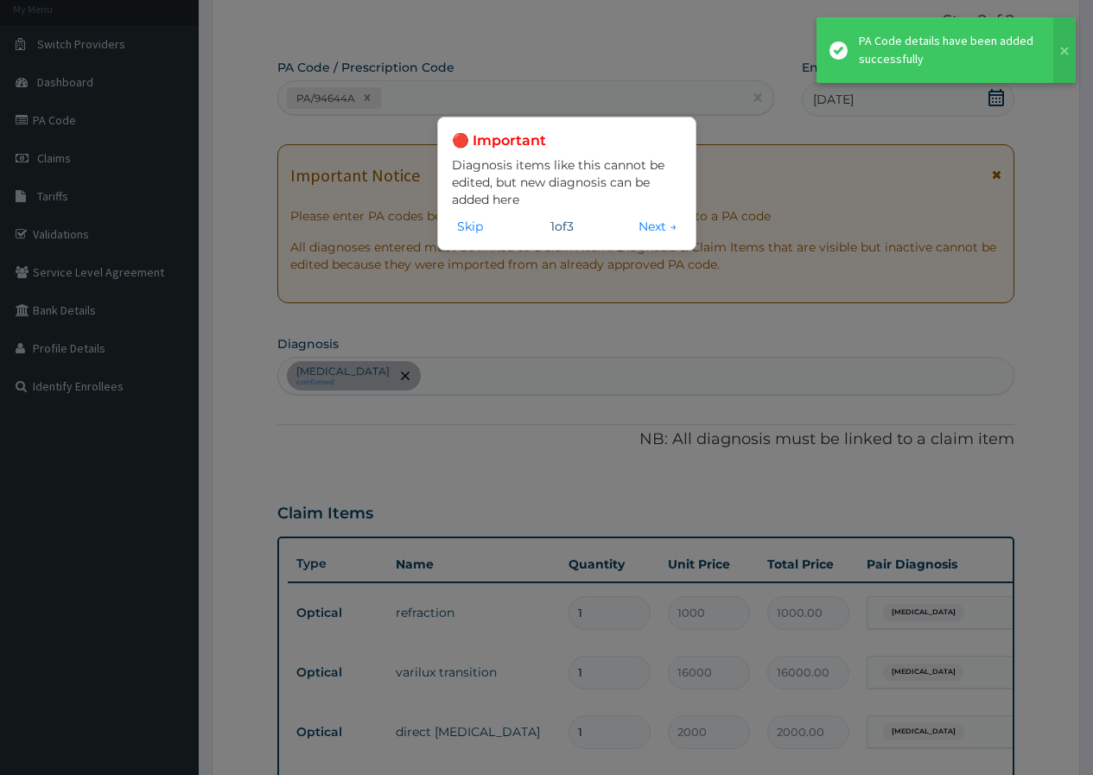
scroll to position [630, 0]
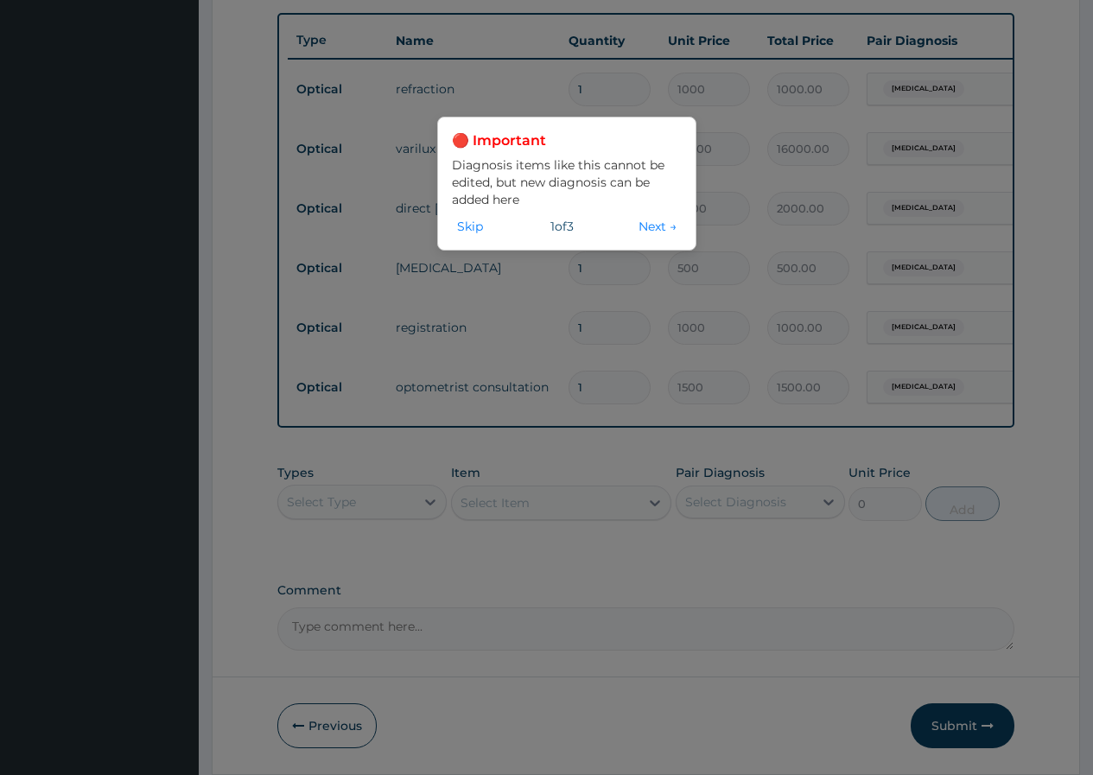
click at [594, 316] on div "🔴 Important Diagnosis items like this cannot be edited, but new diagnosis can b…" at bounding box center [546, 387] width 1093 height 775
click at [469, 222] on button "Skip" at bounding box center [470, 226] width 36 height 19
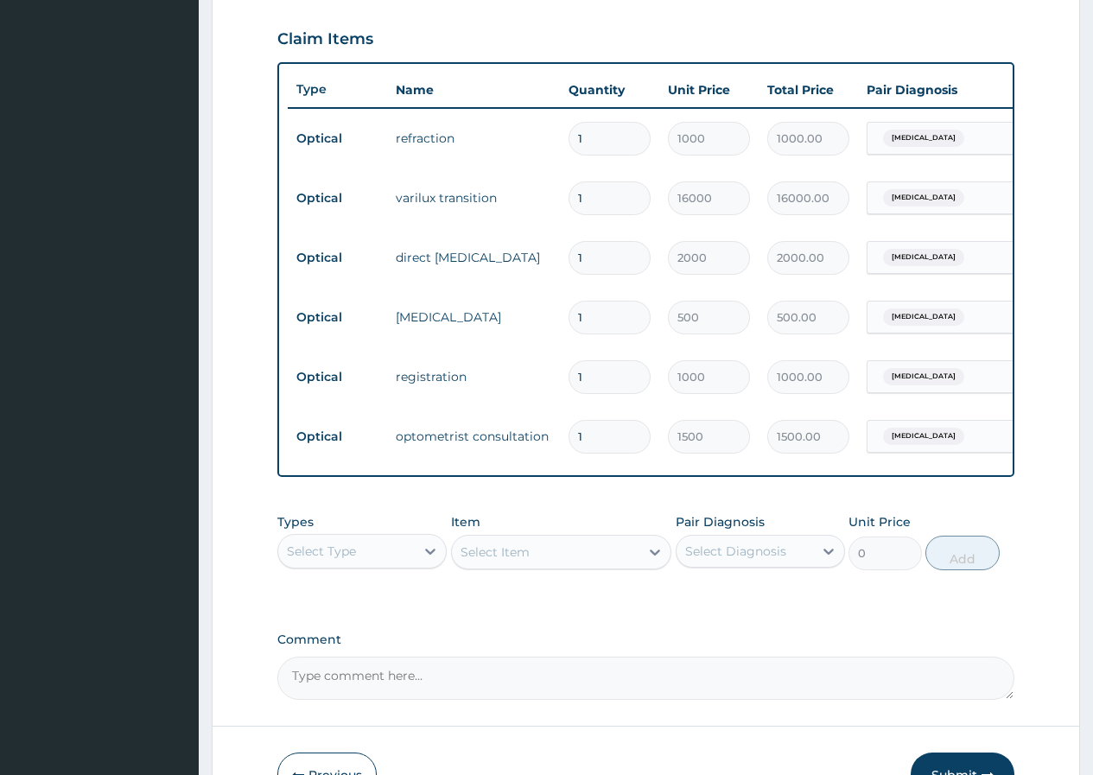
scroll to position [700, 0]
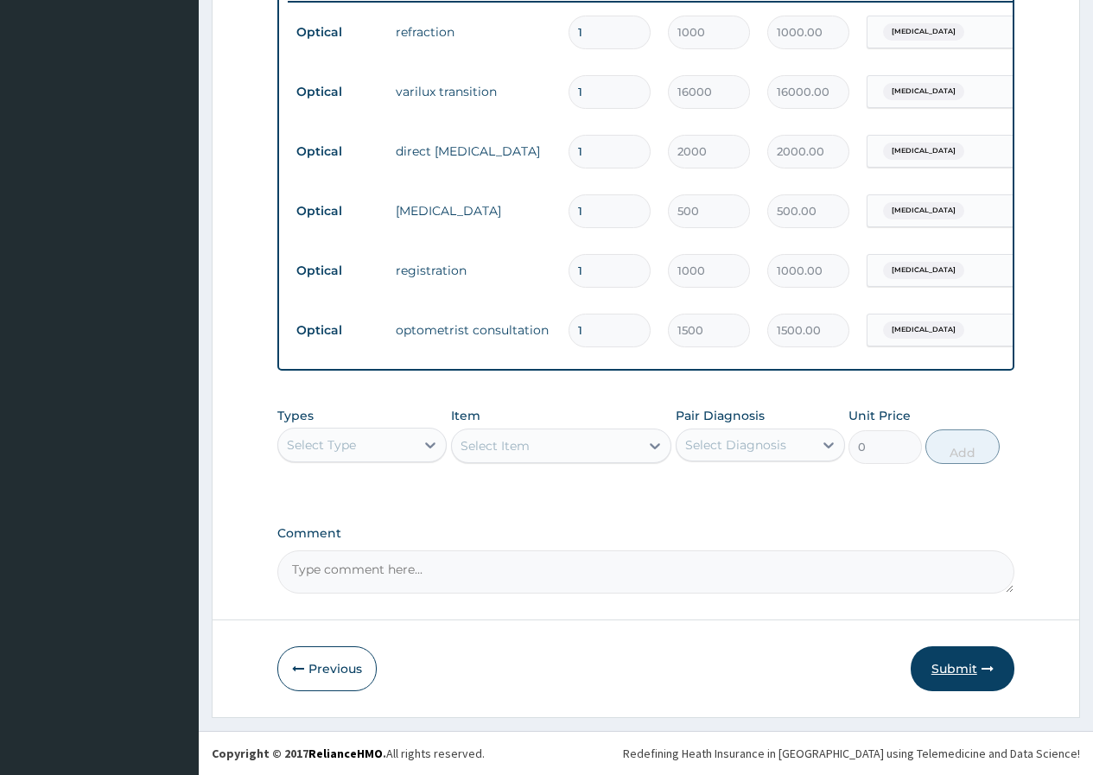
click at [955, 672] on button "Submit" at bounding box center [963, 669] width 104 height 45
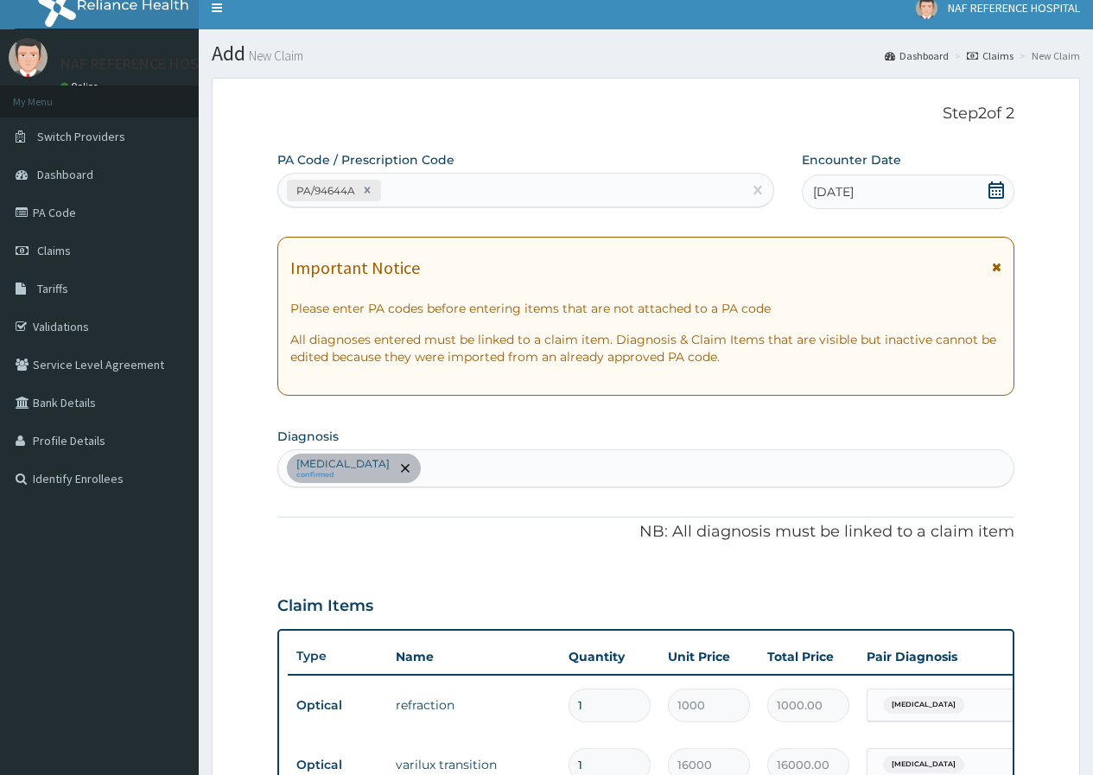
scroll to position [9, 0]
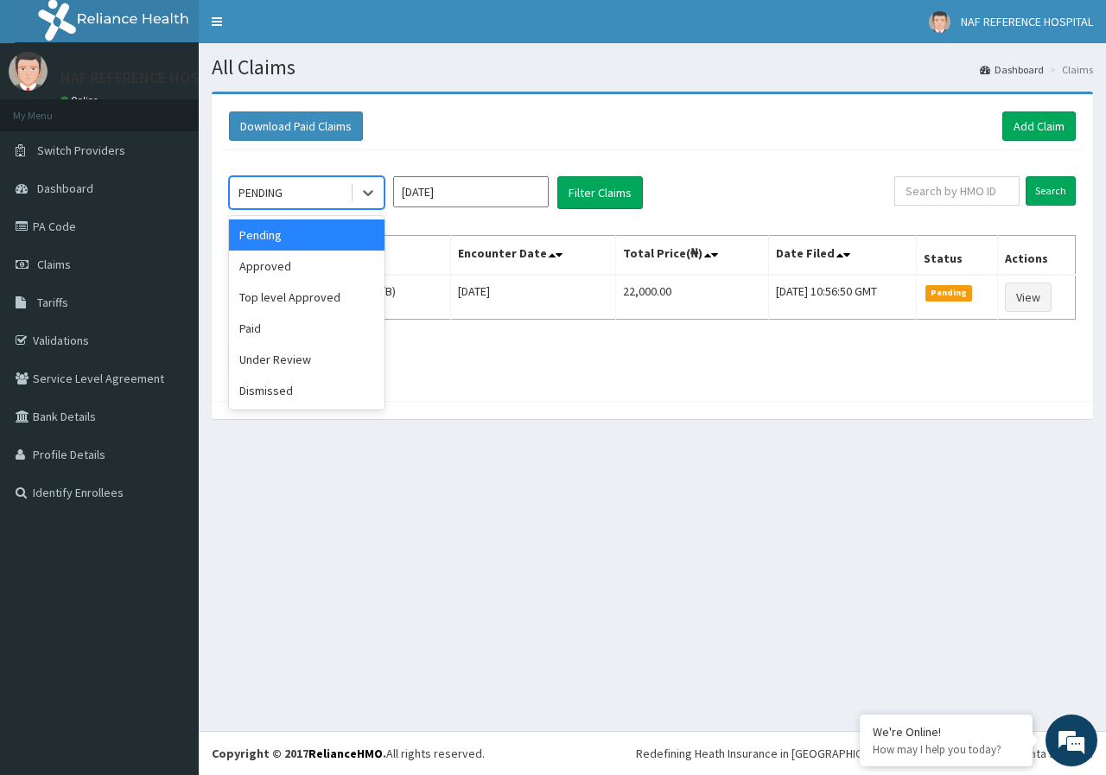
click at [283, 198] on div "PENDING" at bounding box center [261, 192] width 44 height 17
click at [282, 271] on div "Approved" at bounding box center [307, 266] width 156 height 31
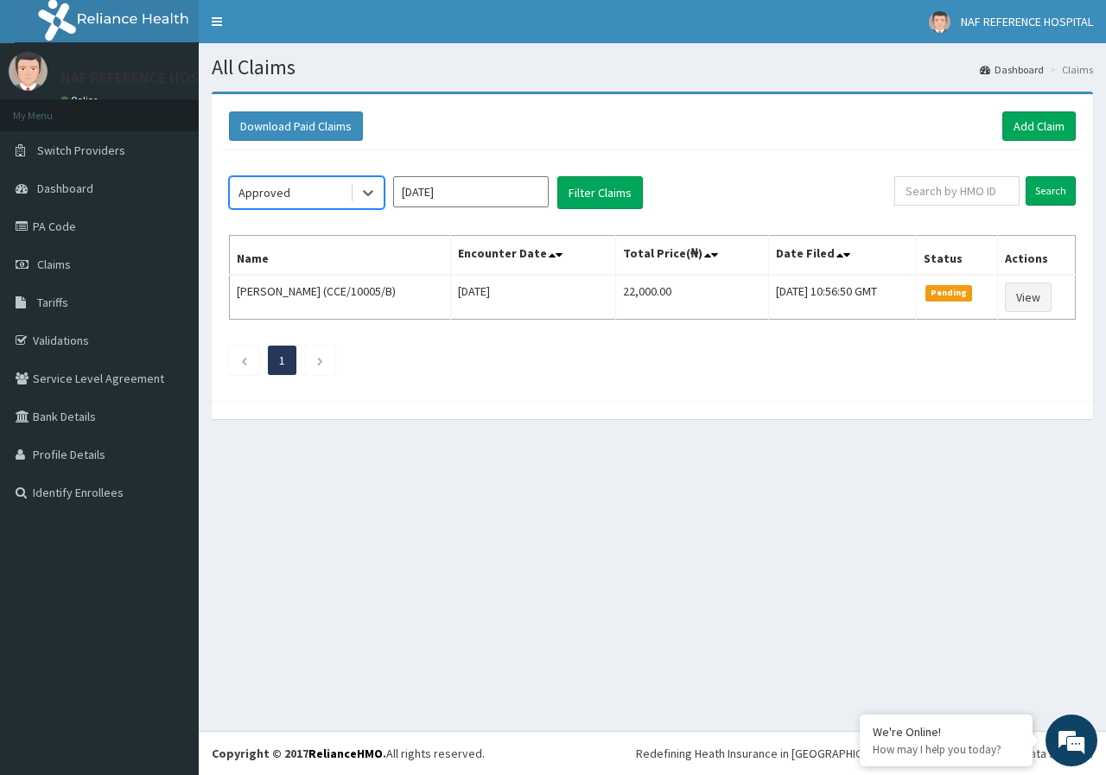
click at [495, 193] on input "[DATE]" at bounding box center [471, 191] width 156 height 31
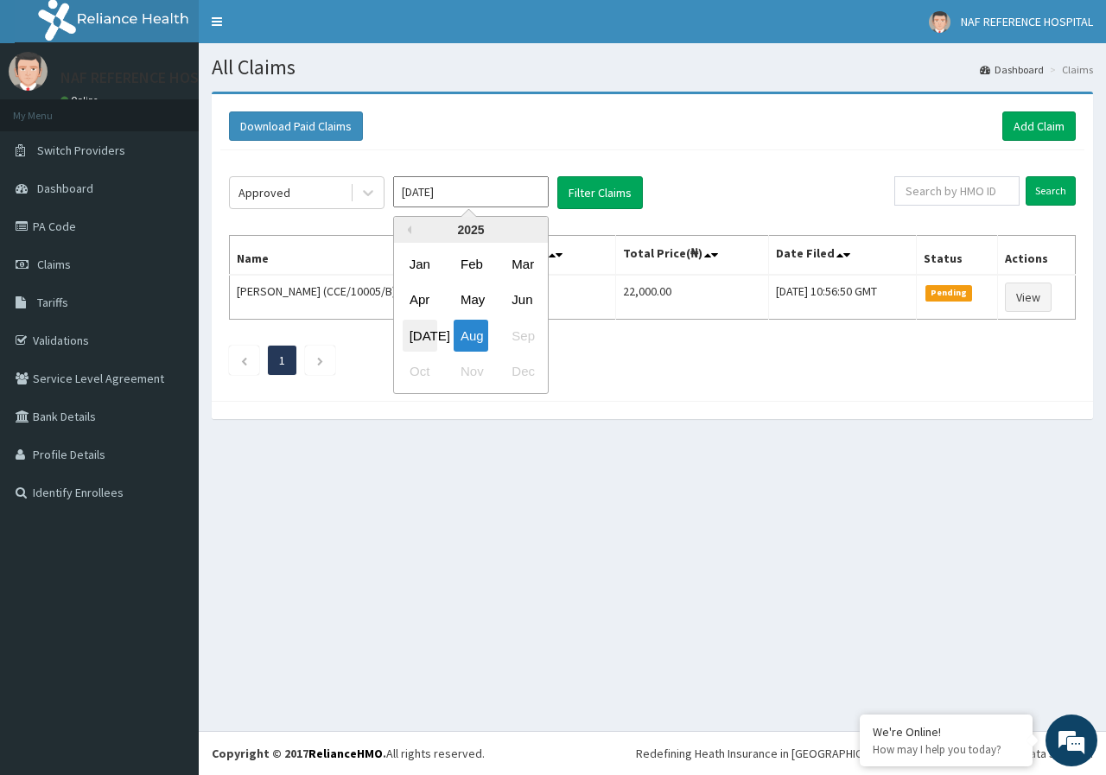
click at [419, 330] on div "[DATE]" at bounding box center [420, 336] width 35 height 32
click at [476, 188] on input "[DATE]" at bounding box center [471, 191] width 156 height 31
click at [525, 300] on div "Jun" at bounding box center [522, 300] width 35 height 32
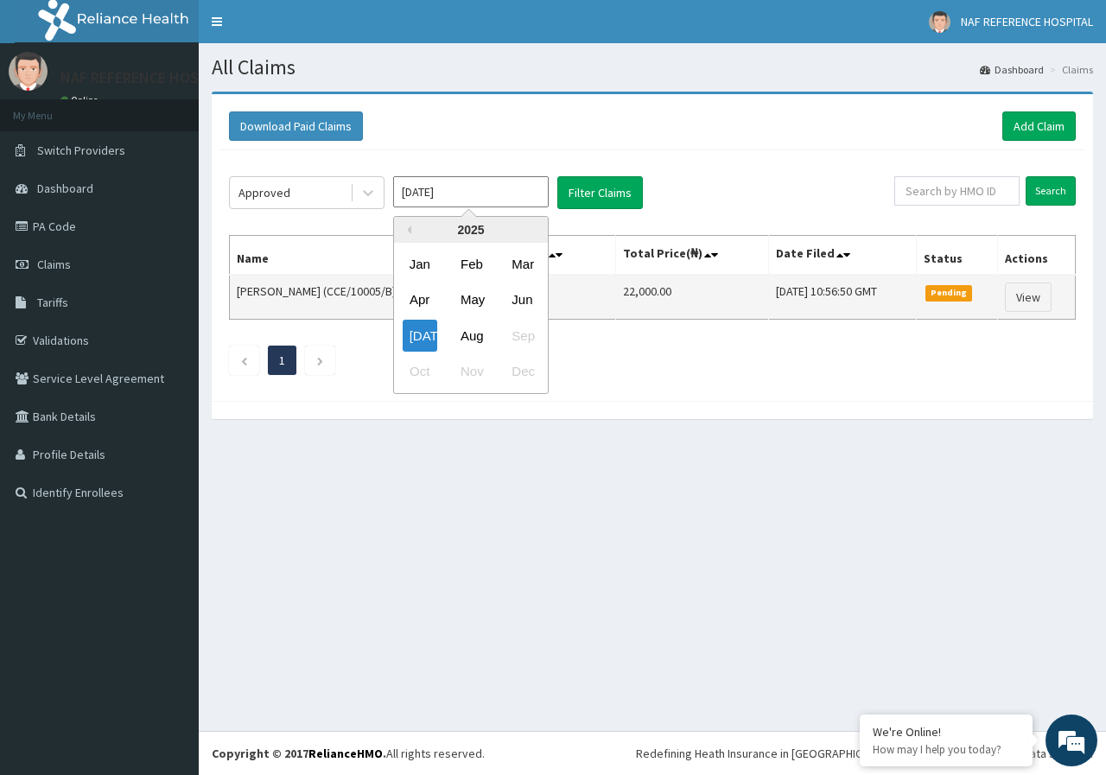
type input "[DATE]"
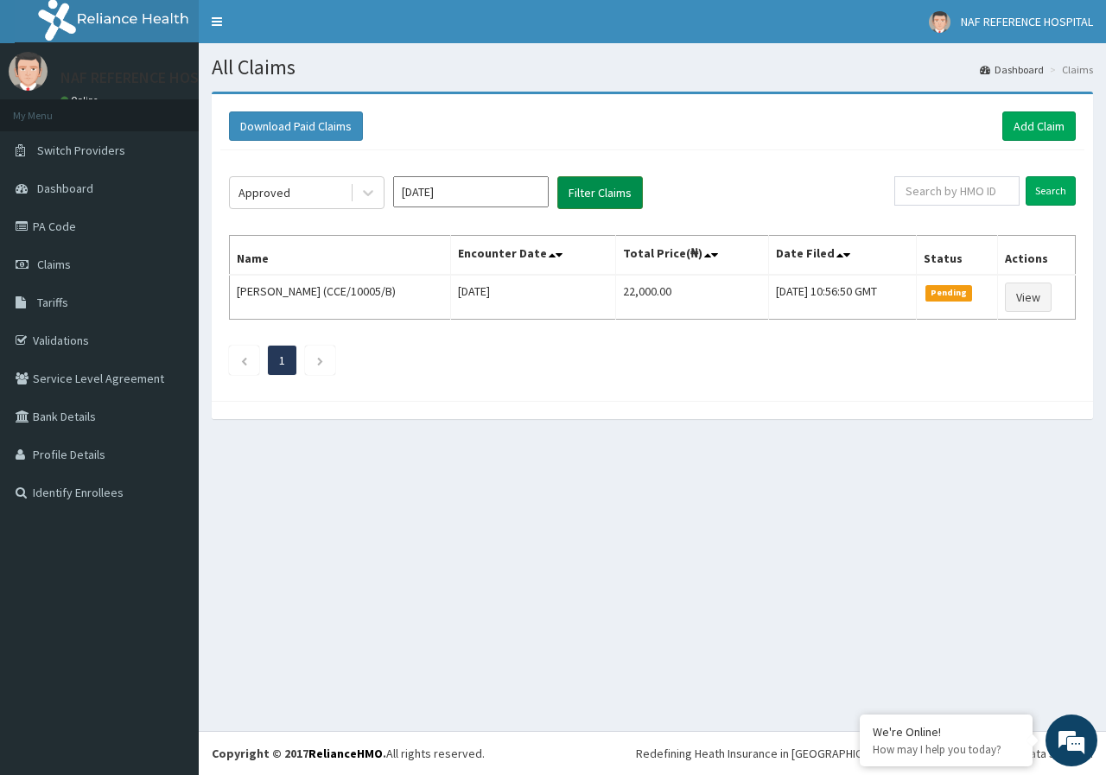
click at [598, 189] on button "Filter Claims" at bounding box center [600, 192] width 86 height 33
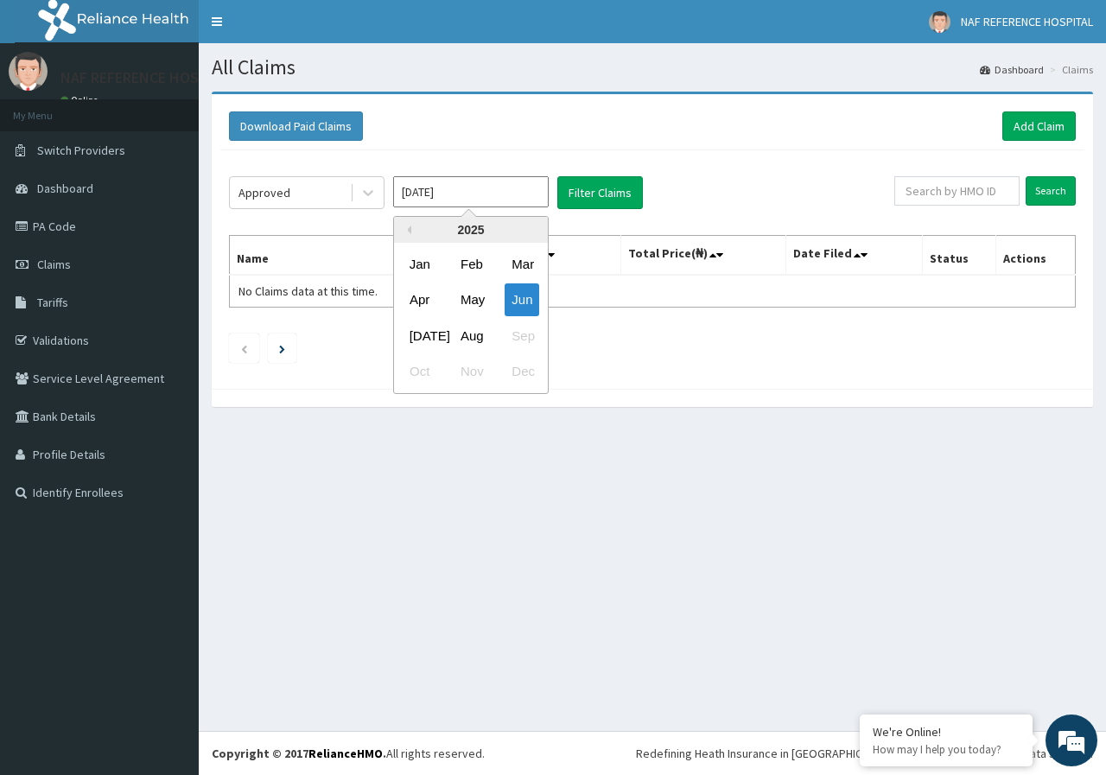
click at [492, 199] on input "Jun 2025" at bounding box center [471, 191] width 156 height 31
click at [298, 188] on div "Approved" at bounding box center [290, 193] width 120 height 28
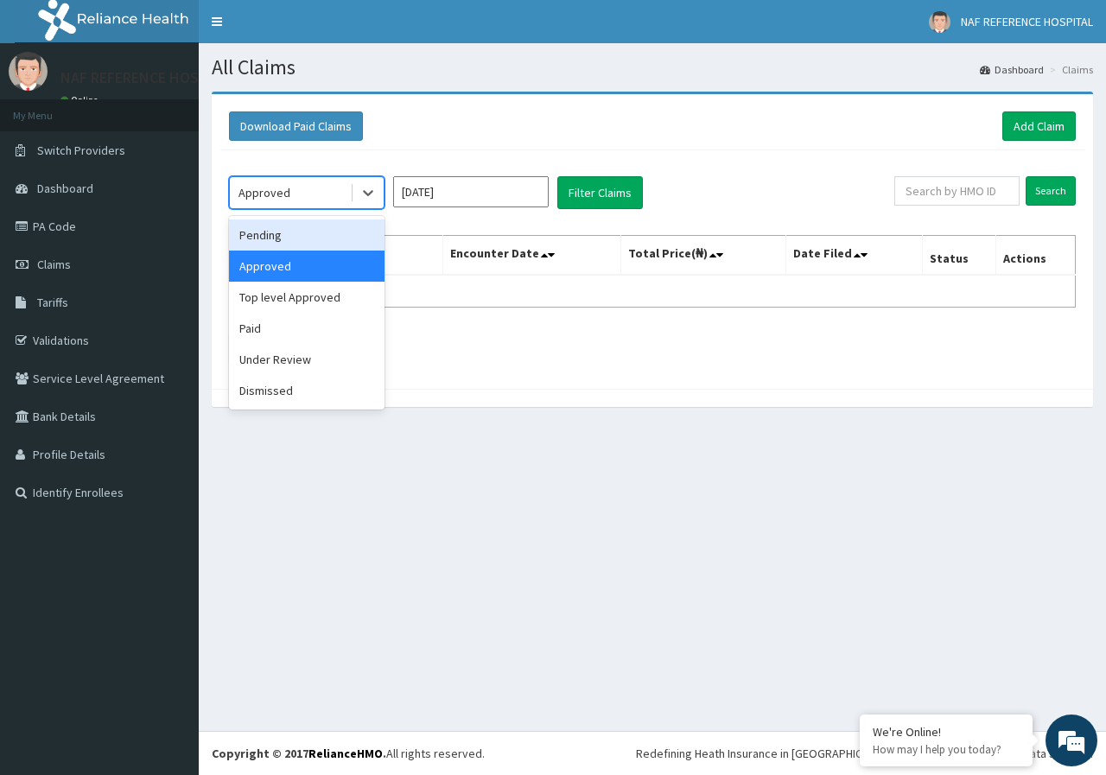
click at [297, 235] on div "Pending" at bounding box center [307, 235] width 156 height 31
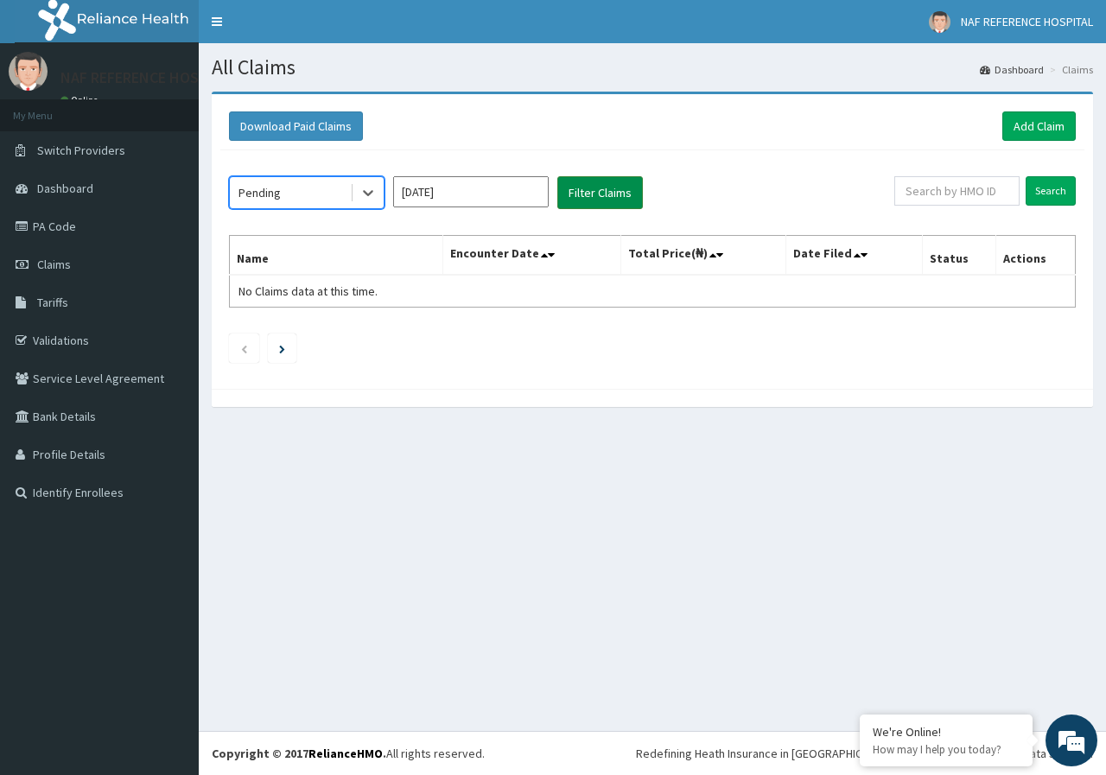
click at [599, 185] on button "Filter Claims" at bounding box center [600, 192] width 86 height 33
click at [75, 229] on link "PA Code" at bounding box center [99, 226] width 199 height 38
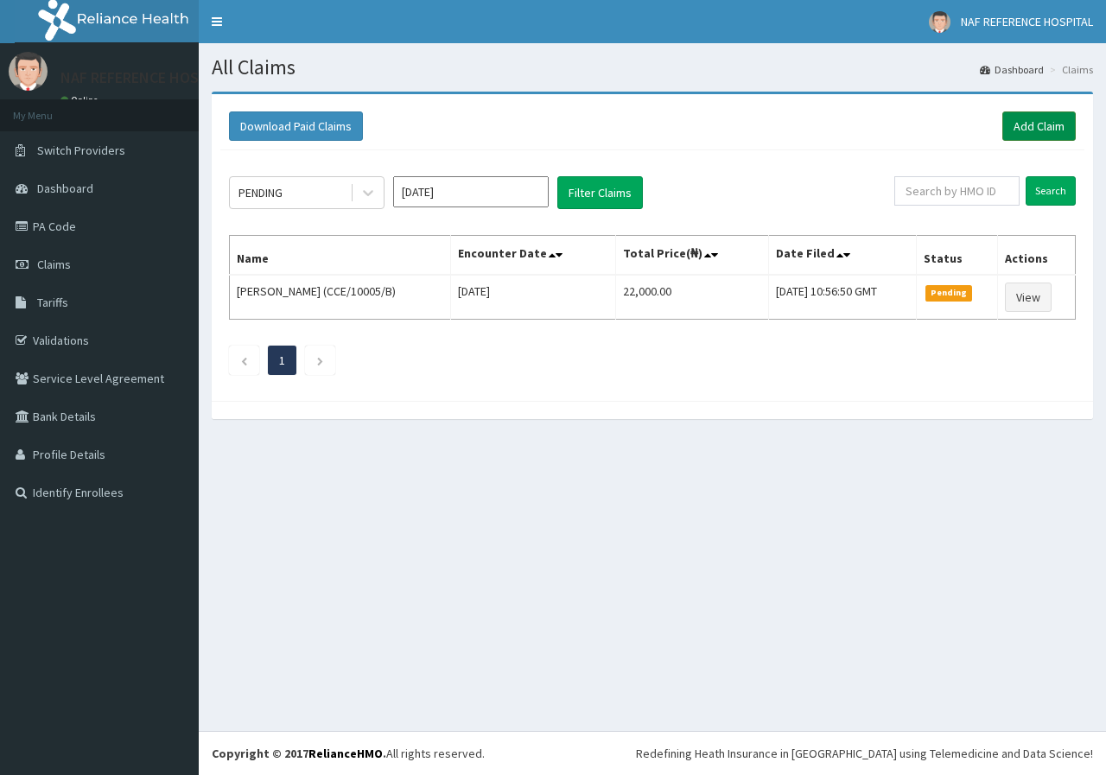
click at [1029, 120] on link "Add Claim" at bounding box center [1039, 125] width 73 height 29
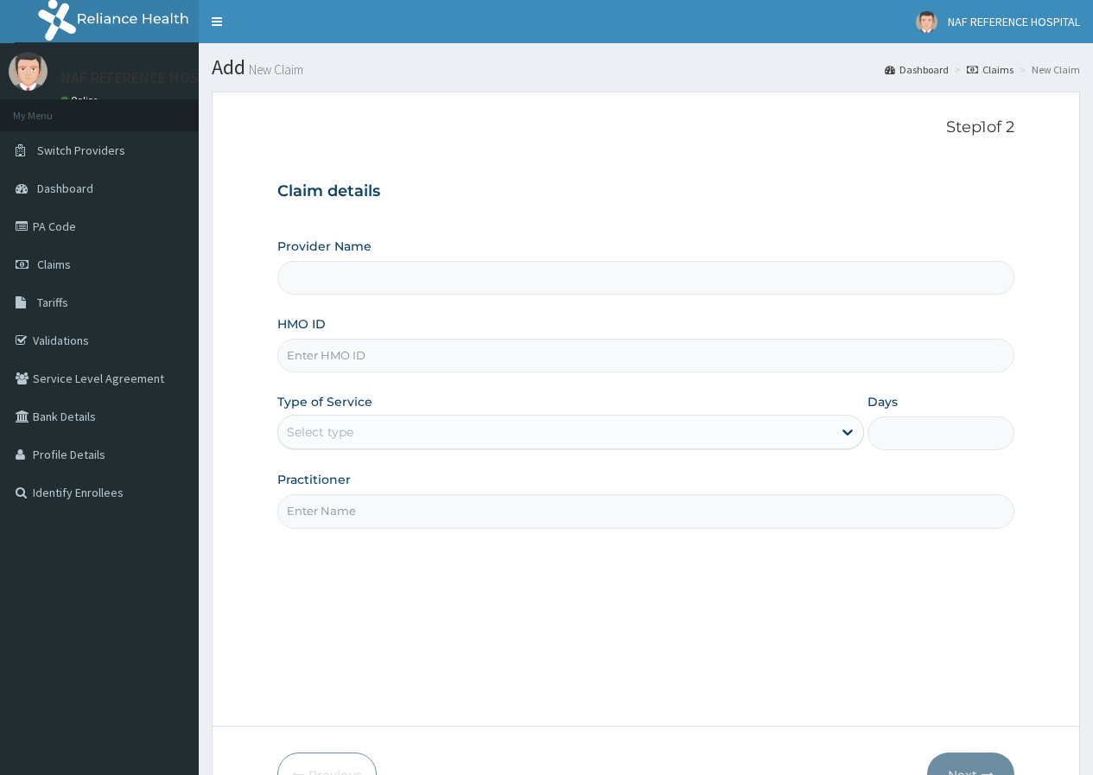
click at [341, 358] on input "HMO ID" at bounding box center [645, 356] width 737 height 34
type input "TOO/"
type input "NAF REFERENCE HOSPITAL"
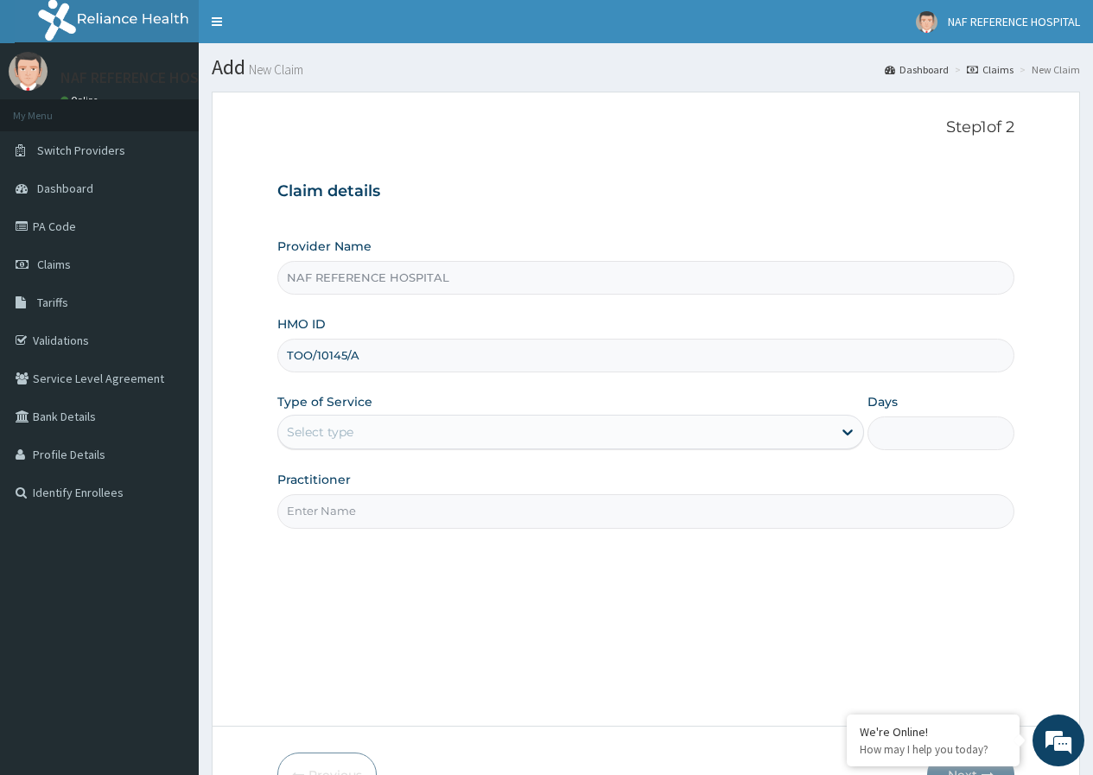
type input "TOO/10145/A"
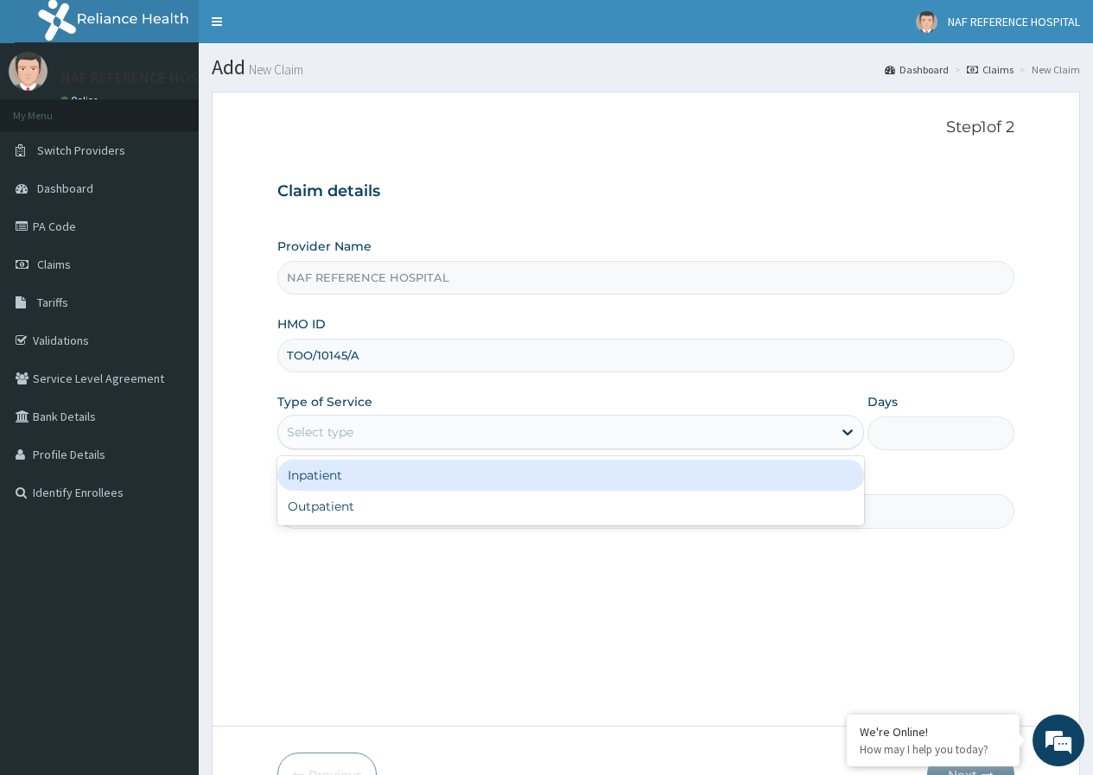
click at [357, 433] on div "Select type" at bounding box center [555, 432] width 554 height 28
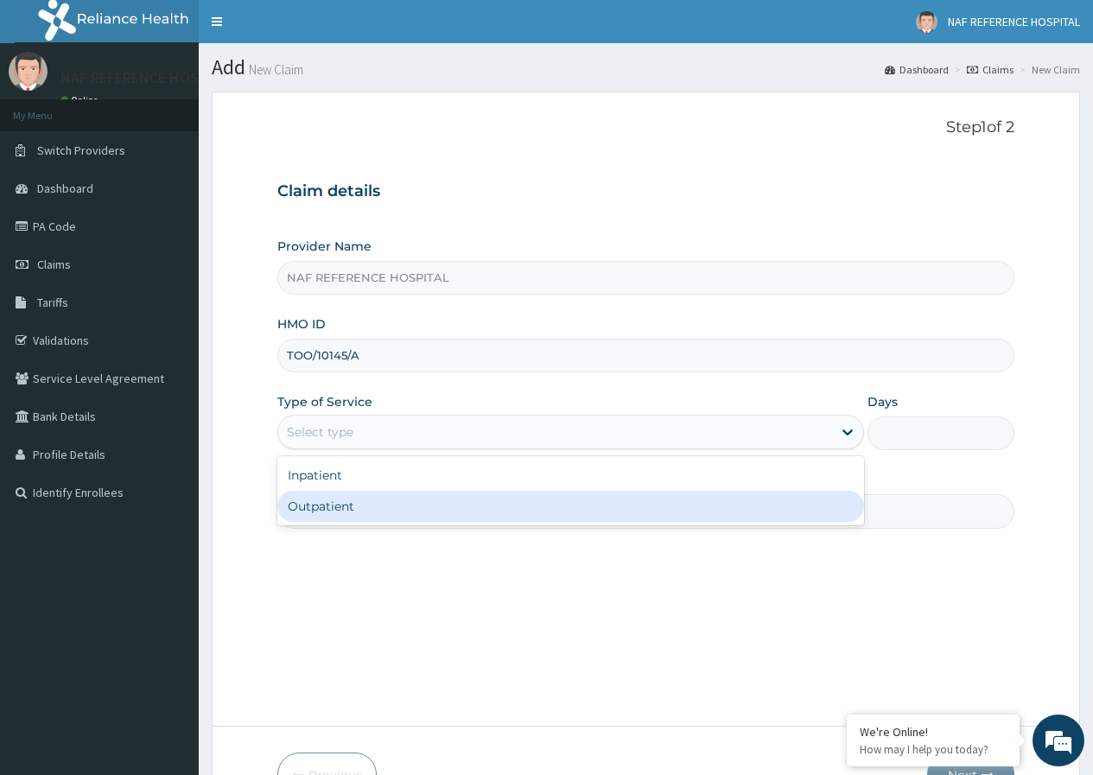
click at [334, 508] on div "Outpatient" at bounding box center [570, 506] width 587 height 31
type input "1"
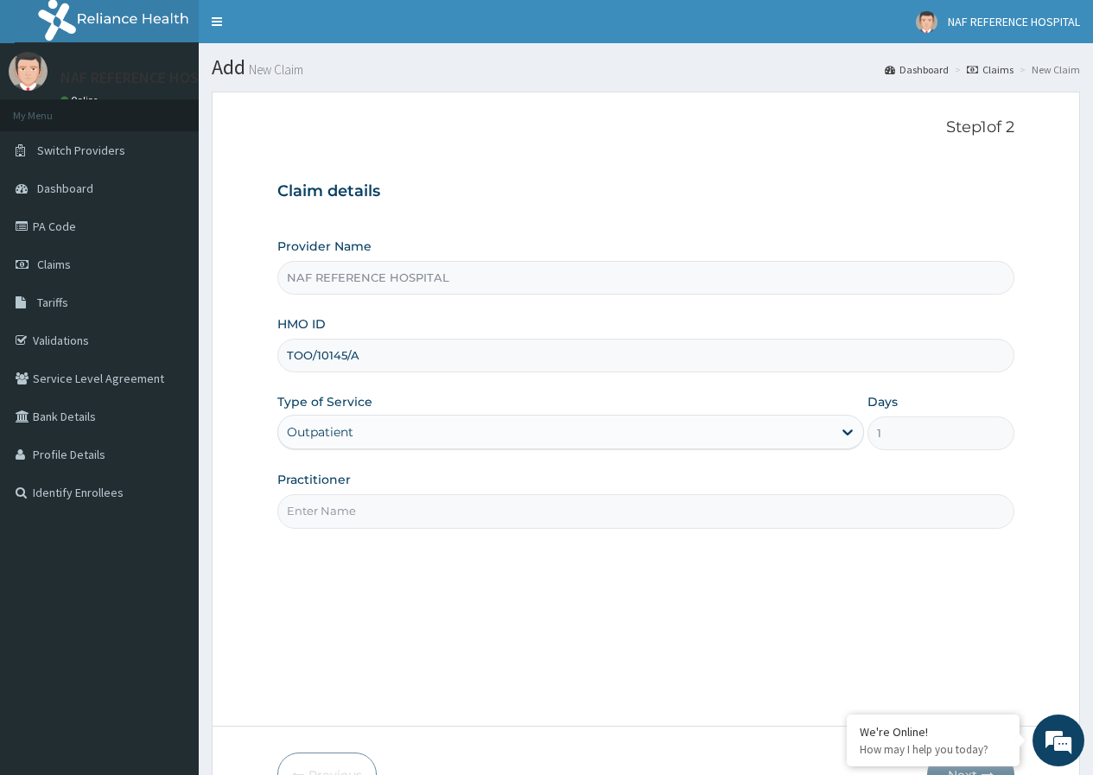
click at [366, 519] on input "Practitioner" at bounding box center [645, 511] width 737 height 34
type input "[PERSON_NAME]"
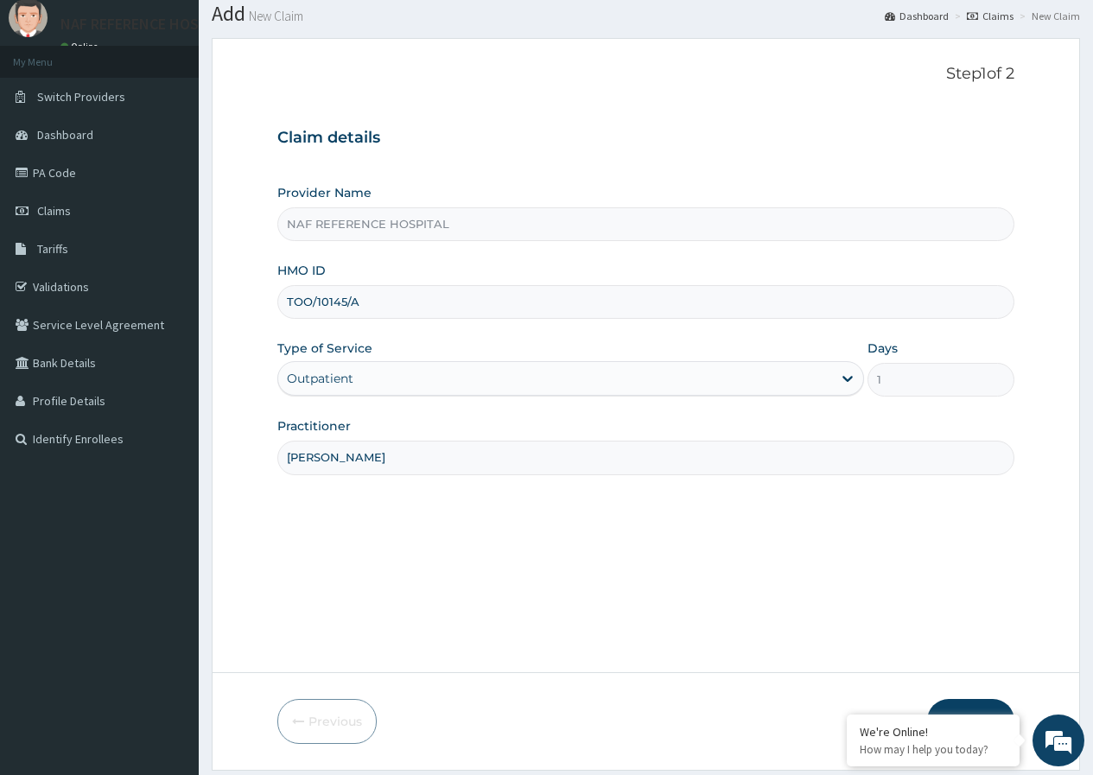
scroll to position [106, 0]
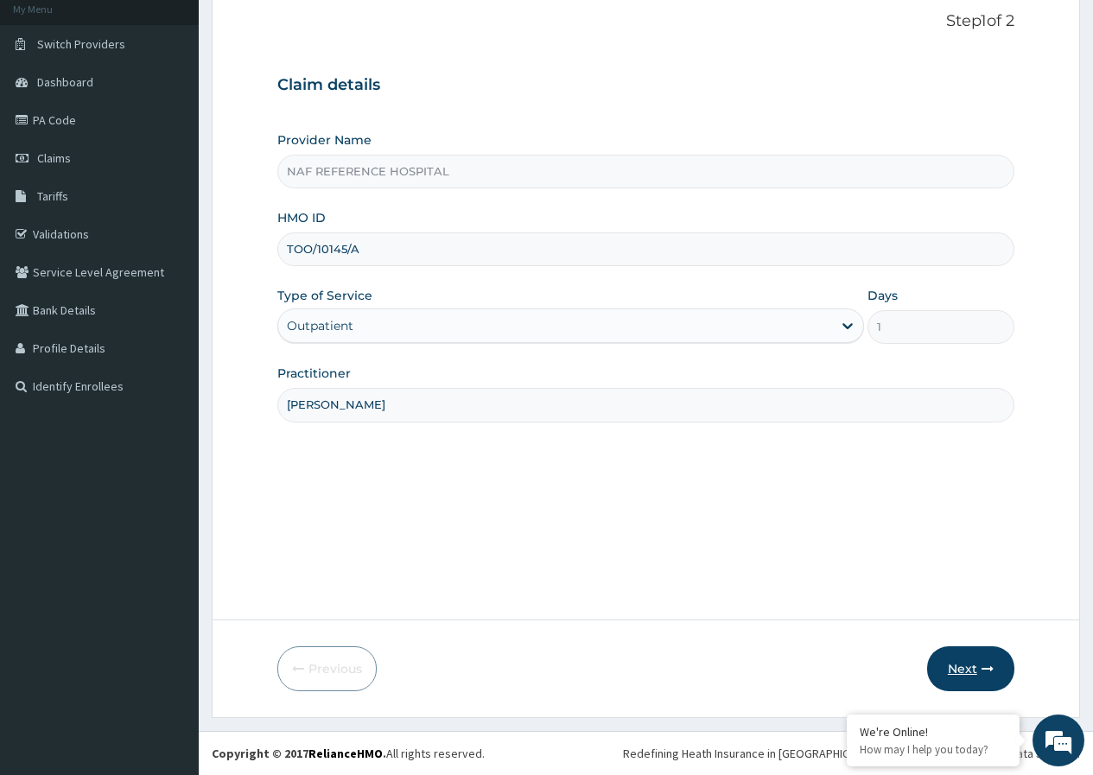
click at [965, 654] on button "Next" at bounding box center [970, 669] width 87 height 45
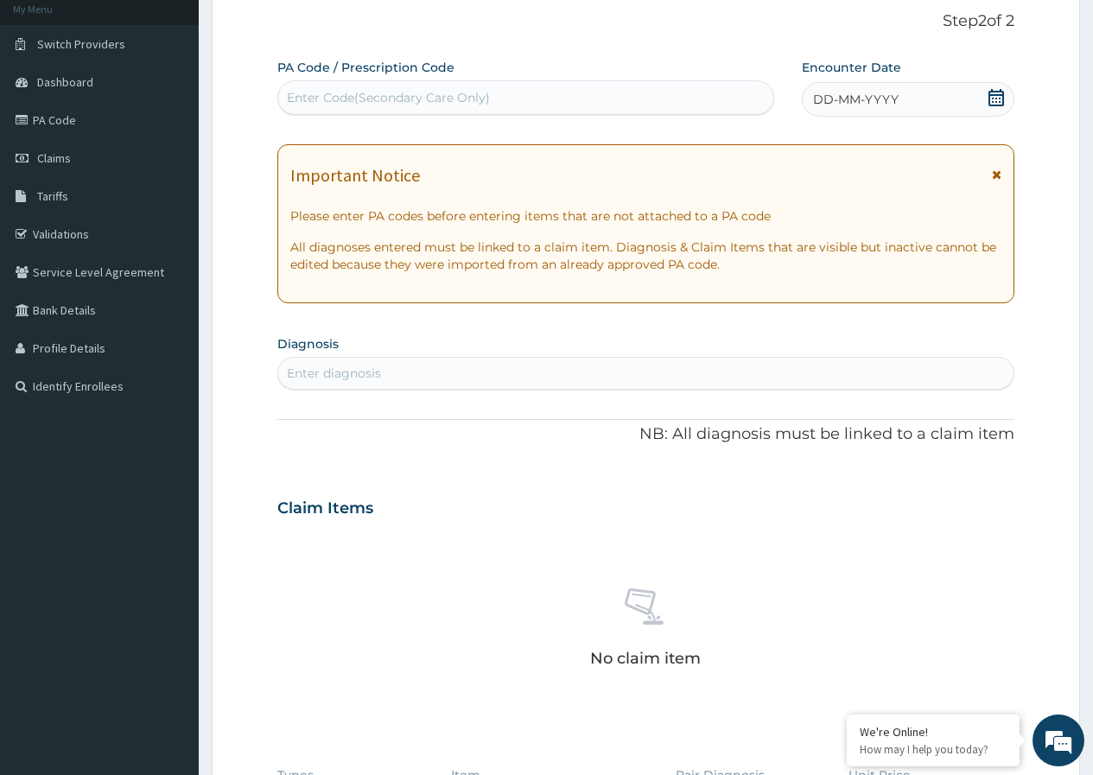
click at [464, 99] on div "Enter Code(Secondary Care Only)" at bounding box center [388, 97] width 203 height 17
drag, startPoint x: 464, startPoint y: 99, endPoint x: 62, endPoint y: 118, distance: 402.4
click at [62, 118] on link "PA Code" at bounding box center [99, 120] width 199 height 38
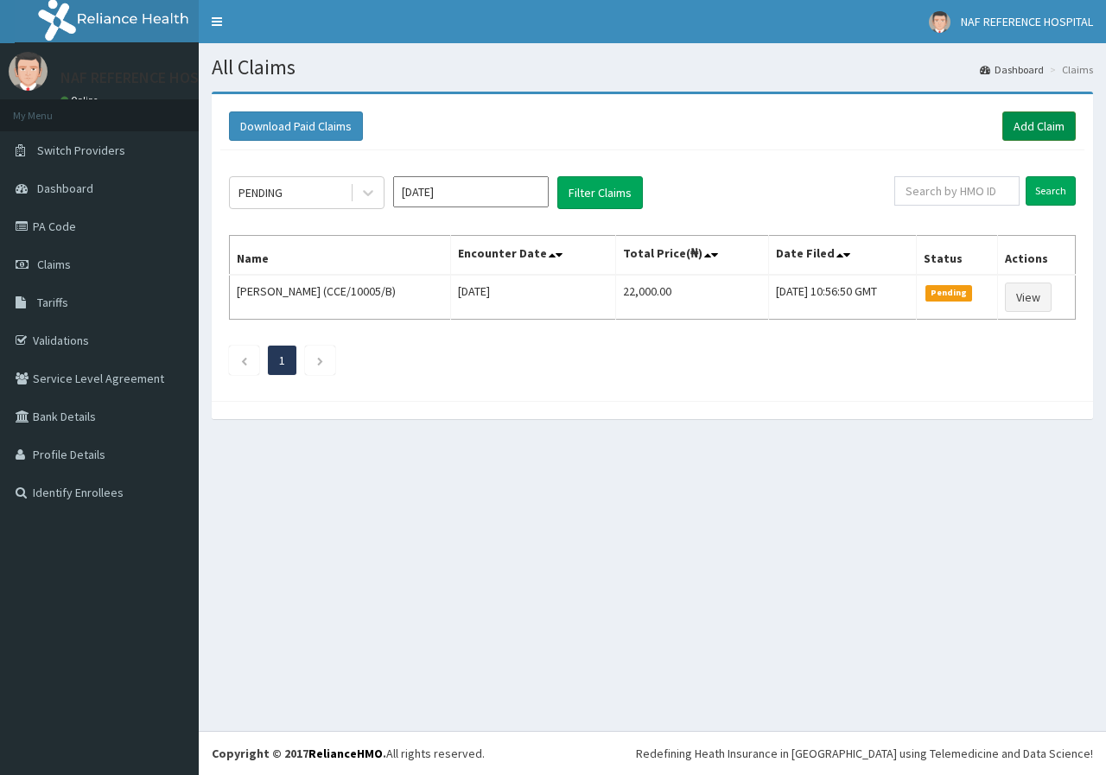
click at [1034, 121] on link "Add Claim" at bounding box center [1039, 125] width 73 height 29
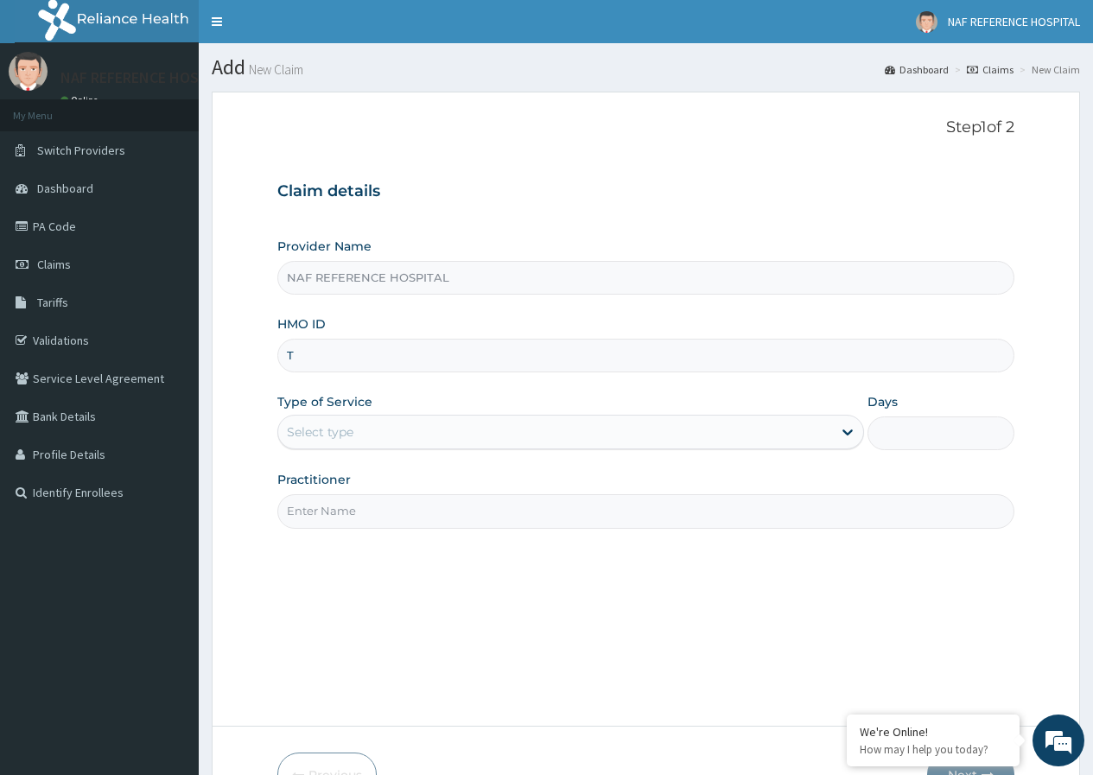
type input "TOO/10145/A"
click at [359, 432] on div "Select type" at bounding box center [555, 432] width 554 height 28
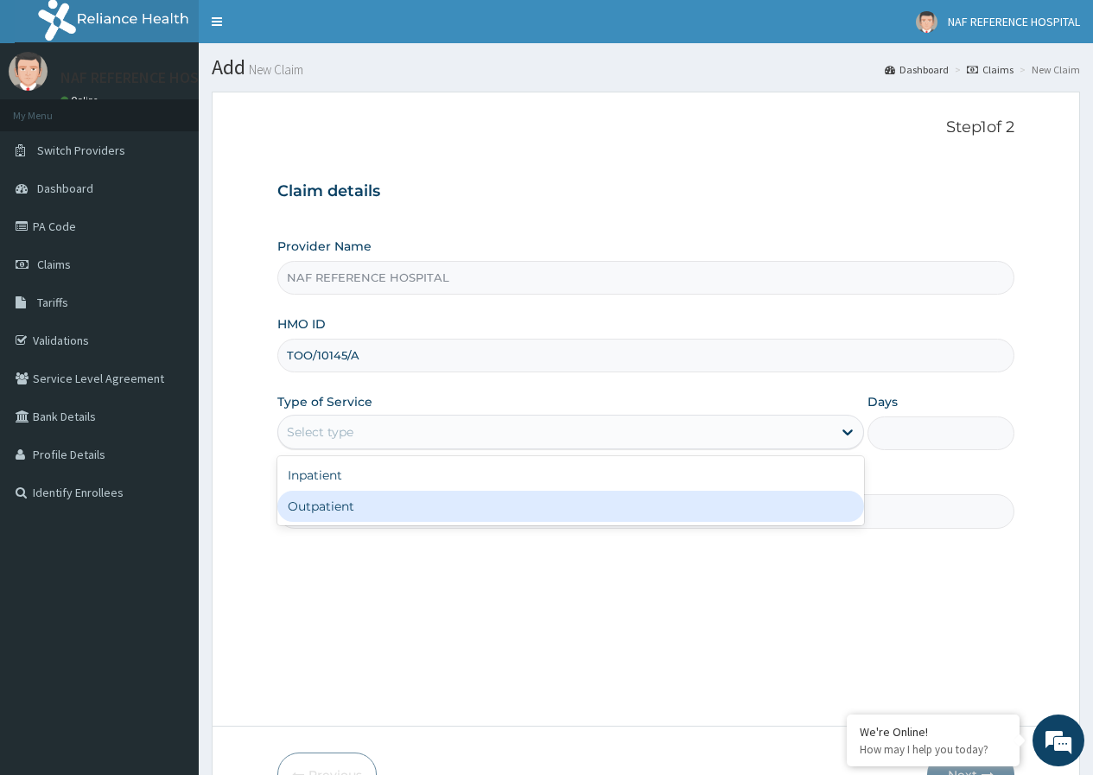
click at [321, 513] on div "Outpatient" at bounding box center [570, 506] width 587 height 31
type input "1"
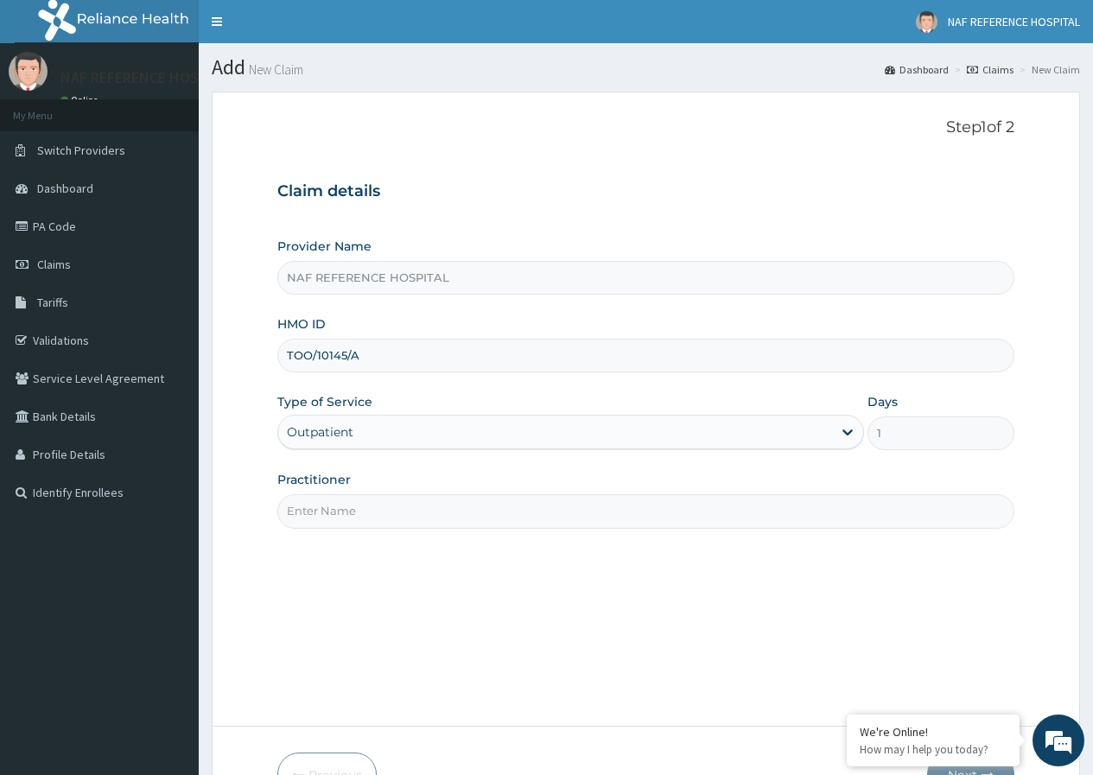
click at [341, 515] on input "Practitioner" at bounding box center [645, 511] width 737 height 34
type input "[PERSON_NAME]"
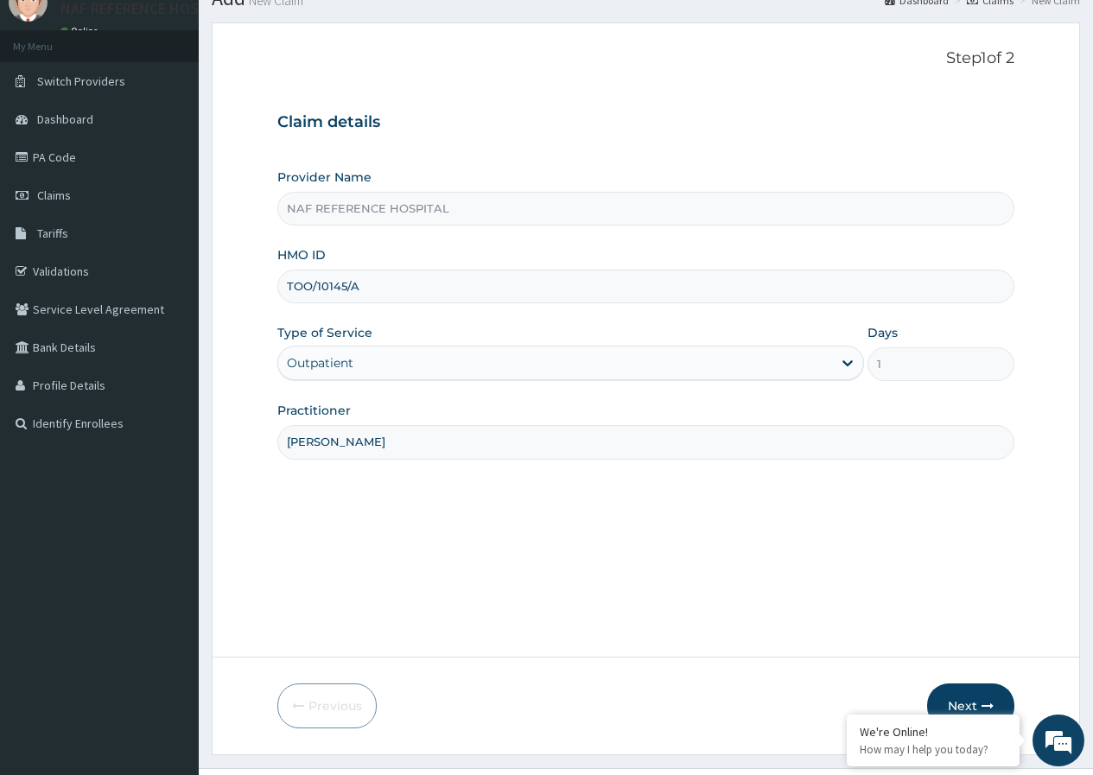
scroll to position [106, 0]
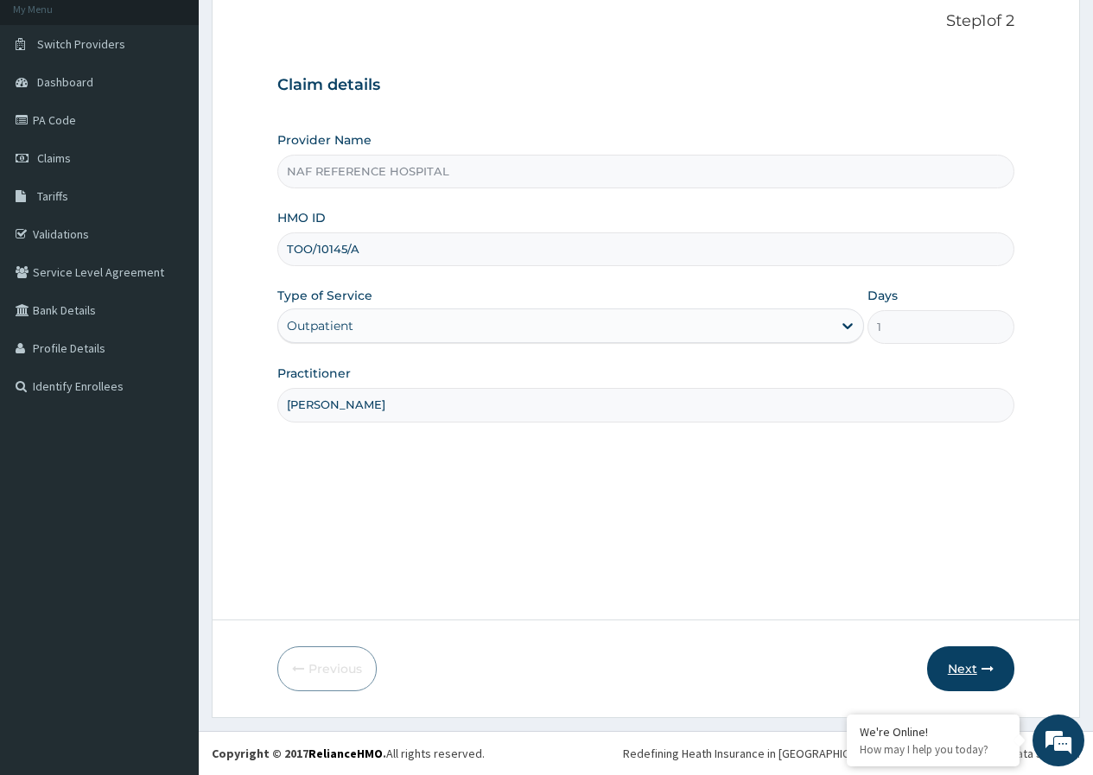
click at [989, 667] on icon "button" at bounding box center [988, 669] width 12 height 12
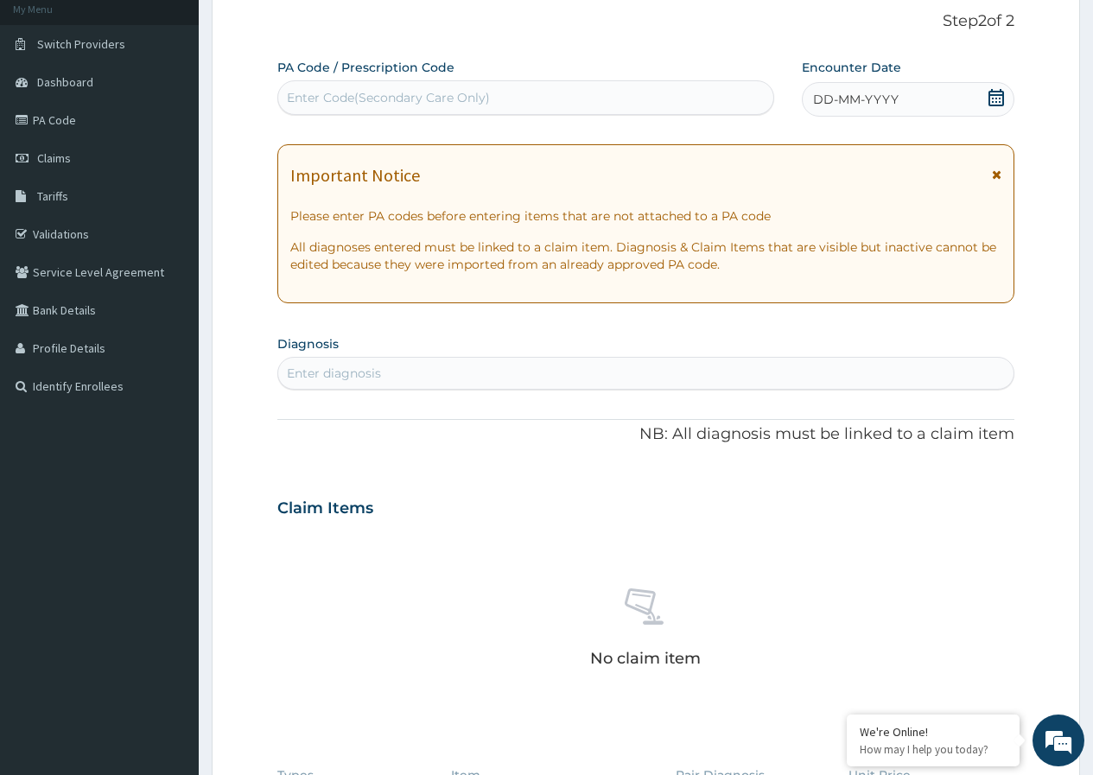
click at [385, 99] on div "Enter Code(Secondary Care Only)" at bounding box center [388, 97] width 203 height 17
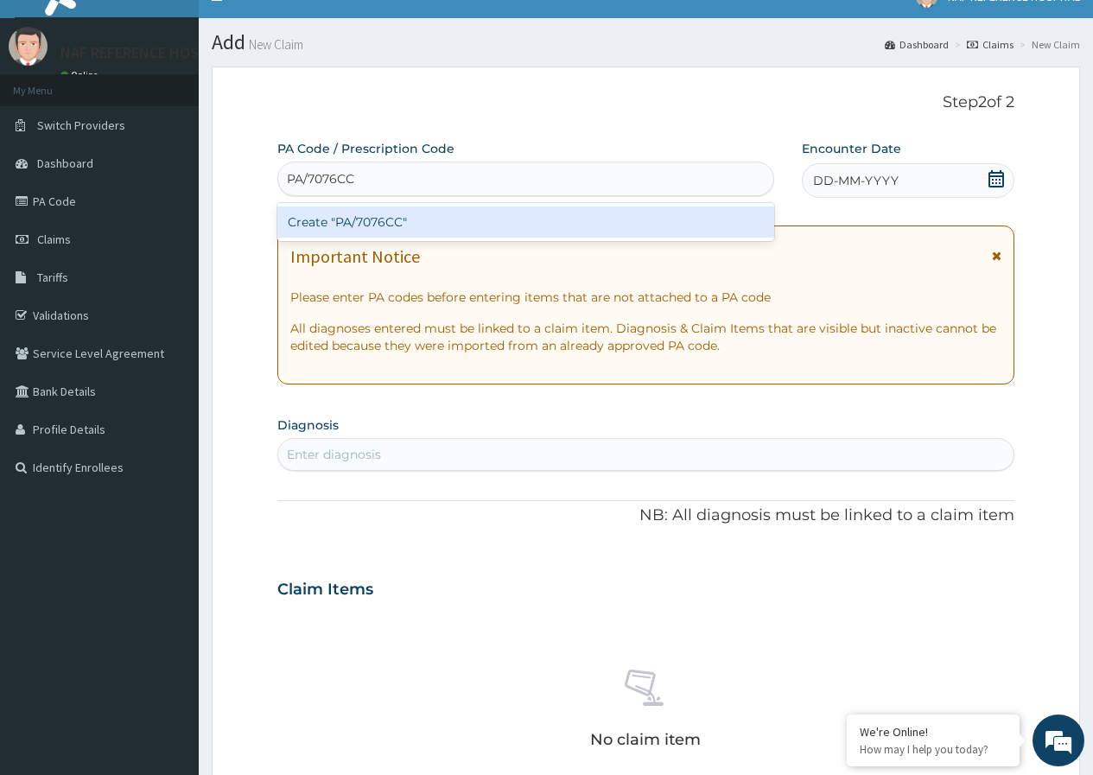
scroll to position [20, 0]
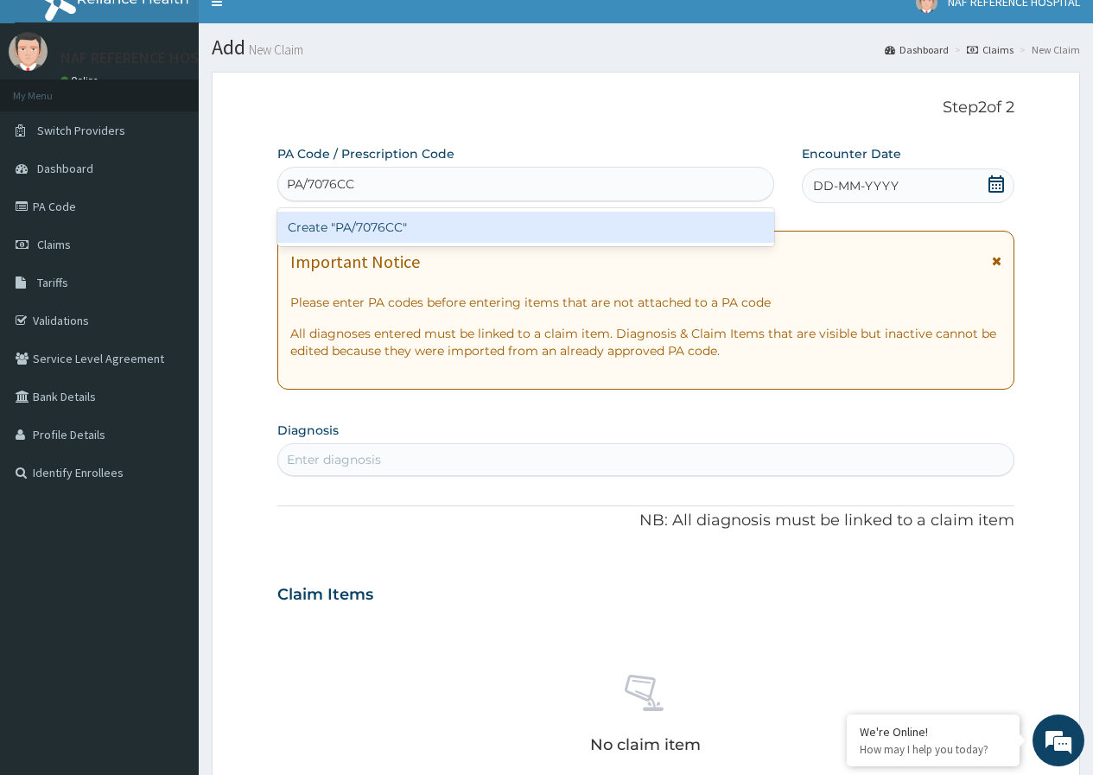
type input "PA/7076CC"
click at [995, 185] on div "PA Code / Prescription Code option Create "PA/7076CC" focused, 1 of 1. 1 result…" at bounding box center [645, 592] width 737 height 895
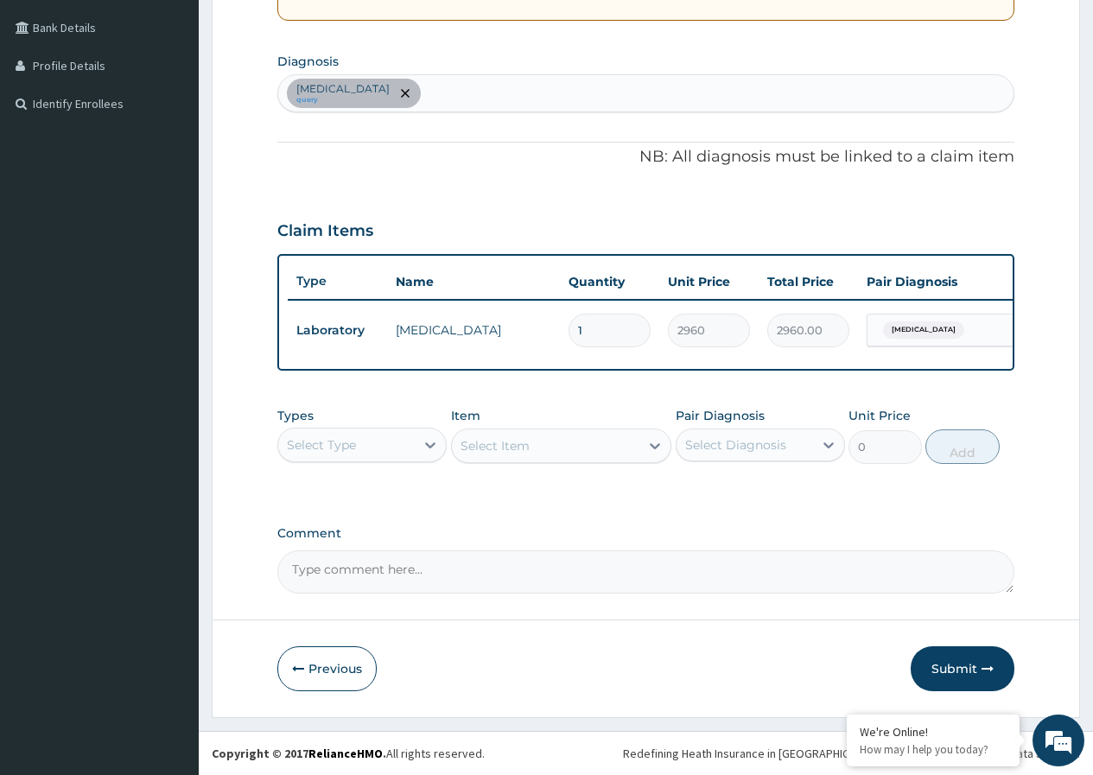
scroll to position [402, 0]
click at [978, 663] on button "Submit" at bounding box center [963, 669] width 104 height 45
